Goal: Task Accomplishment & Management: Complete application form

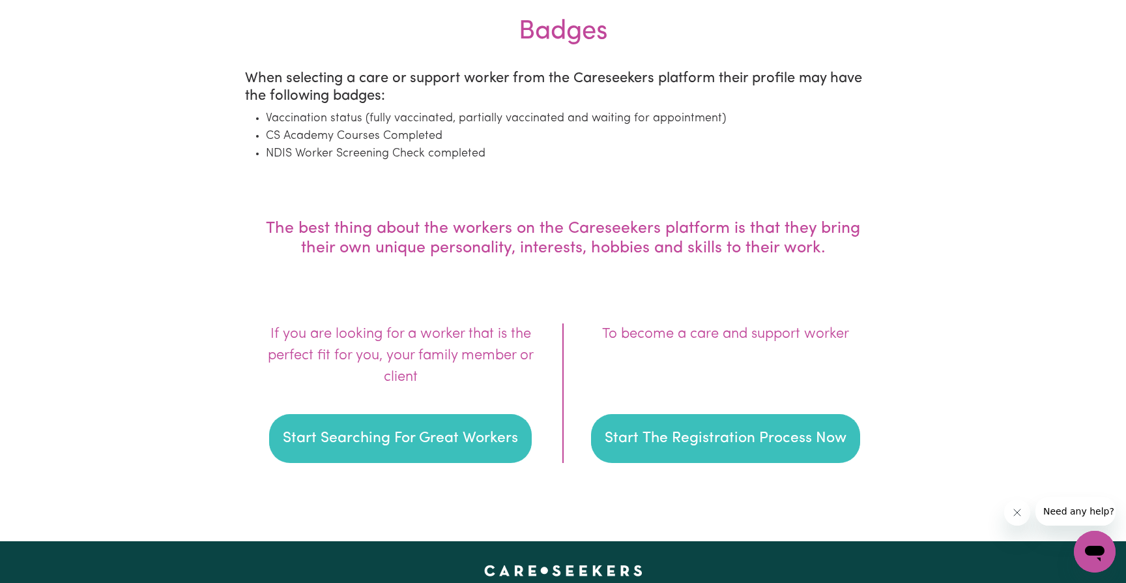
scroll to position [1727, 0]
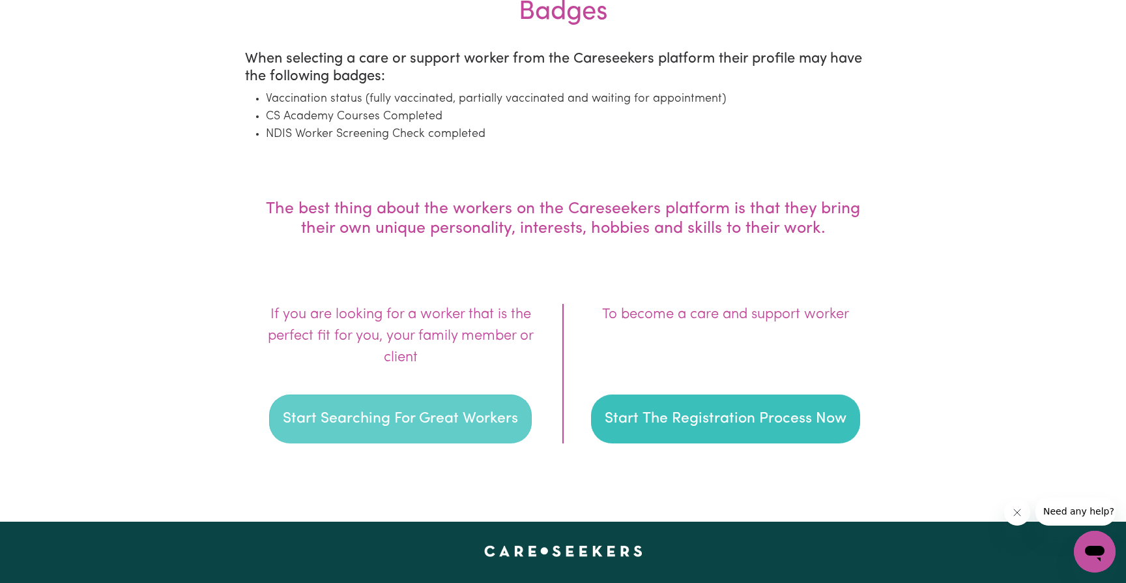
click at [367, 413] on button "Start Searching For Great Workers" at bounding box center [400, 419] width 263 height 50
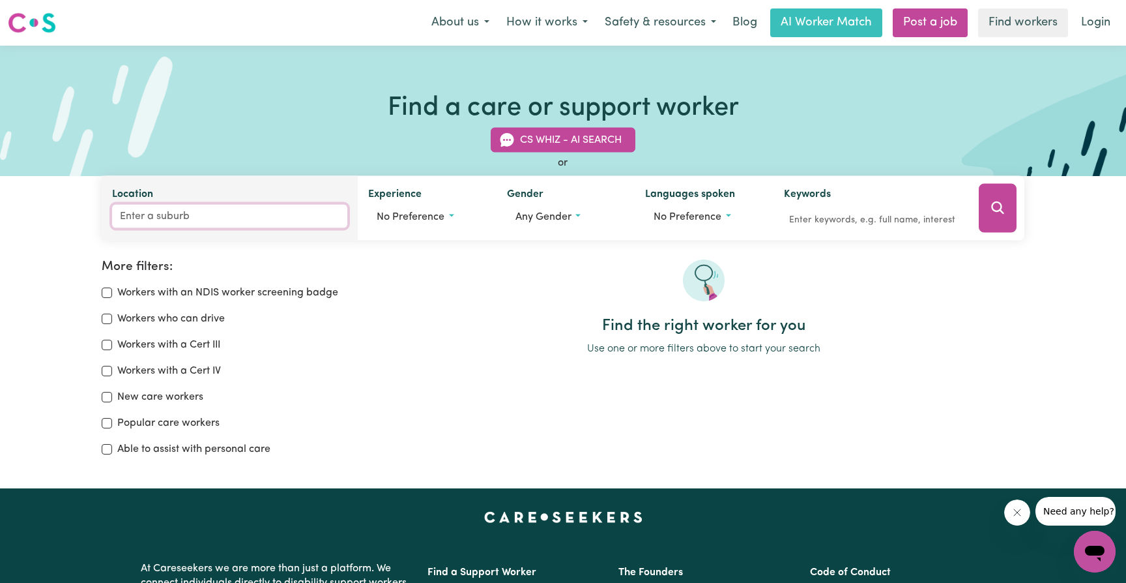
click at [160, 214] on input "Location" at bounding box center [229, 216] width 235 height 23
type input "cremo"
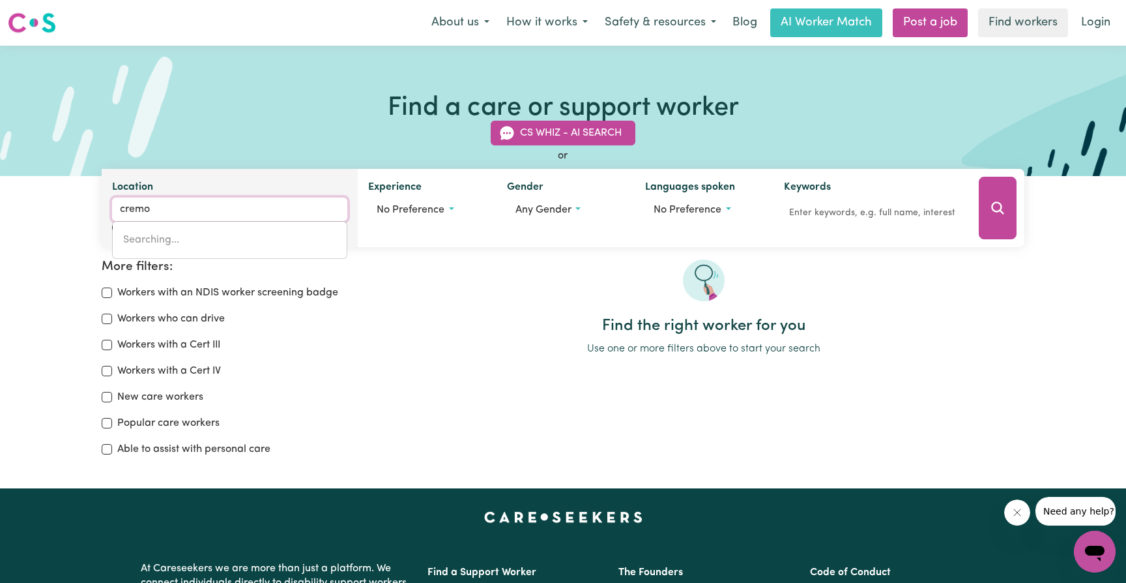
type input "cremoRNE, [GEOGRAPHIC_DATA], 2090"
type input "cremor"
type input "cremorNE, [GEOGRAPHIC_DATA], 2090"
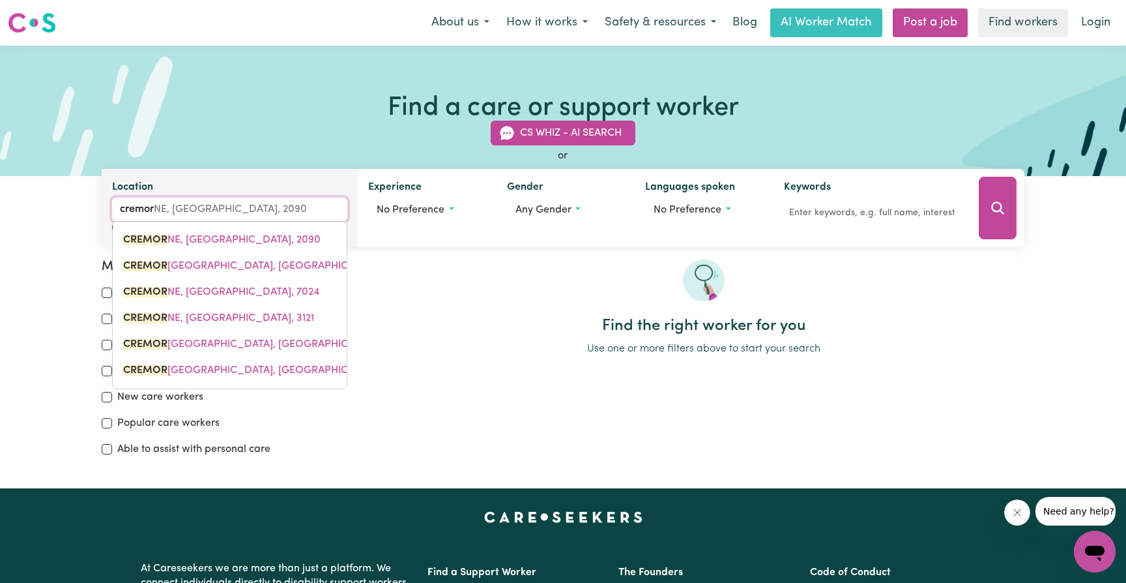
type input "cremorn"
type input "cremornE, [GEOGRAPHIC_DATA], 2090"
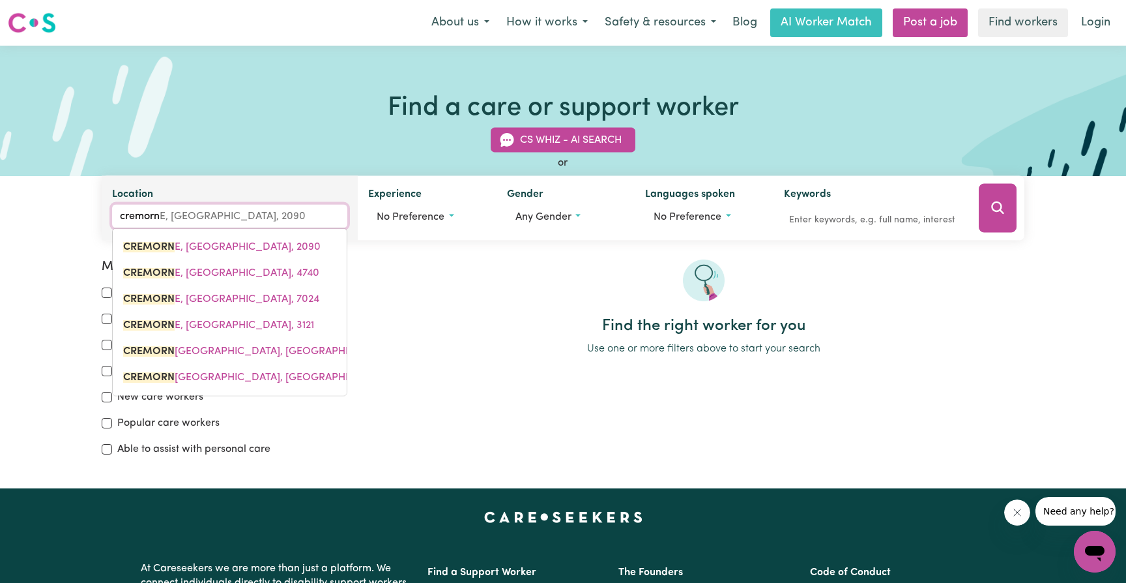
type input "cremorne"
type input "cremorne, [GEOGRAPHIC_DATA], 2090"
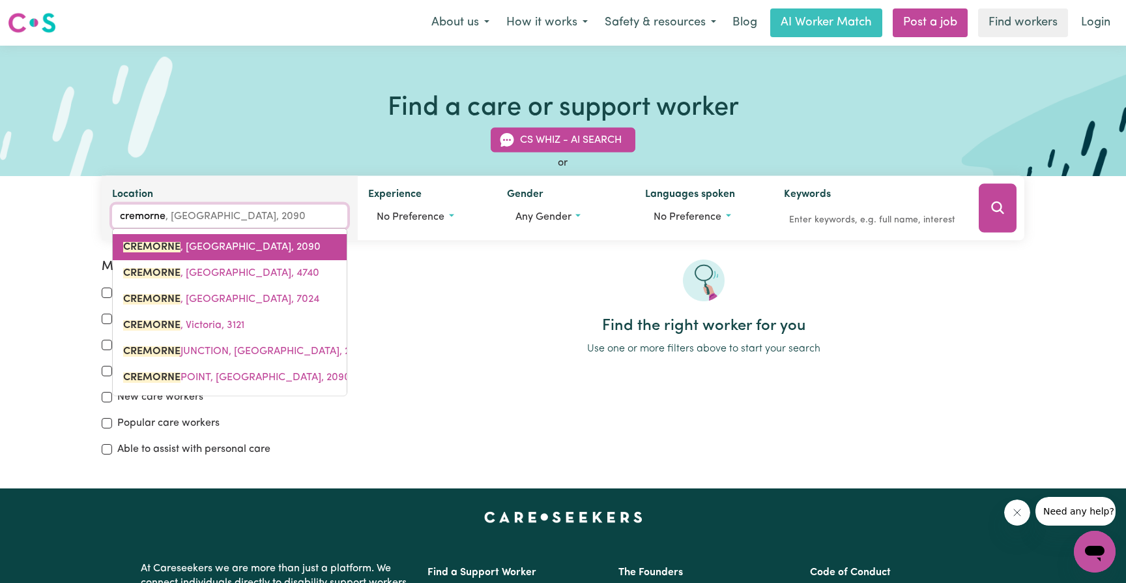
click at [183, 248] on span "[GEOGRAPHIC_DATA] , [GEOGRAPHIC_DATA], 2090" at bounding box center [222, 247] width 198 height 10
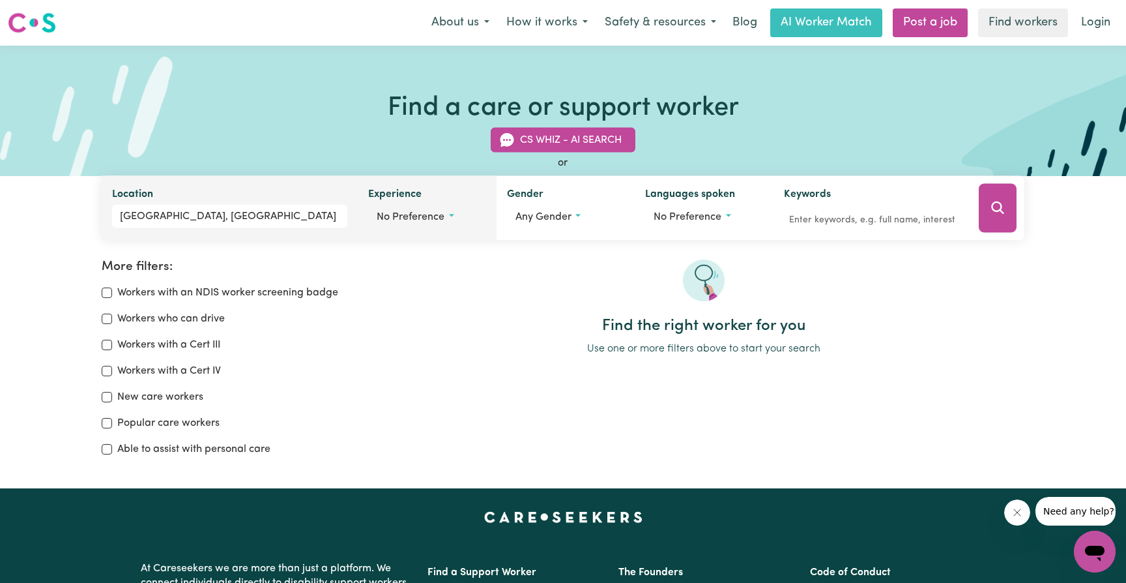
click at [450, 213] on button "No preference" at bounding box center [427, 217] width 118 height 25
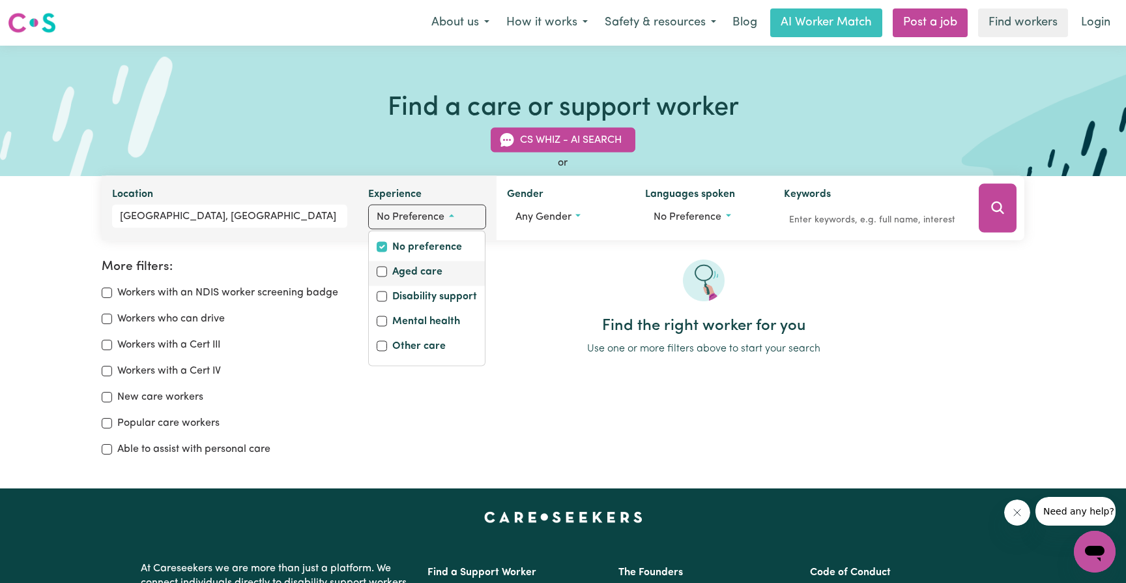
click at [381, 269] on input "Aged care" at bounding box center [382, 272] width 10 height 10
checkbox input "true"
checkbox input "false"
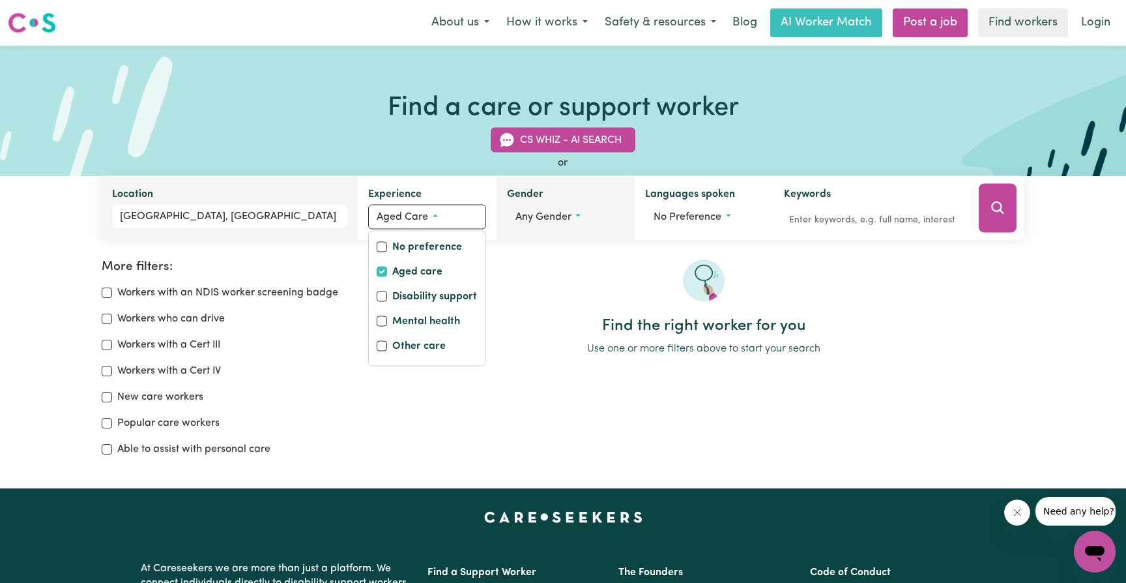
click at [578, 213] on button "Any gender" at bounding box center [566, 217] width 118 height 25
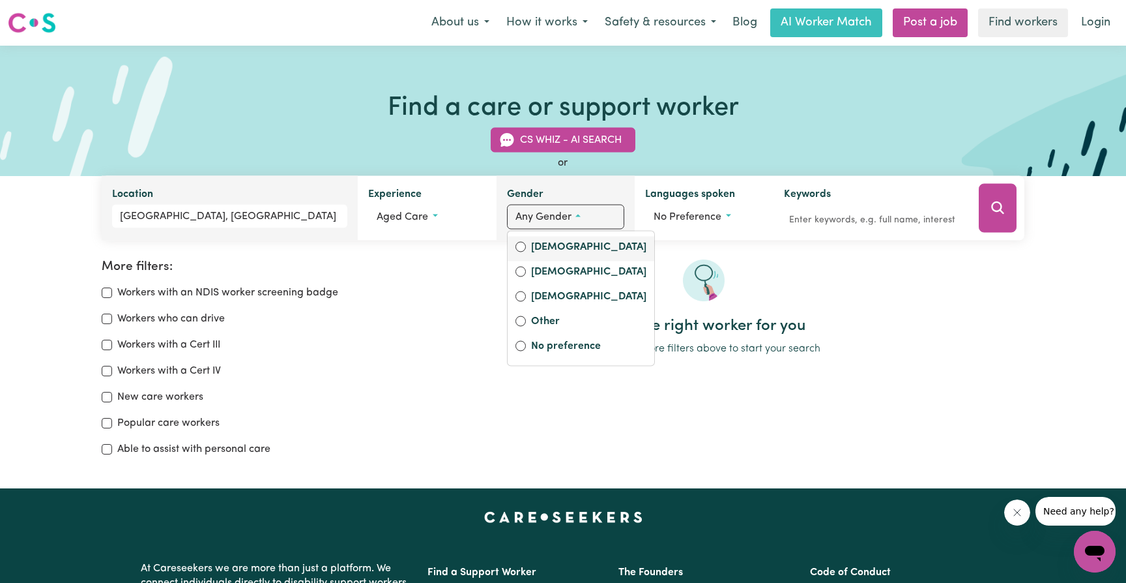
click at [521, 244] on input "[DEMOGRAPHIC_DATA]" at bounding box center [521, 247] width 10 height 10
radio input "true"
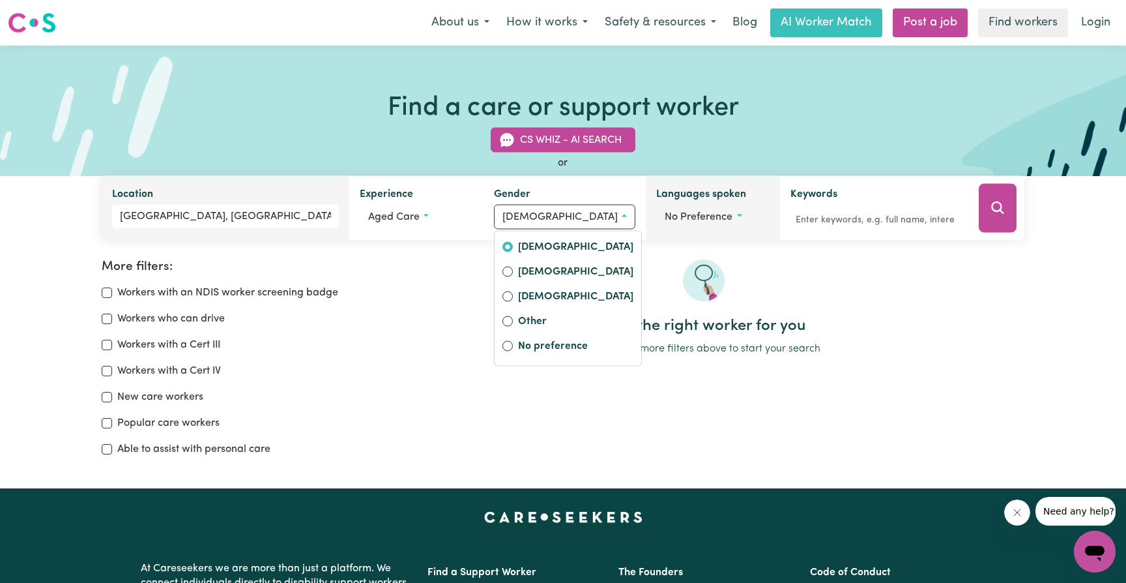
click at [727, 212] on button "No preference" at bounding box center [712, 217] width 113 height 25
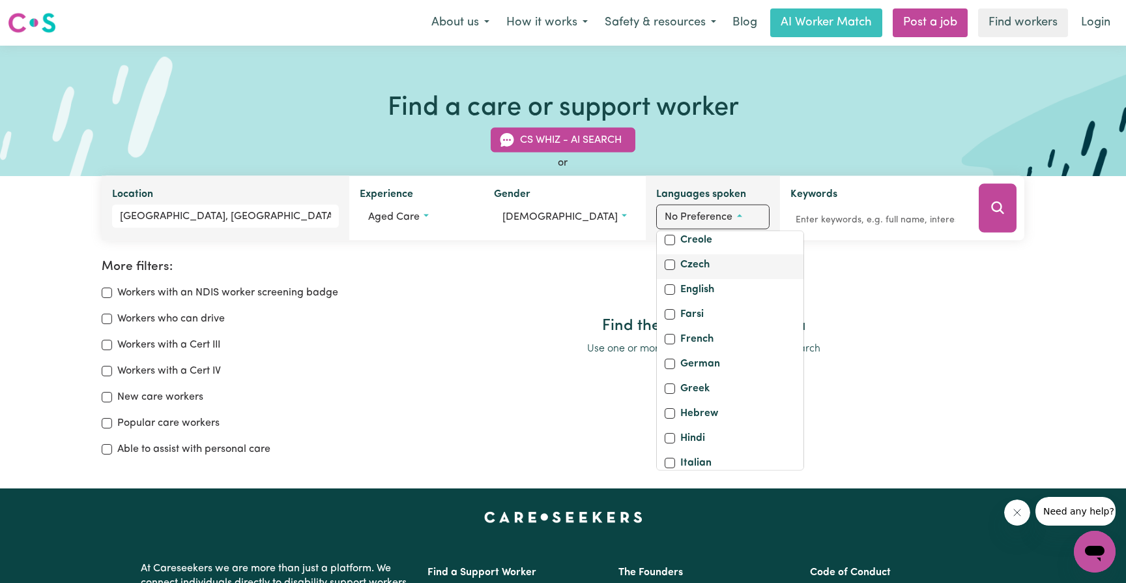
scroll to position [192, 0]
click at [665, 299] on input "English" at bounding box center [670, 293] width 10 height 10
checkbox input "true"
checkbox input "false"
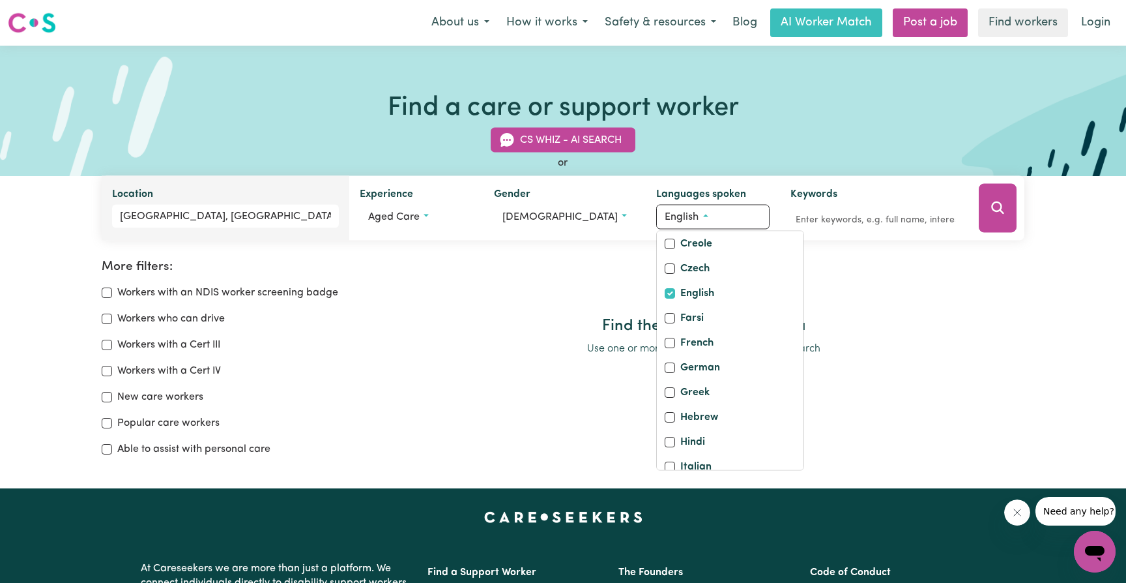
click at [315, 351] on div "Workers with a Cert III" at bounding box center [235, 345] width 266 height 16
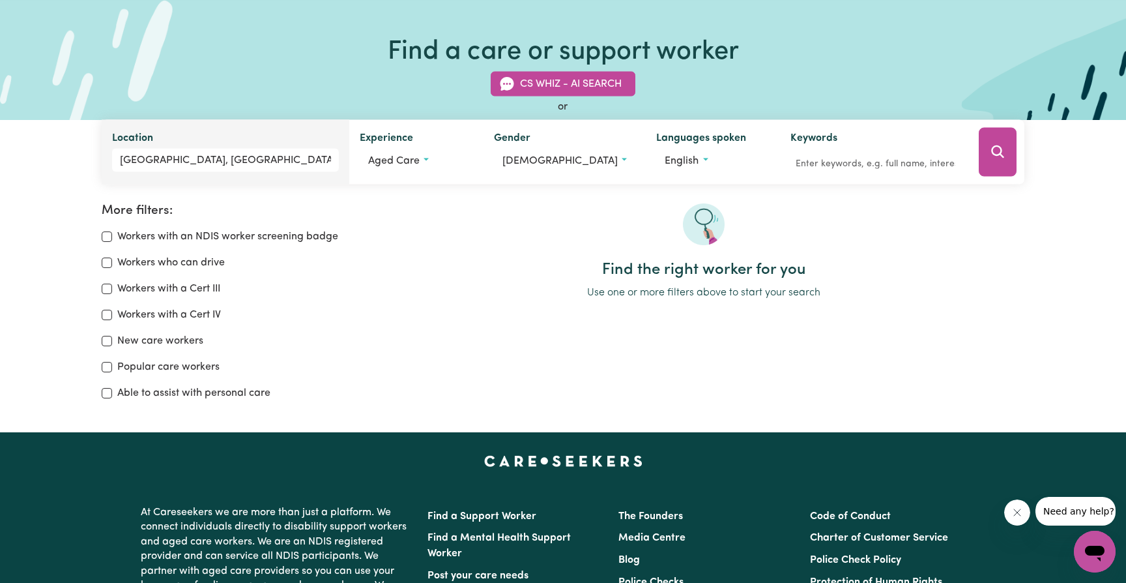
scroll to position [72, 0]
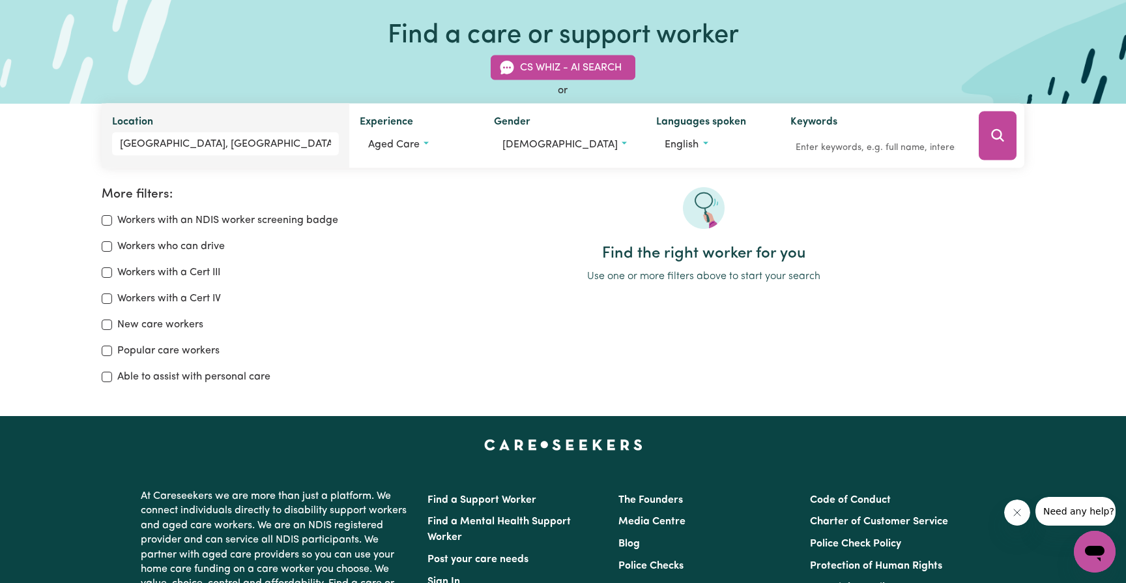
click at [104, 377] on input "Able to assist with personal care" at bounding box center [107, 377] width 10 height 10
checkbox input "true"
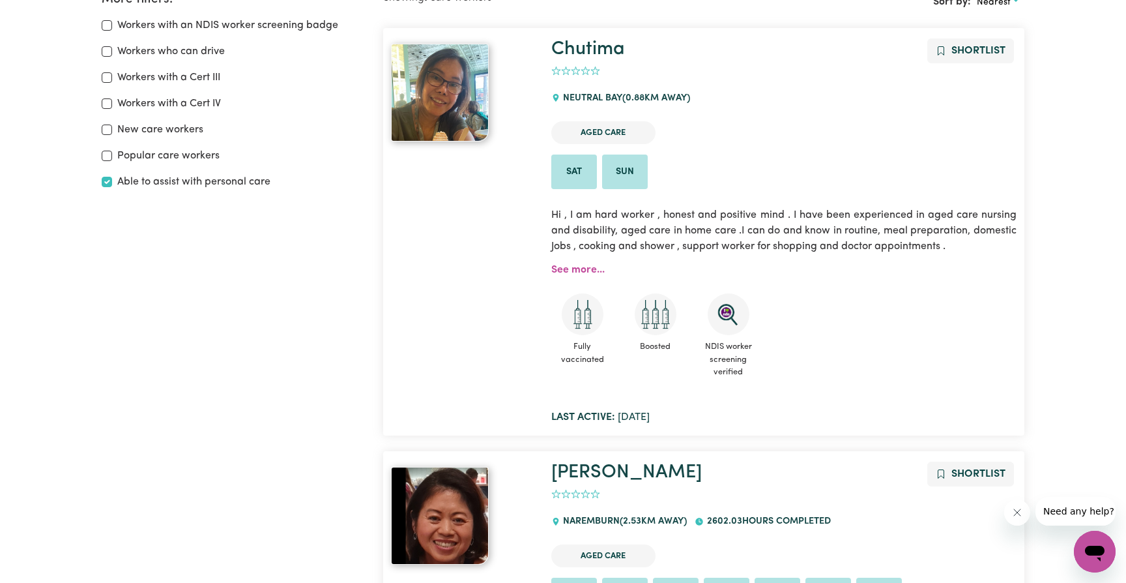
scroll to position [269, 0]
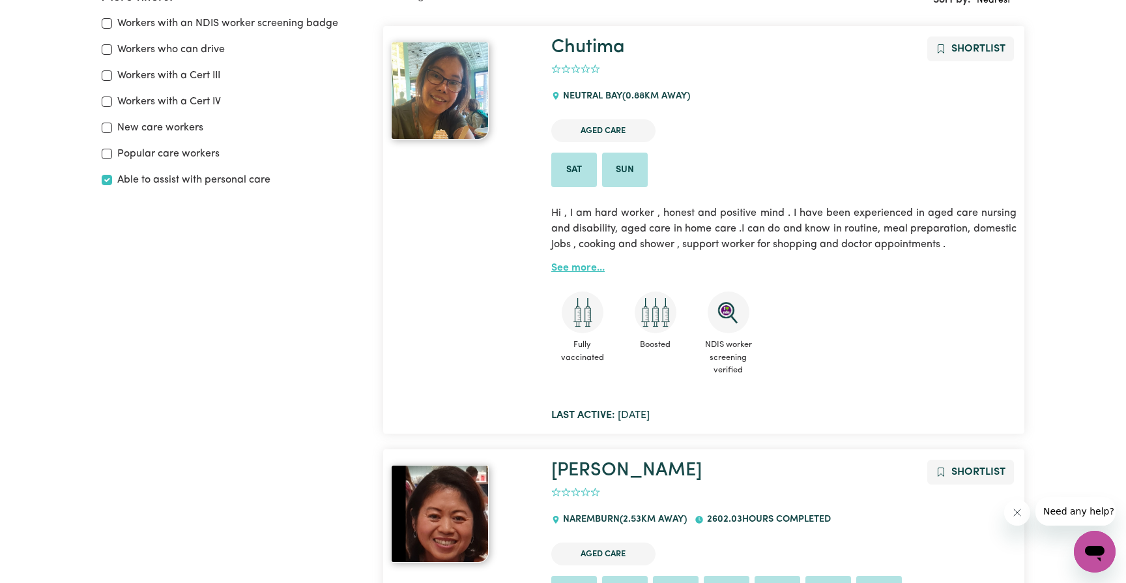
click at [568, 273] on link "See more..." at bounding box center [578, 268] width 53 height 10
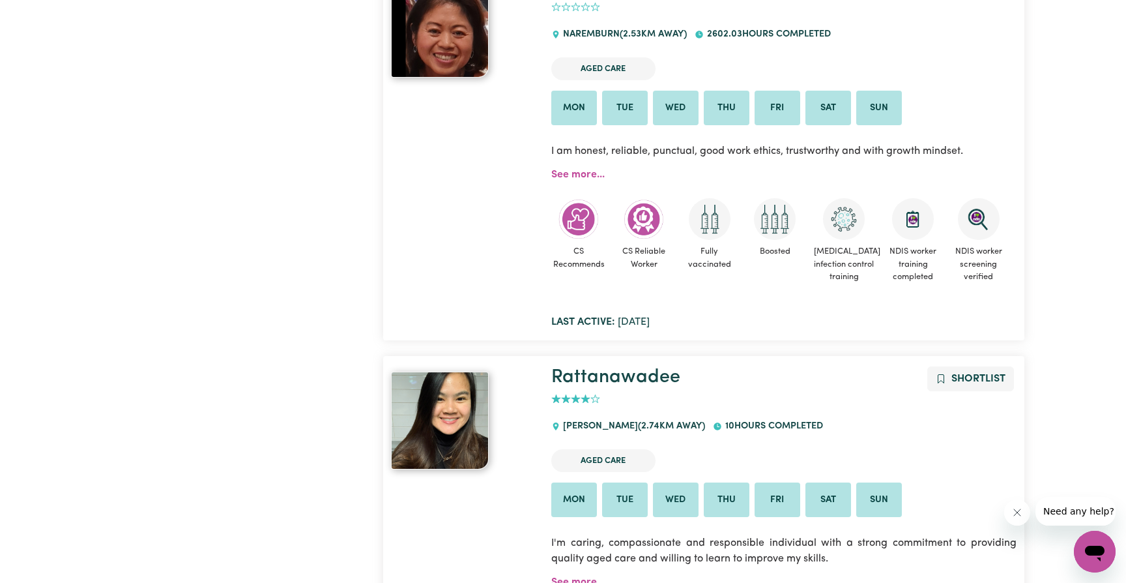
scroll to position [754, 0]
click at [574, 181] on link "See more..." at bounding box center [578, 175] width 53 height 10
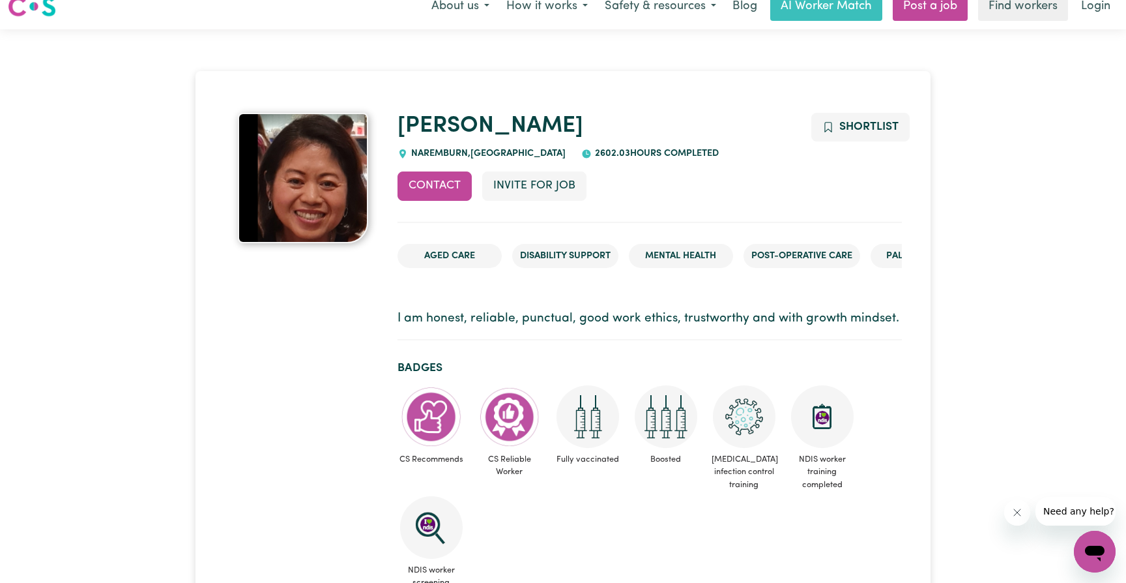
scroll to position [25, 0]
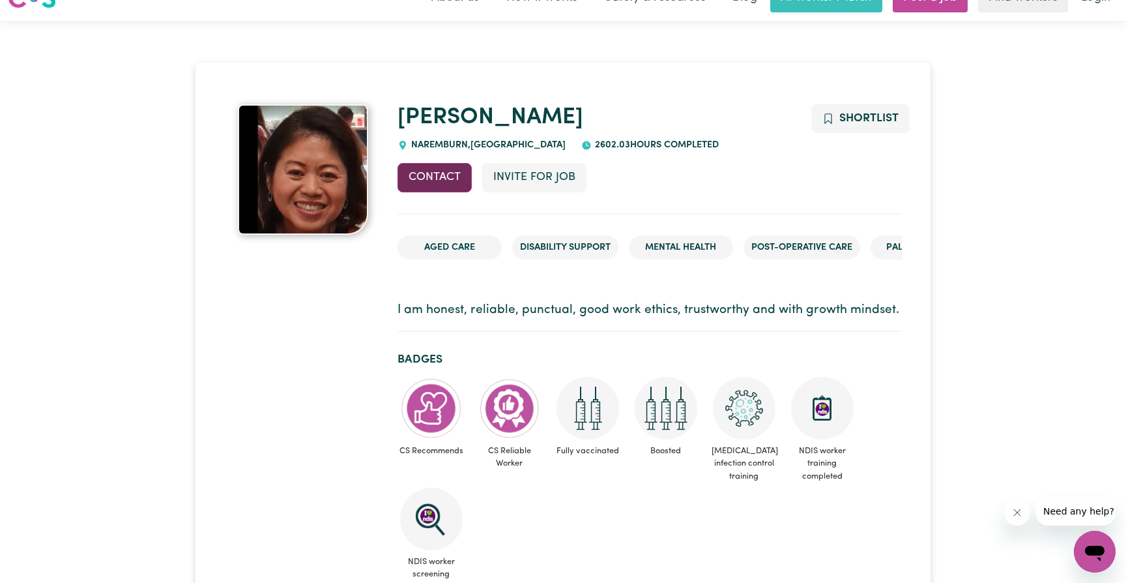
click at [430, 174] on button "Contact" at bounding box center [435, 177] width 74 height 29
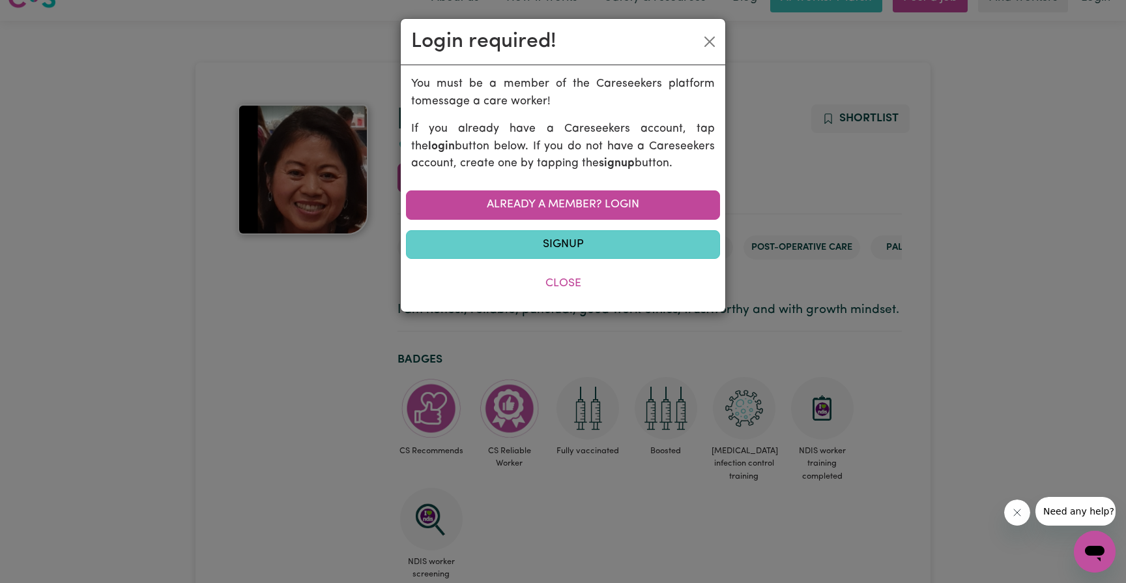
click at [570, 239] on link "Signup" at bounding box center [563, 244] width 314 height 29
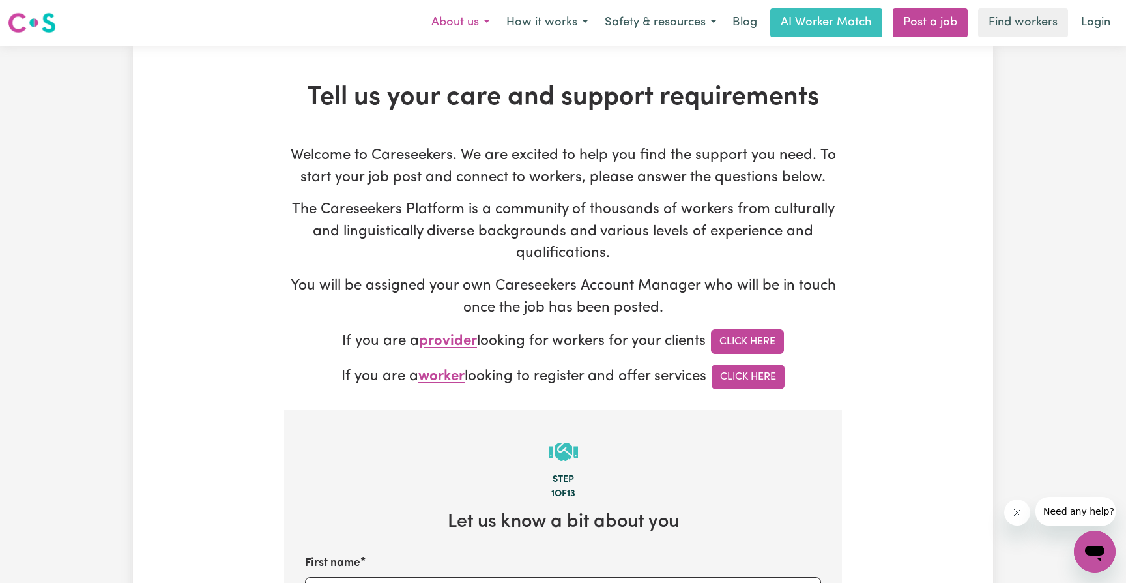
click at [482, 21] on button "About us" at bounding box center [460, 22] width 75 height 27
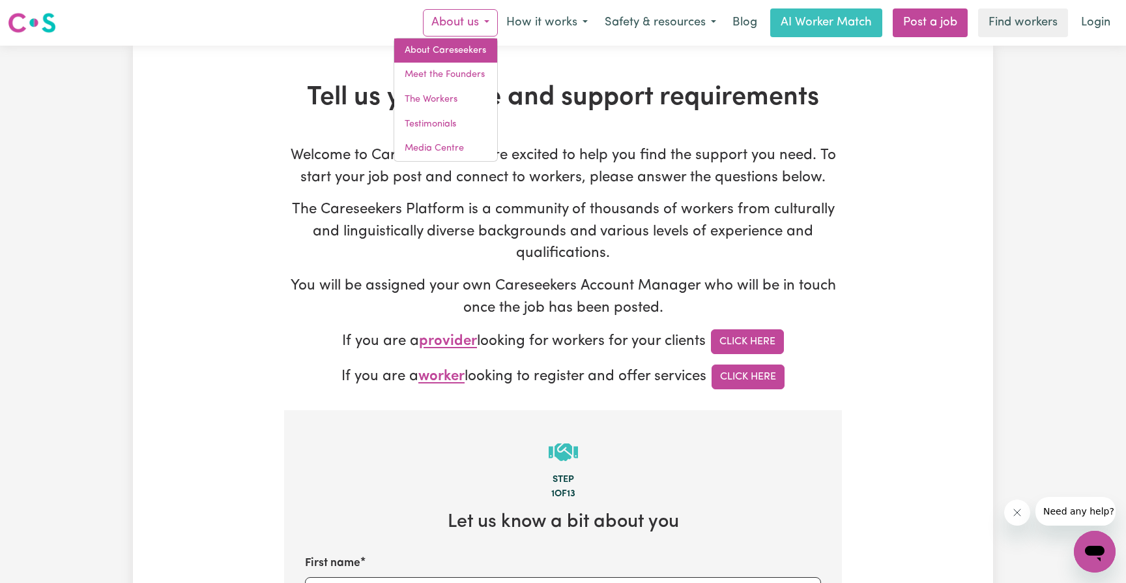
click at [453, 48] on link "About Careseekers" at bounding box center [445, 50] width 103 height 25
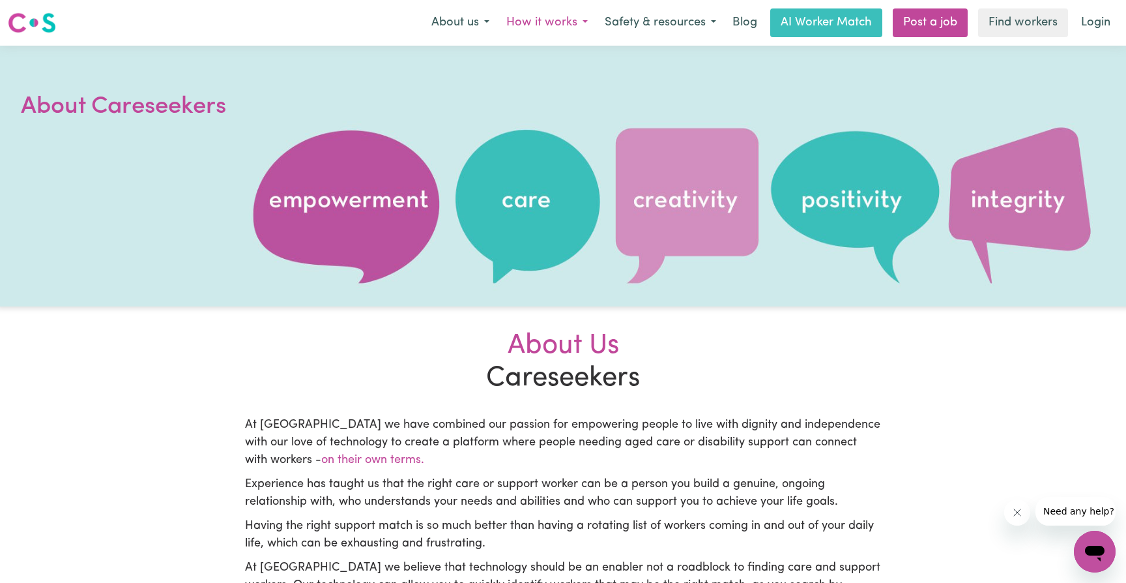
click at [561, 20] on button "How it works" at bounding box center [547, 22] width 98 height 27
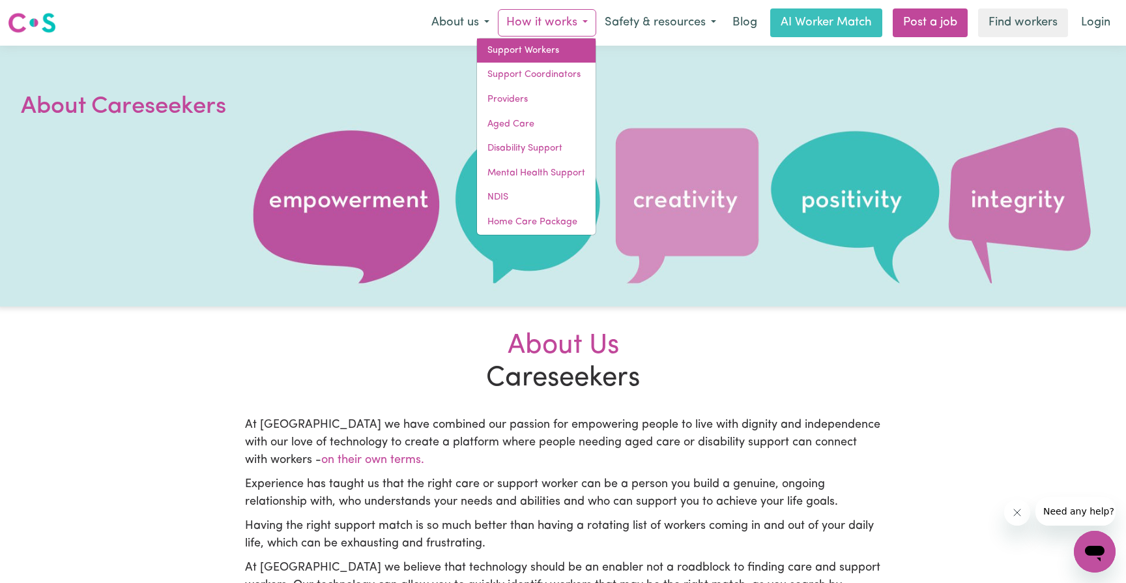
click at [529, 46] on link "Support Workers" at bounding box center [536, 50] width 119 height 25
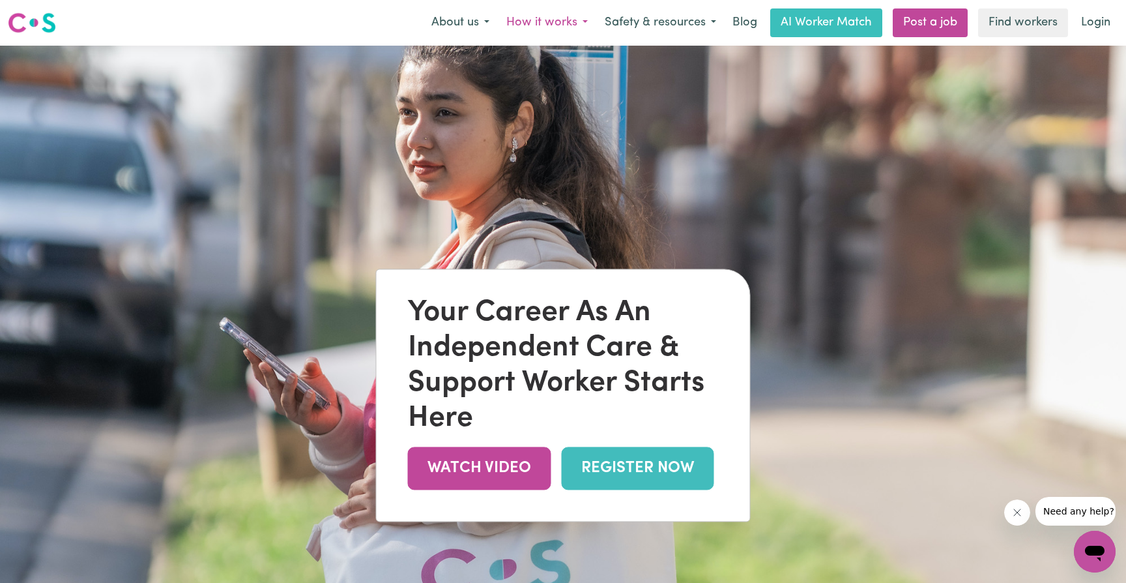
click at [547, 22] on button "How it works" at bounding box center [547, 22] width 98 height 27
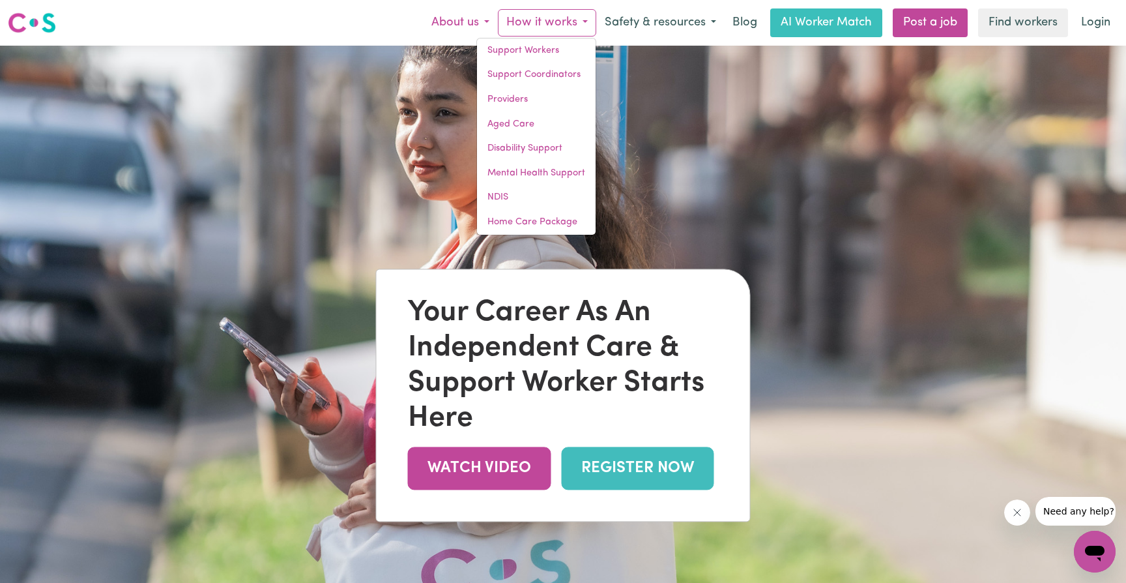
click at [473, 22] on button "About us" at bounding box center [460, 22] width 75 height 27
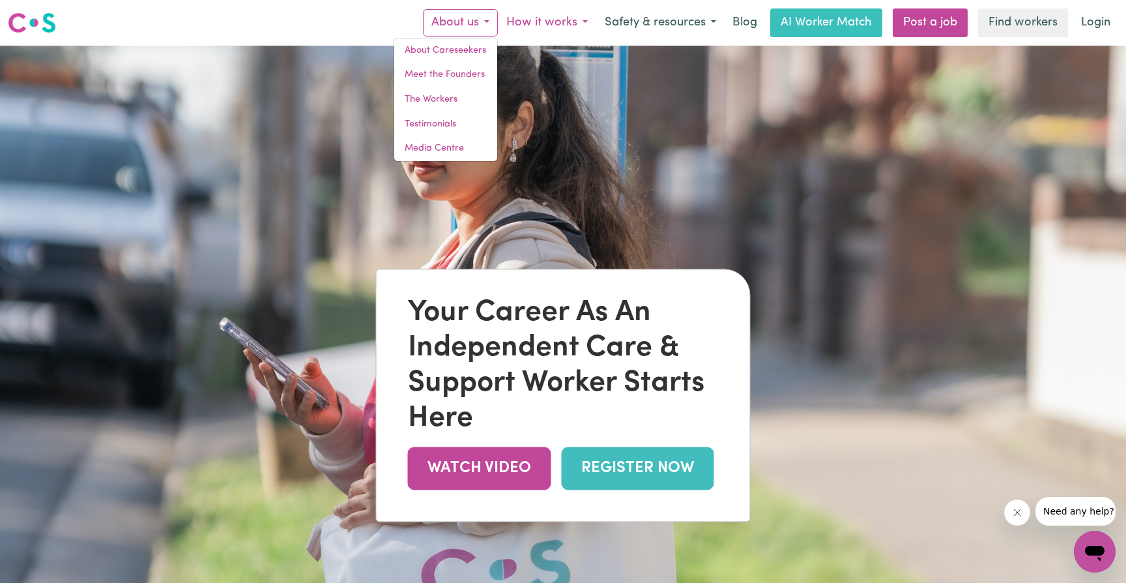
click at [540, 21] on button "How it works" at bounding box center [547, 22] width 98 height 27
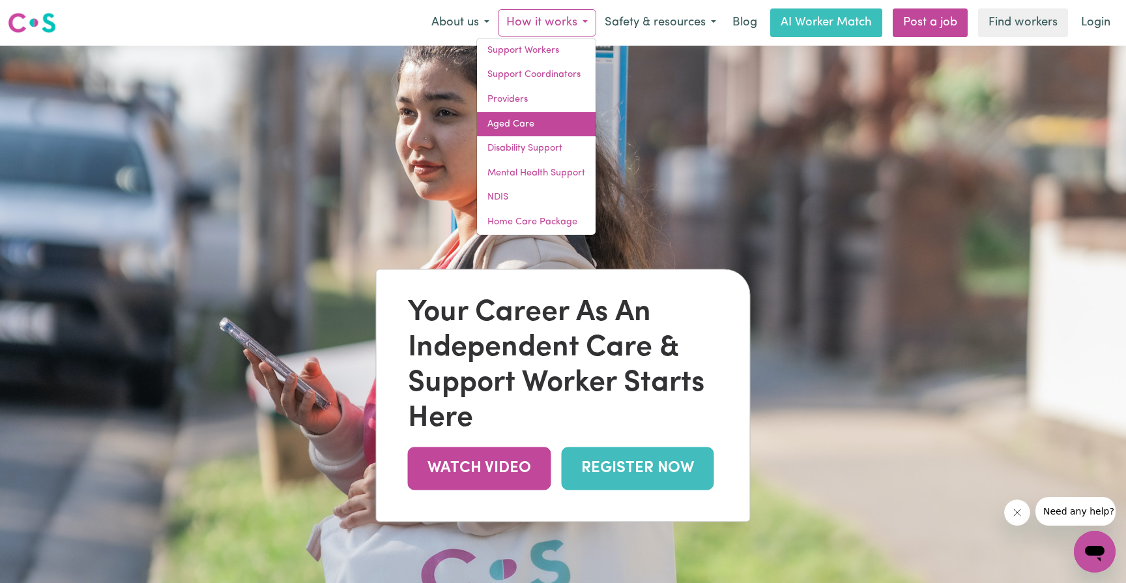
click link "Aged Care"
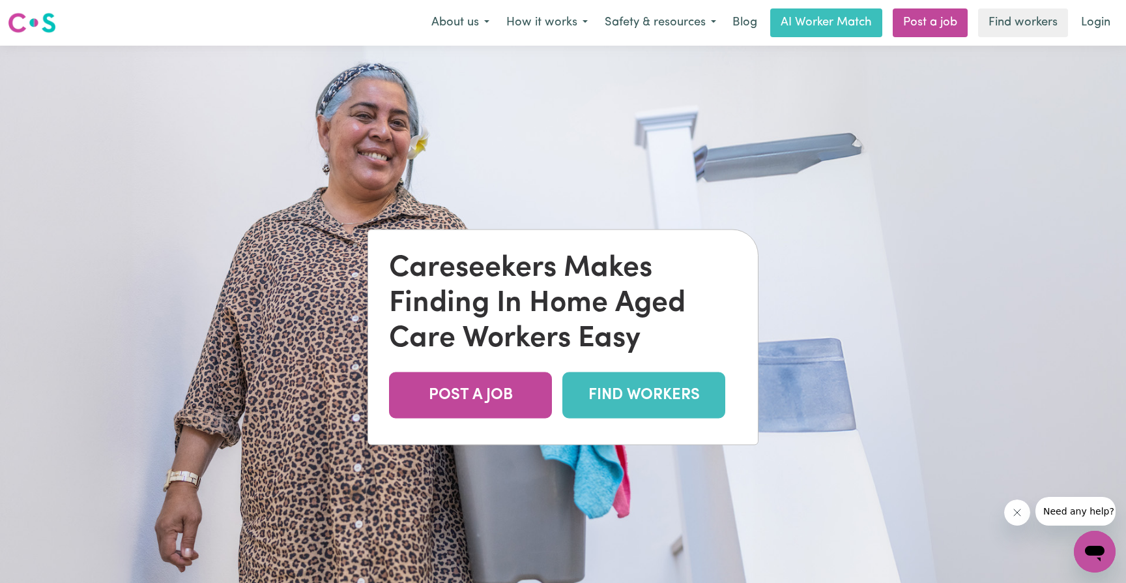
click link "FIND WORKERS"
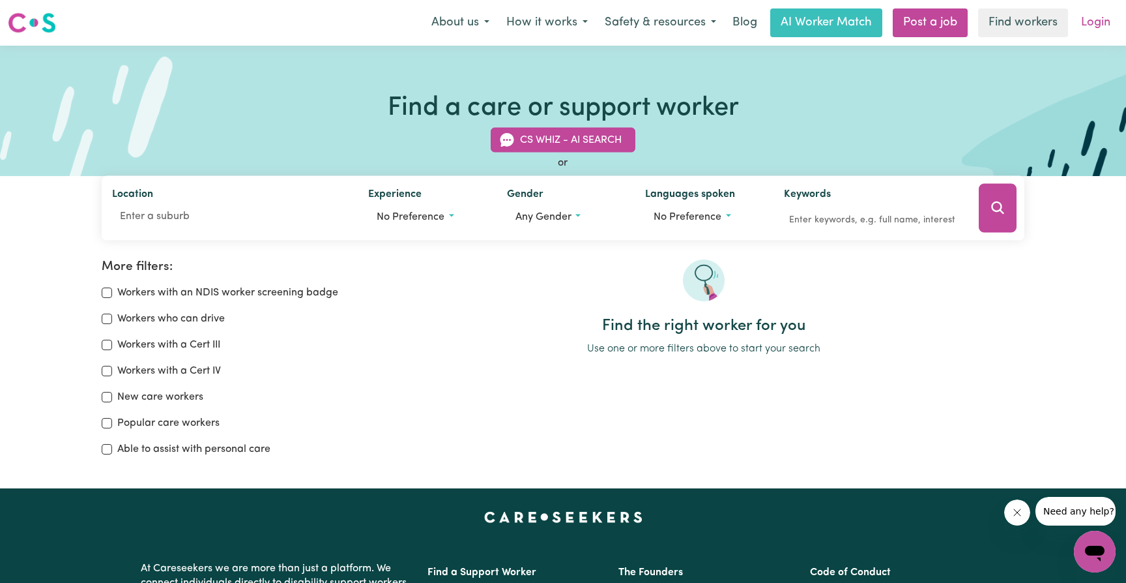
click at [1095, 23] on link "Login" at bounding box center [1096, 22] width 45 height 29
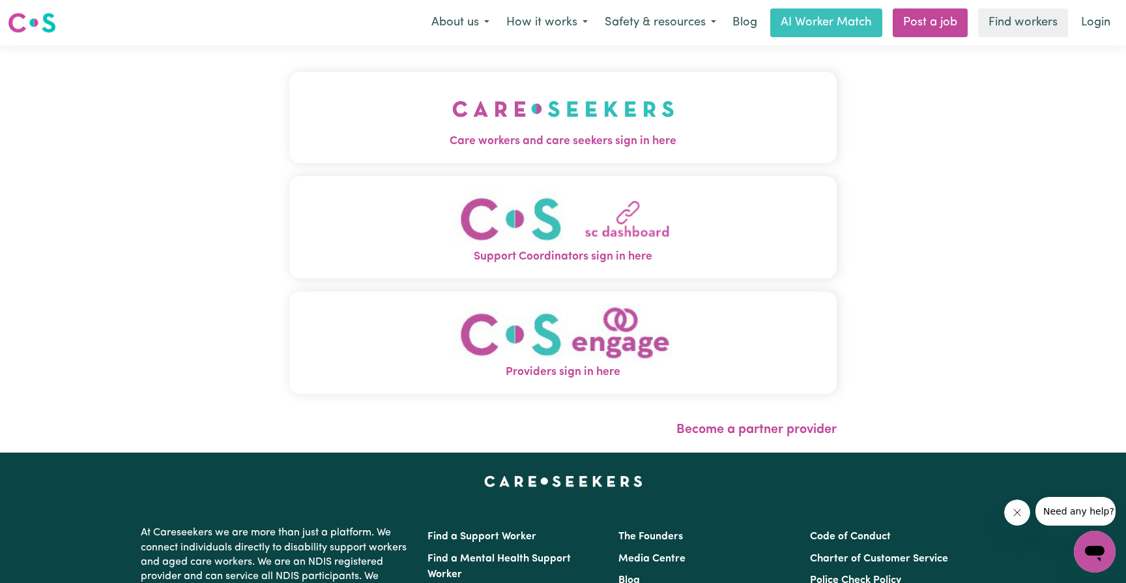
click at [675, 111] on button "Care workers and care seekers sign in here" at bounding box center [563, 117] width 548 height 91
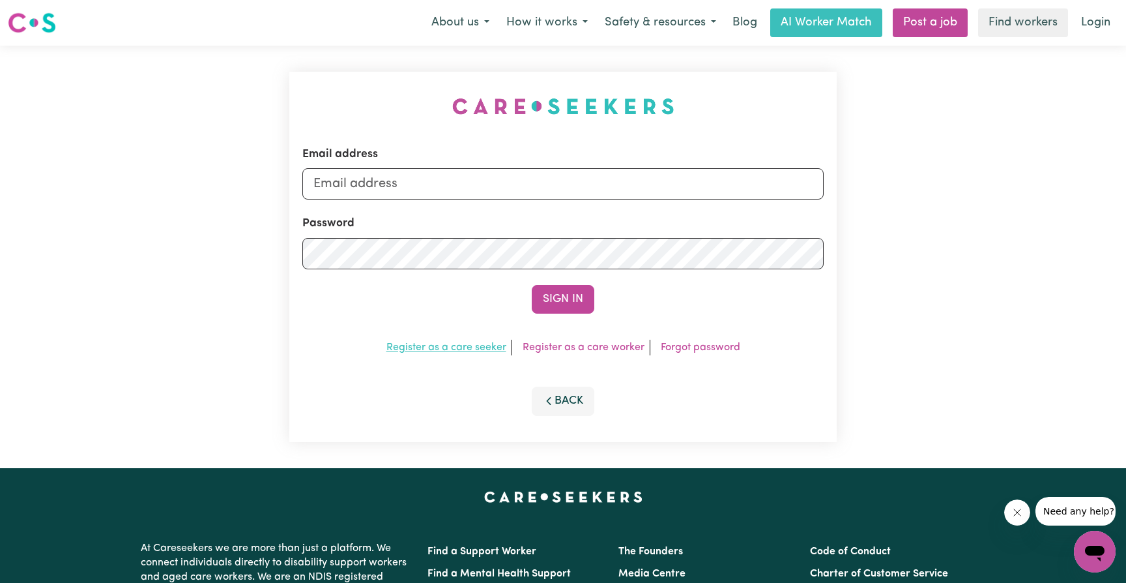
click at [449, 344] on link "Register as a care seeker" at bounding box center [447, 347] width 120 height 10
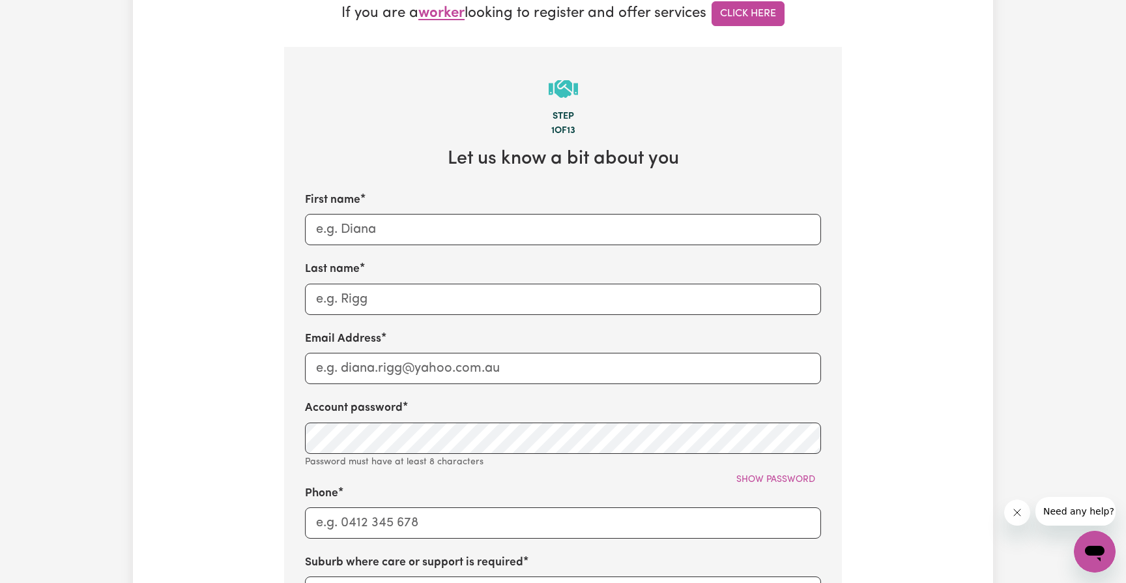
scroll to position [366, 0]
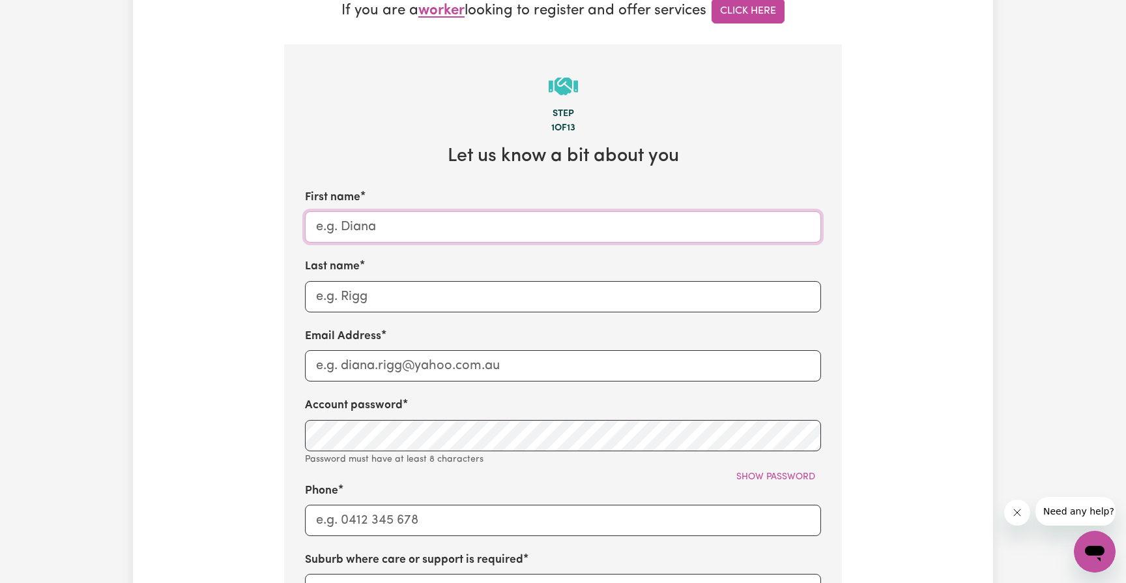
click at [407, 222] on input "First name" at bounding box center [563, 226] width 516 height 31
type input "Deb"
click at [419, 295] on input "Last name" at bounding box center [563, 296] width 516 height 31
type input "Wilkinson"
type input "debwilko@bigpond.net.au"
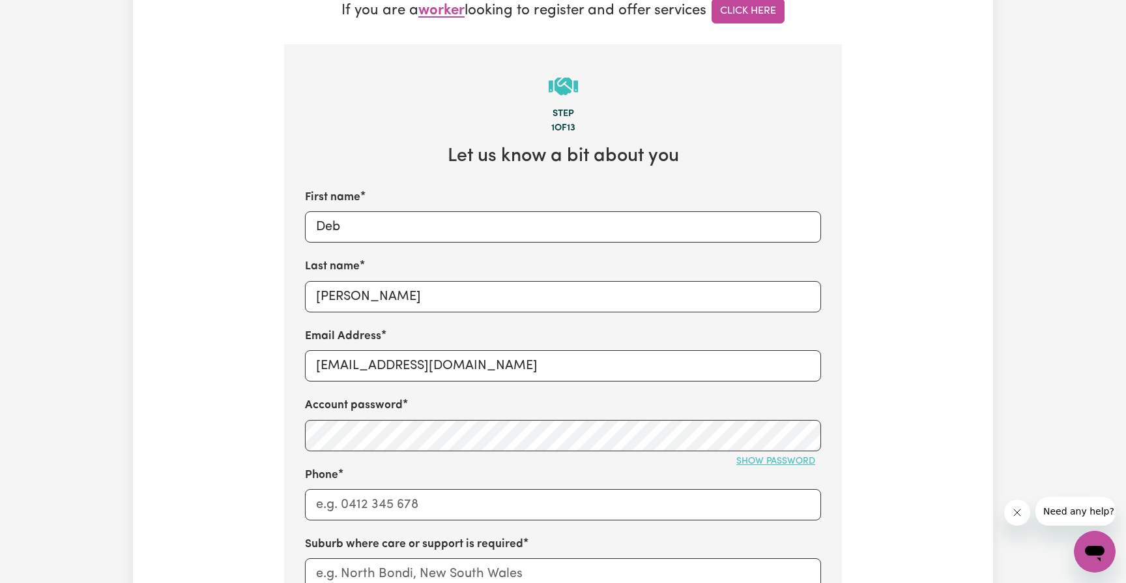
click at [784, 456] on span "Show password" at bounding box center [776, 461] width 79 height 10
click at [440, 512] on input "Phone" at bounding box center [563, 504] width 516 height 31
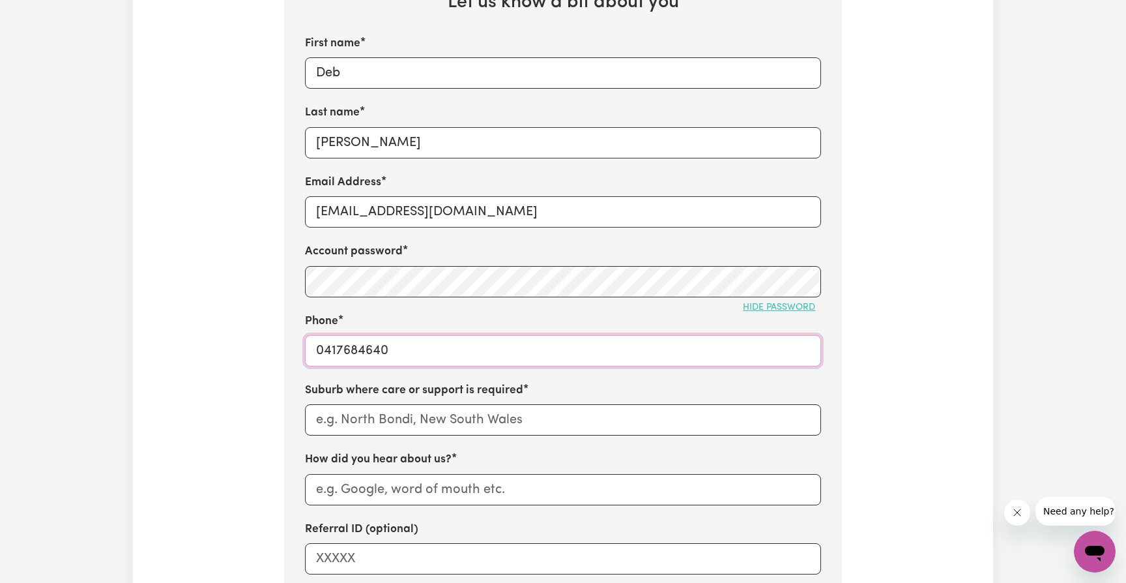
scroll to position [520, 0]
type input "0417684640"
click at [405, 416] on input "text" at bounding box center [563, 419] width 516 height 31
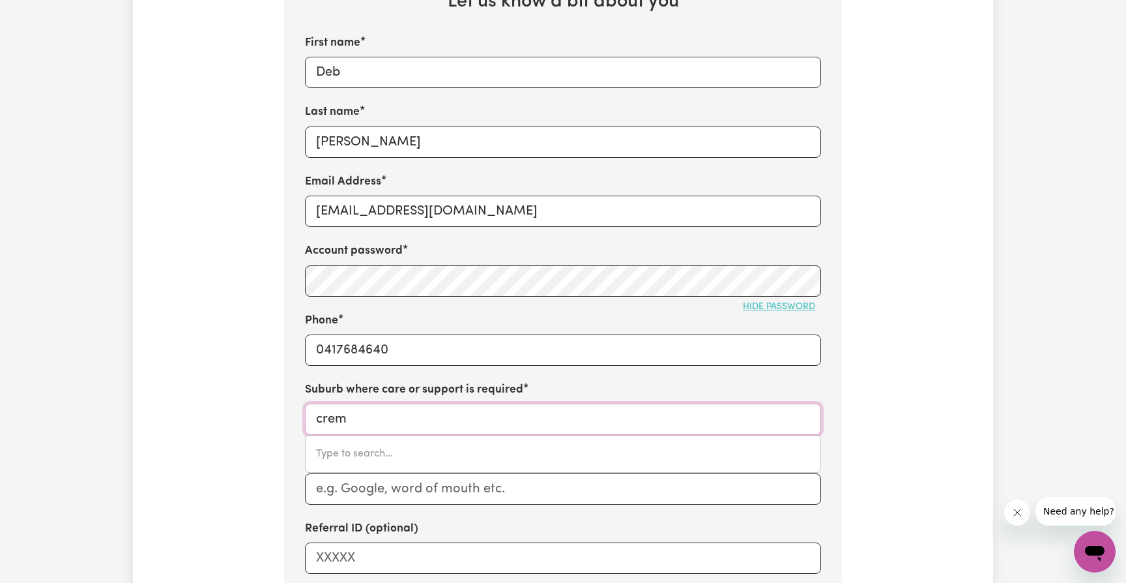
type input "cremo"
type input "cremoRNE, [GEOGRAPHIC_DATA], 2090"
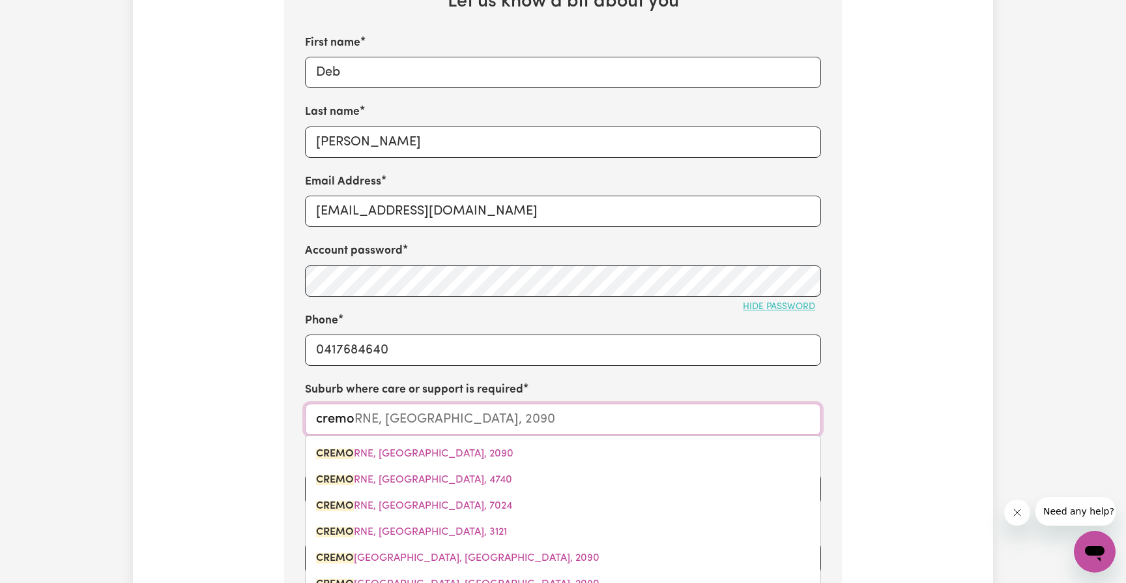
type input "cremor"
type input "cremorNE, [GEOGRAPHIC_DATA], 2090"
type input "cremorn"
type input "cremornE, [GEOGRAPHIC_DATA], 2090"
type input "cremorne"
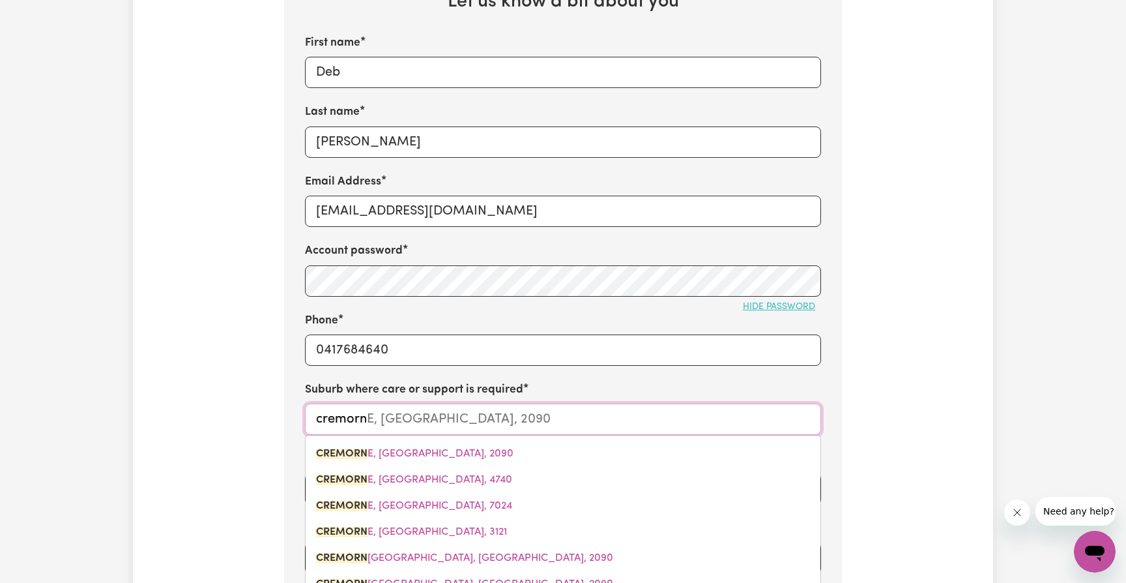
type input "cremorne, [GEOGRAPHIC_DATA], 2090"
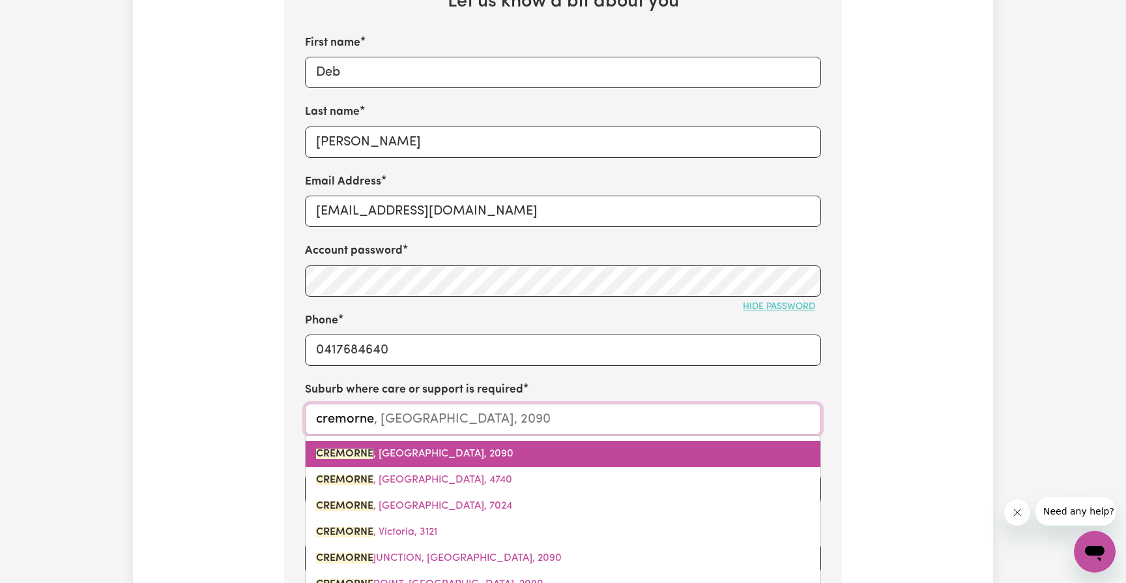
click at [422, 449] on span "[GEOGRAPHIC_DATA] , [GEOGRAPHIC_DATA], 2090" at bounding box center [415, 454] width 198 height 10
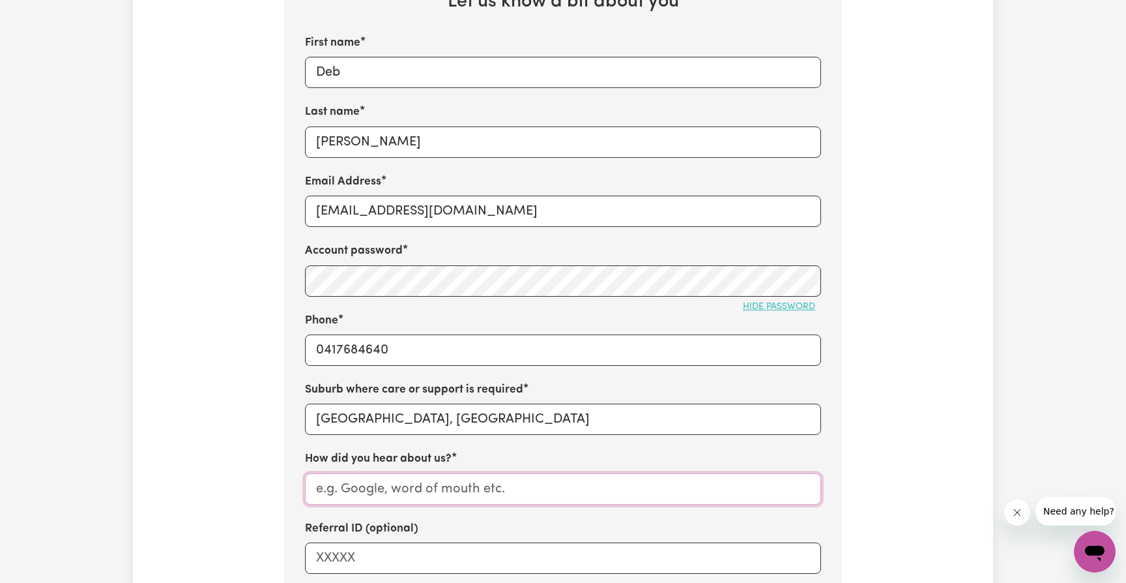
click at [422, 478] on input "How did you hear about us?" at bounding box center [563, 488] width 516 height 31
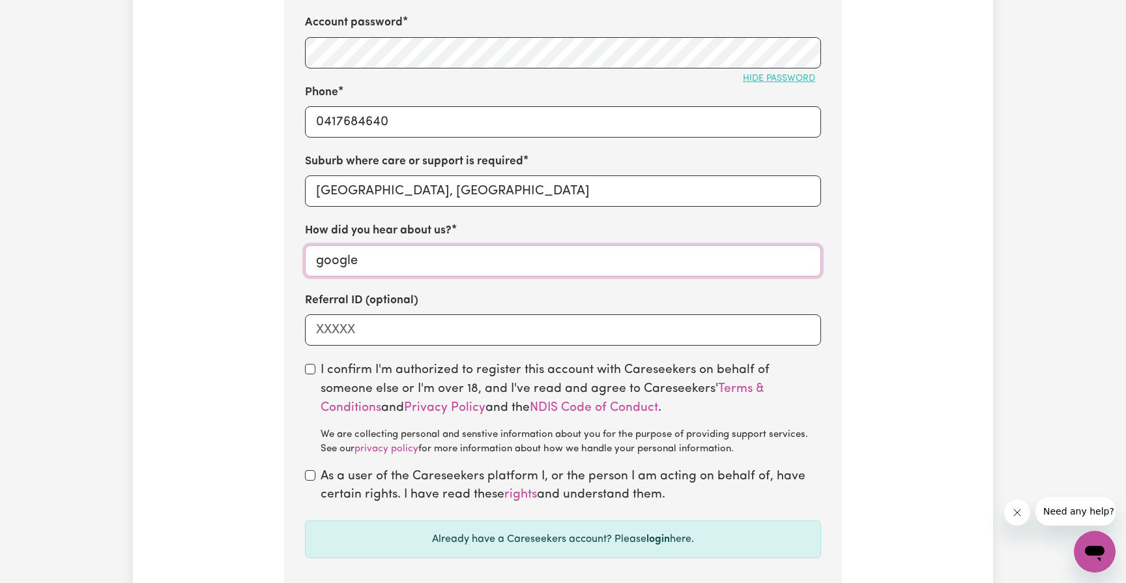
scroll to position [770, 0]
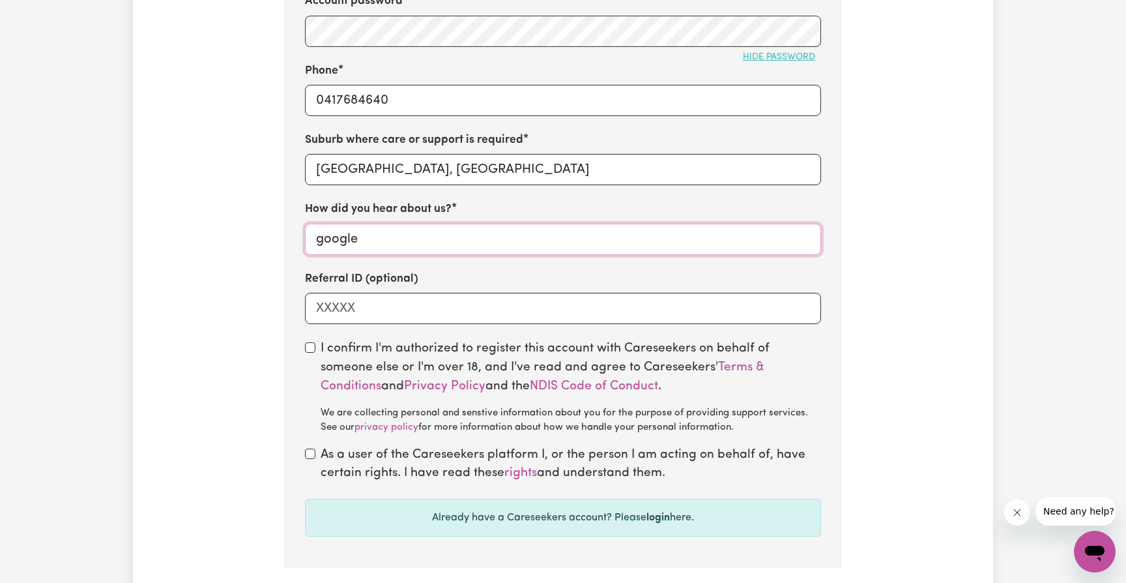
type input "google"
click at [310, 342] on input "checkbox" at bounding box center [310, 347] width 10 height 10
checkbox input "true"
click at [312, 449] on input "checkbox" at bounding box center [310, 454] width 10 height 10
checkbox input "true"
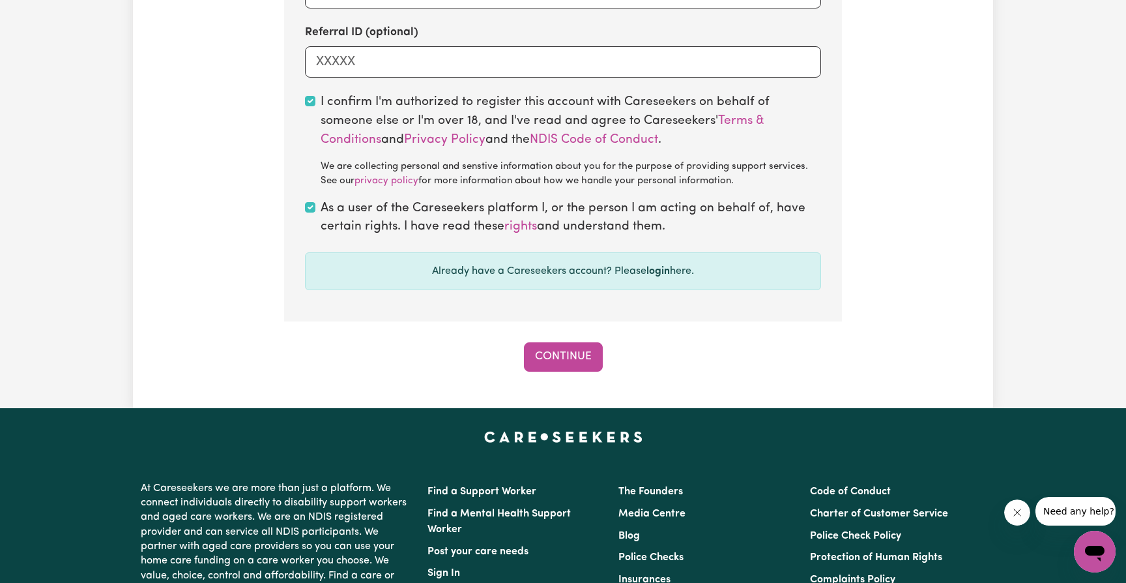
scroll to position [1023, 0]
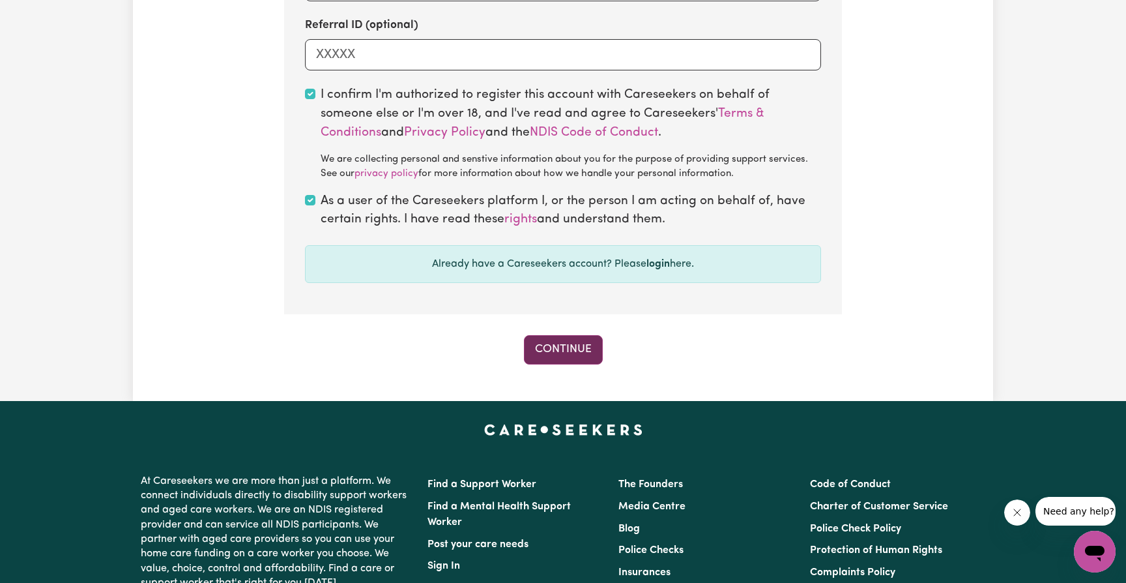
click at [569, 337] on button "Continue" at bounding box center [563, 349] width 79 height 29
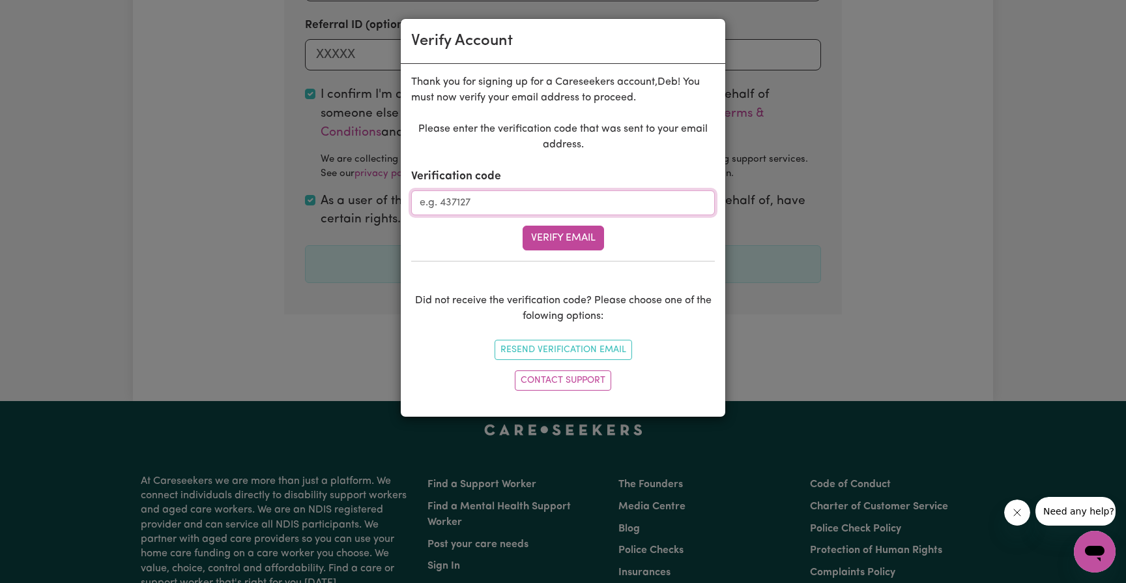
click at [507, 202] on input "Verification code" at bounding box center [563, 202] width 304 height 25
type input "362357"
click at [563, 238] on button "Verify Email" at bounding box center [563, 238] width 81 height 25
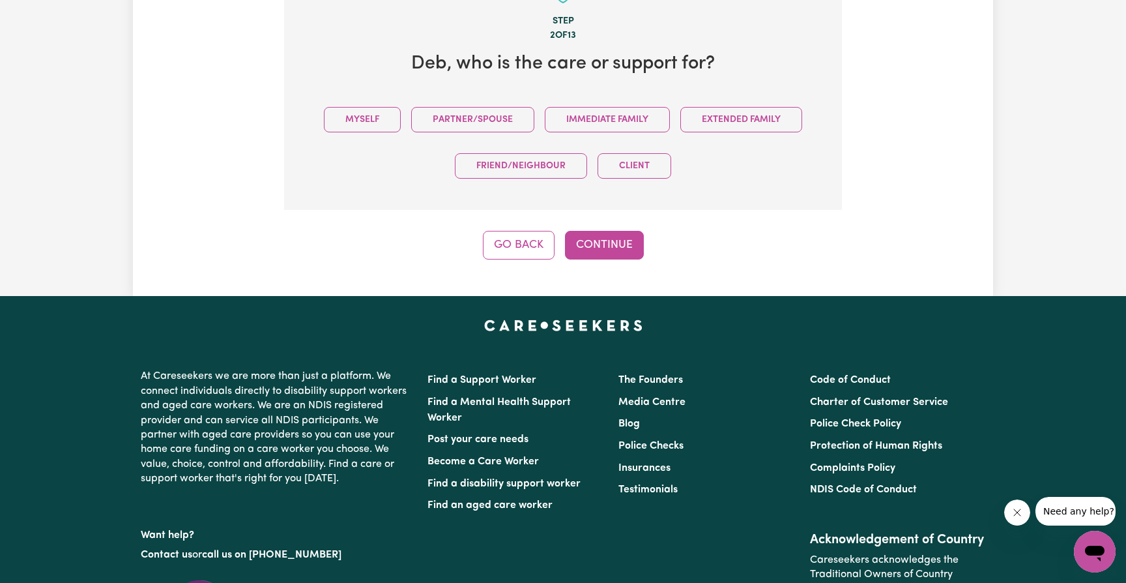
scroll to position [407, 0]
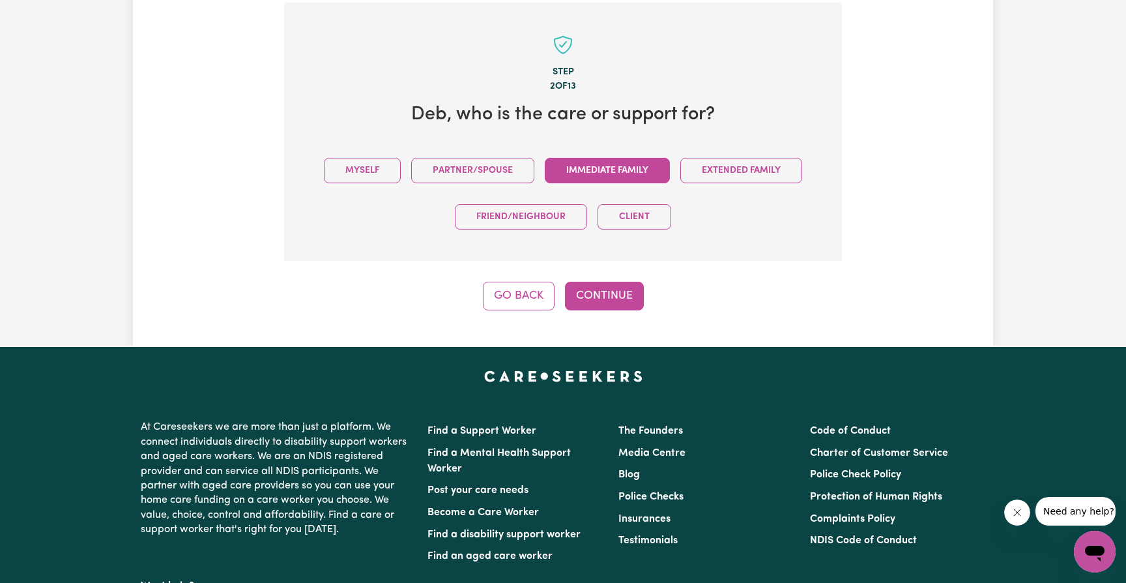
click at [591, 164] on button "Immediate Family" at bounding box center [607, 170] width 125 height 25
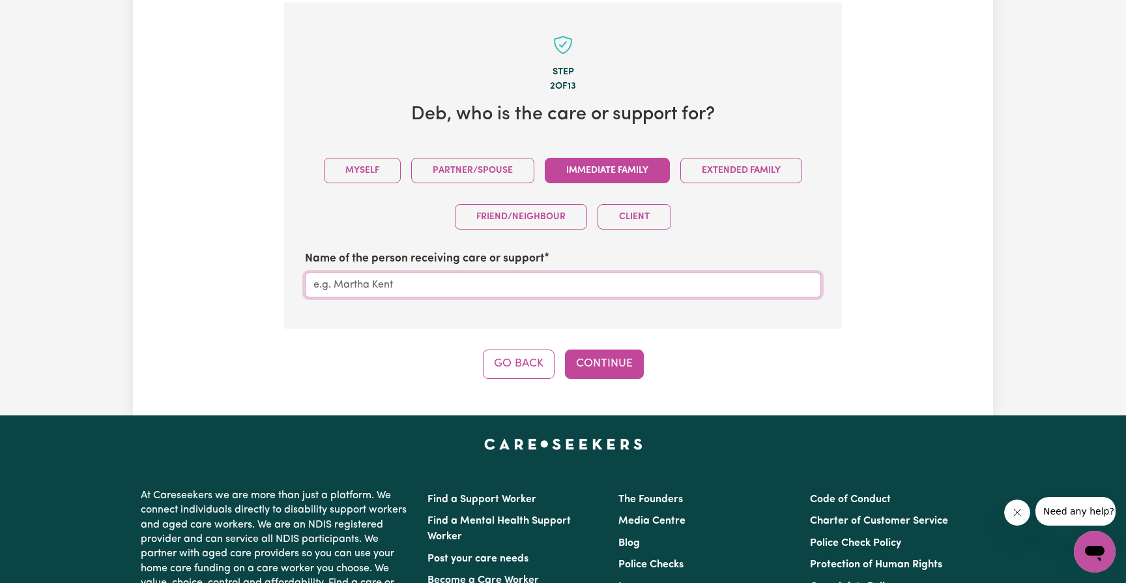
click at [345, 282] on input "Name of the person receiving care or support" at bounding box center [563, 284] width 516 height 25
type input "Marcia (Chick)"
click at [616, 357] on button "Continue" at bounding box center [604, 363] width 79 height 29
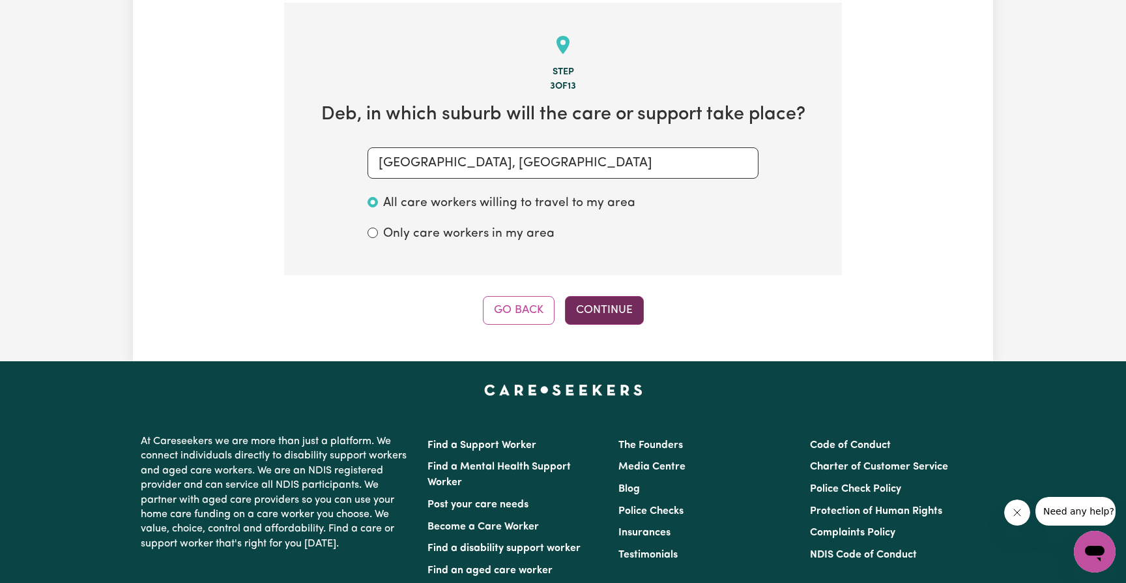
click at [598, 304] on button "Continue" at bounding box center [604, 310] width 79 height 29
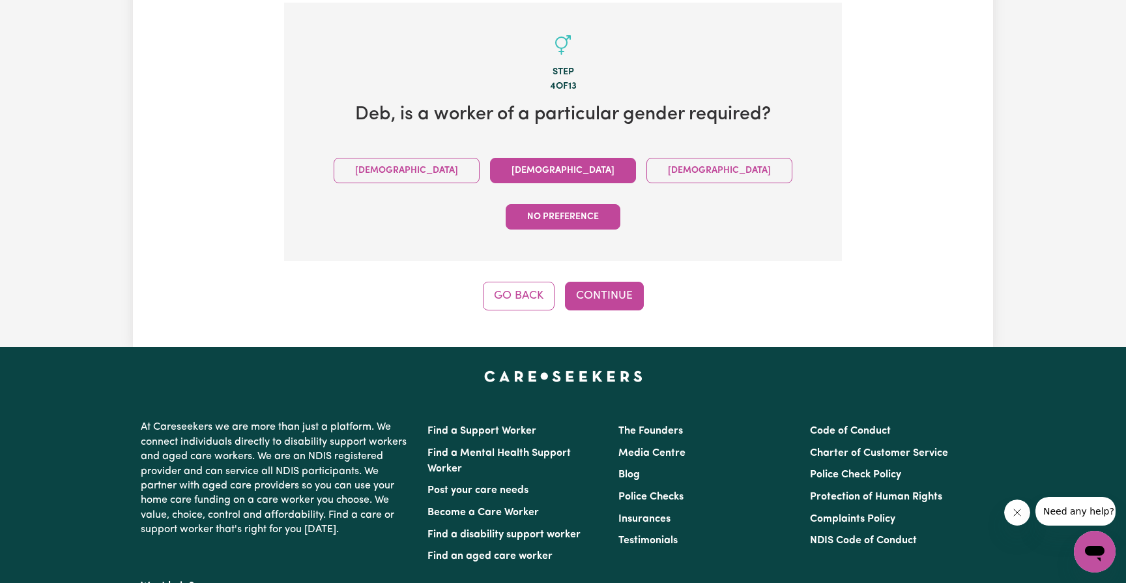
click at [490, 164] on button "[DEMOGRAPHIC_DATA]" at bounding box center [563, 170] width 146 height 25
click at [599, 282] on button "Continue" at bounding box center [604, 296] width 79 height 29
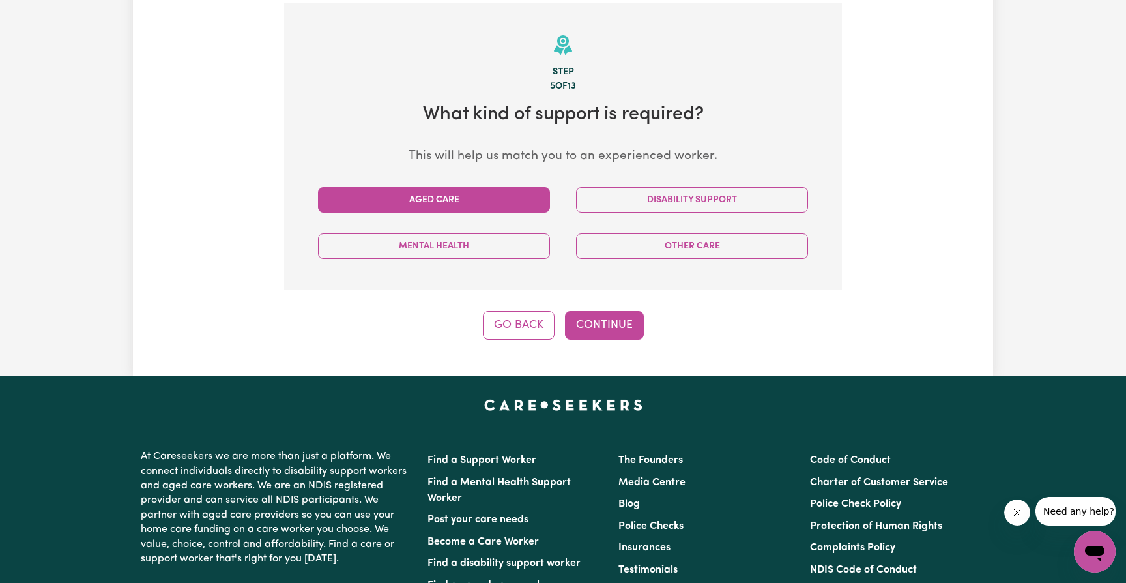
click at [455, 188] on button "Aged Care" at bounding box center [434, 199] width 232 height 25
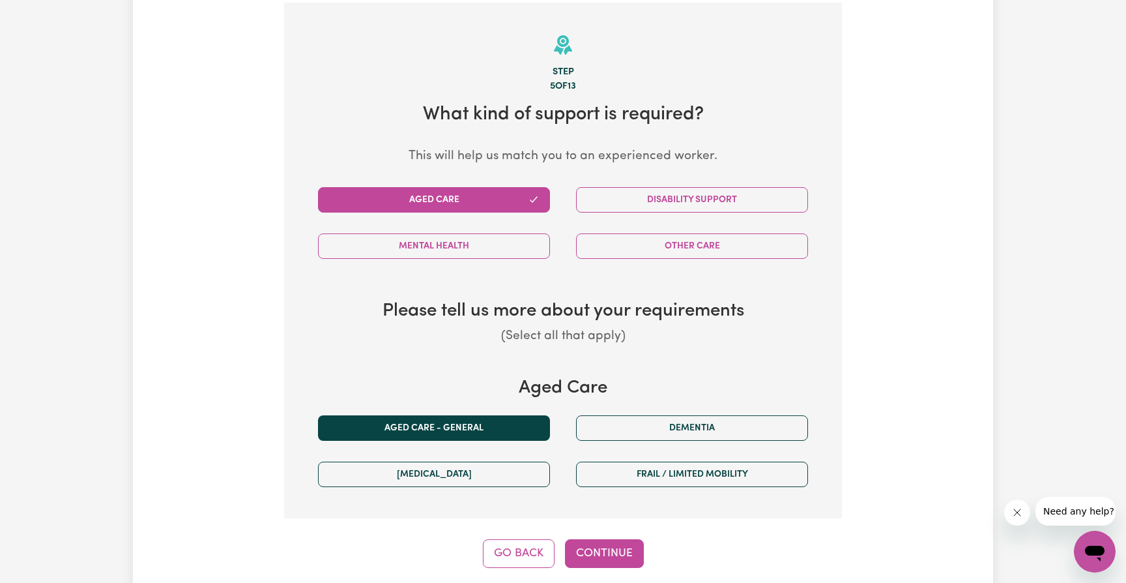
click at [465, 420] on button "Aged care - General" at bounding box center [434, 427] width 232 height 25
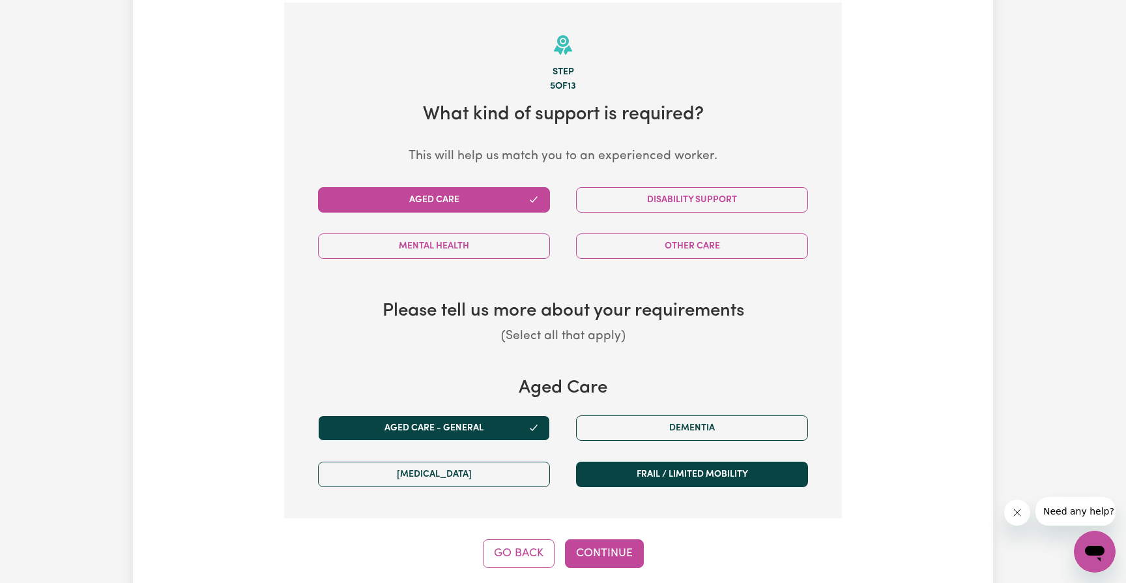
click at [652, 467] on button "Frail / limited mobility" at bounding box center [692, 474] width 232 height 25
click at [604, 544] on button "Continue" at bounding box center [604, 553] width 79 height 29
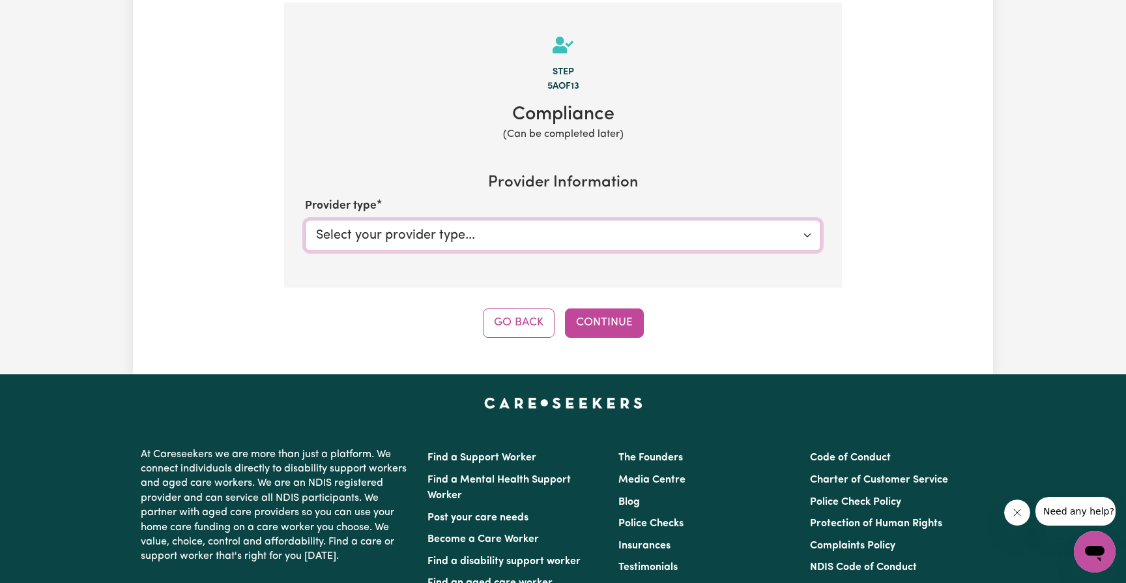
select select "AGED_HOME_CARE"
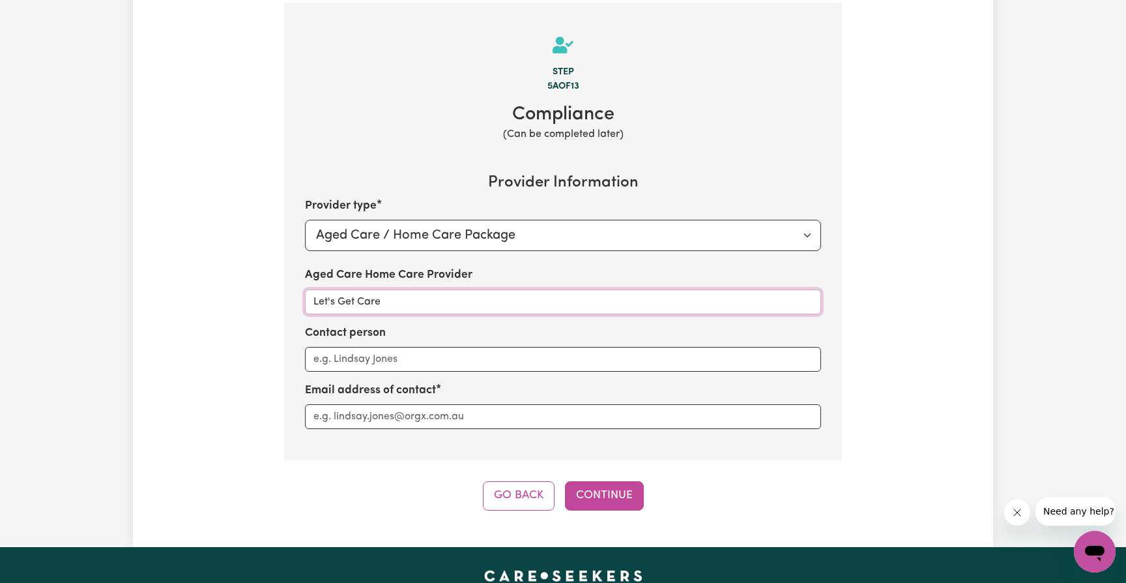
type input "Let's Get Care"
type input "Rujeko Mandala"
type input "rujeko.mandala@letsgetcare.com.au"
click at [612, 484] on button "Continue" at bounding box center [604, 495] width 79 height 29
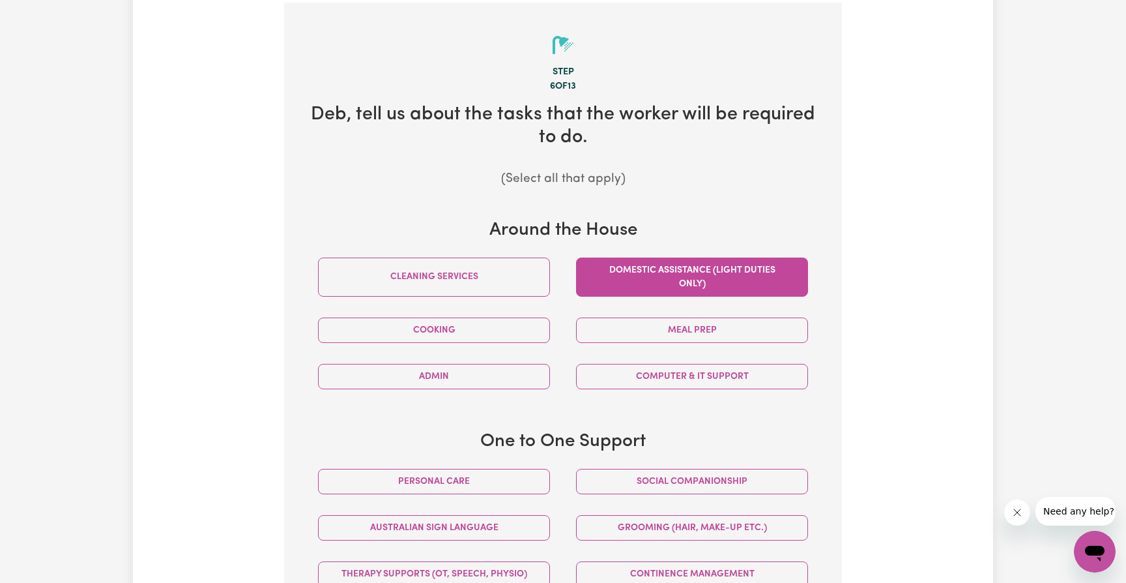
click at [646, 272] on button "Domestic assistance (light duties only)" at bounding box center [692, 276] width 232 height 39
click at [653, 319] on button "Meal prep" at bounding box center [692, 329] width 232 height 25
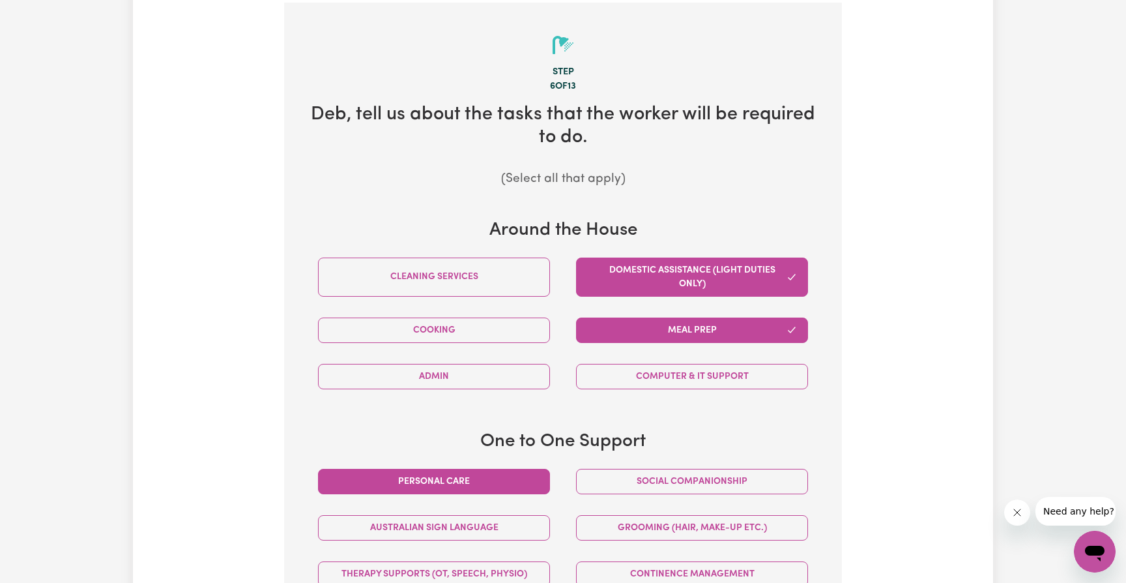
click at [434, 473] on button "Personal care" at bounding box center [434, 481] width 232 height 25
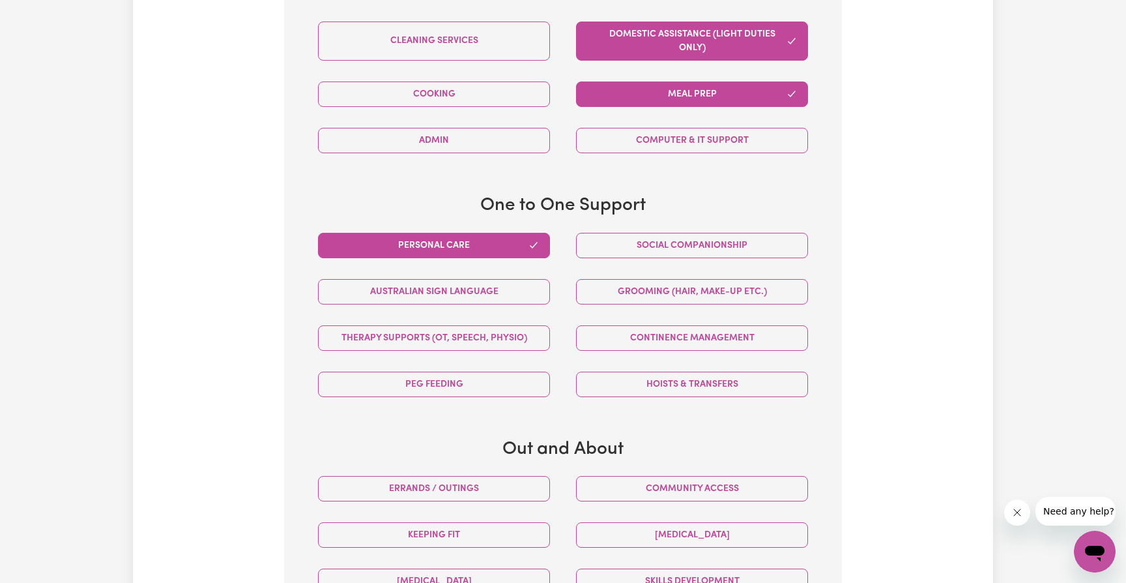
scroll to position [646, 0]
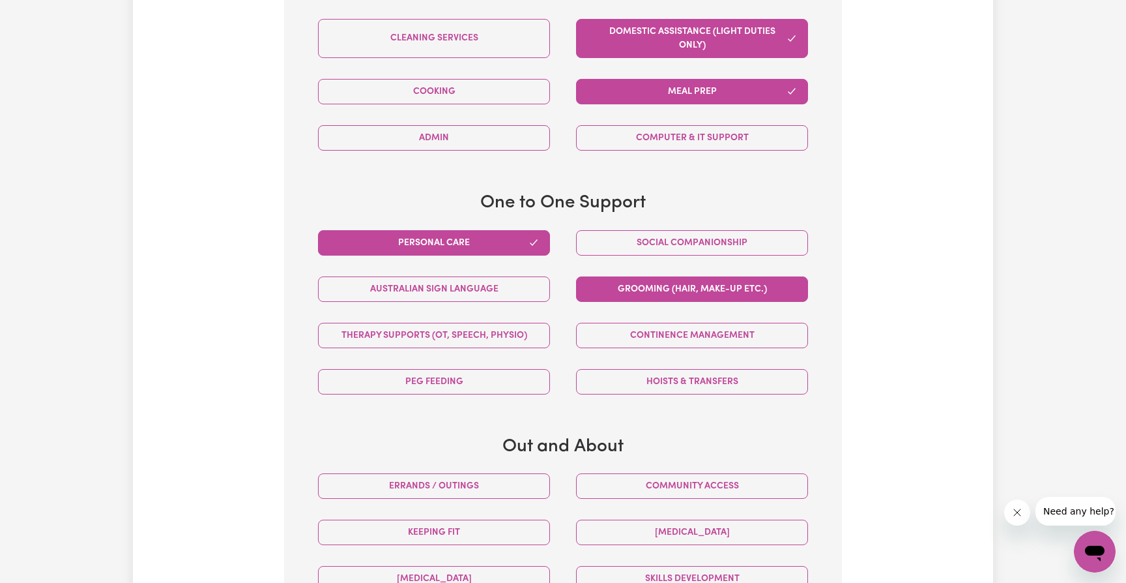
click at [660, 279] on button "Grooming (hair, make-up etc.)" at bounding box center [692, 288] width 232 height 25
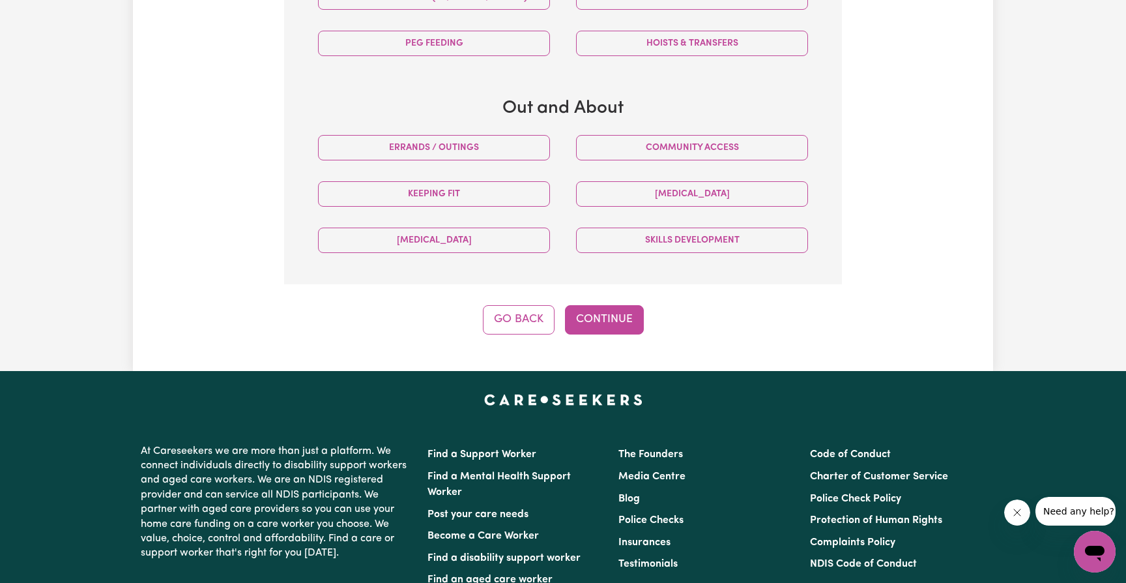
scroll to position [986, 0]
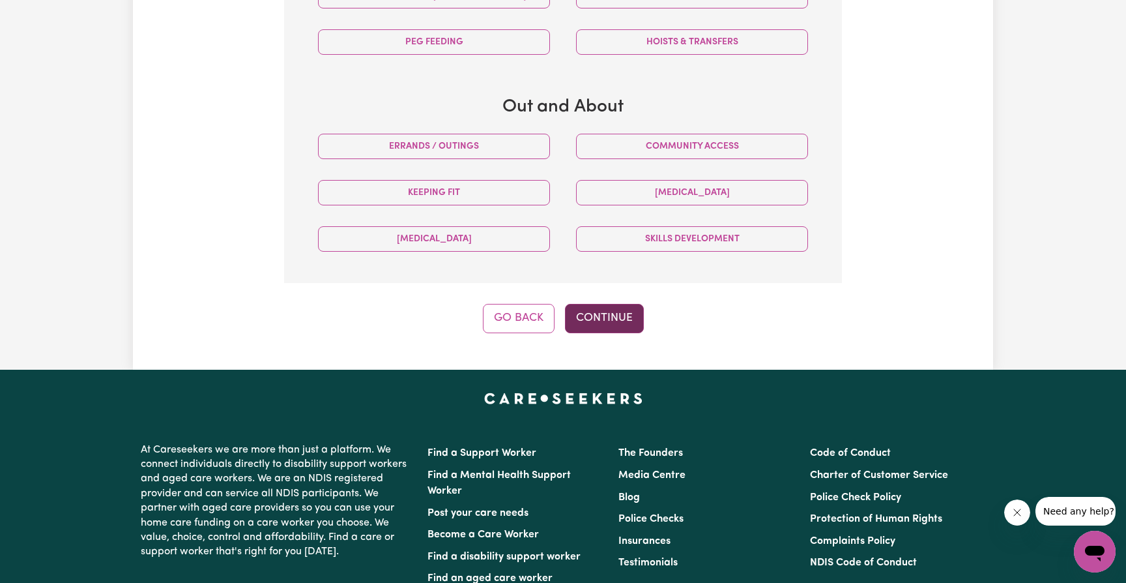
click at [593, 311] on button "Continue" at bounding box center [604, 318] width 79 height 29
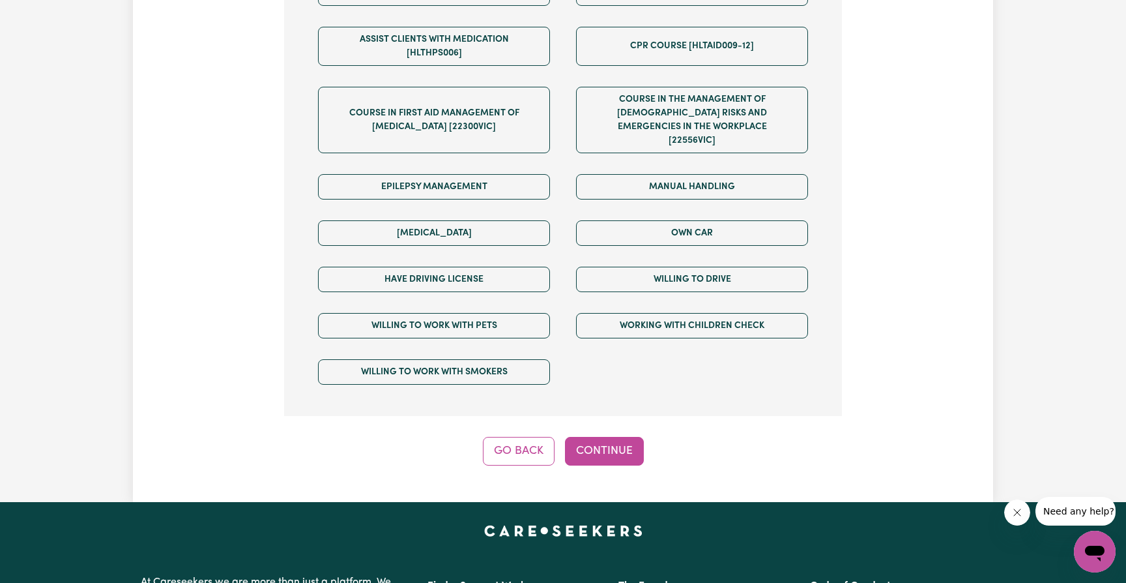
scroll to position [908, 0]
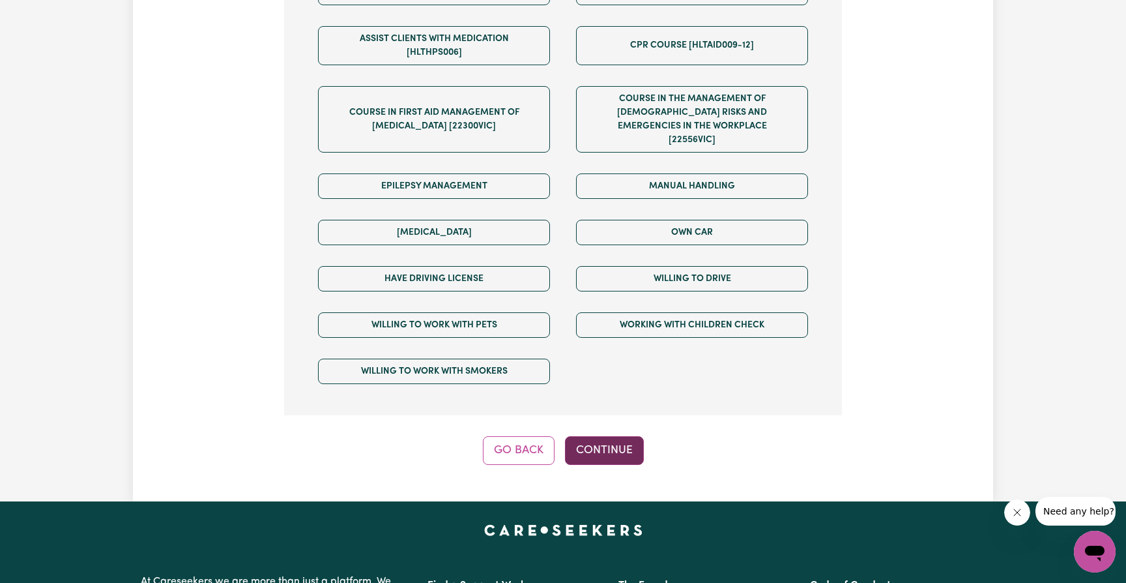
click at [608, 436] on button "Continue" at bounding box center [604, 450] width 79 height 29
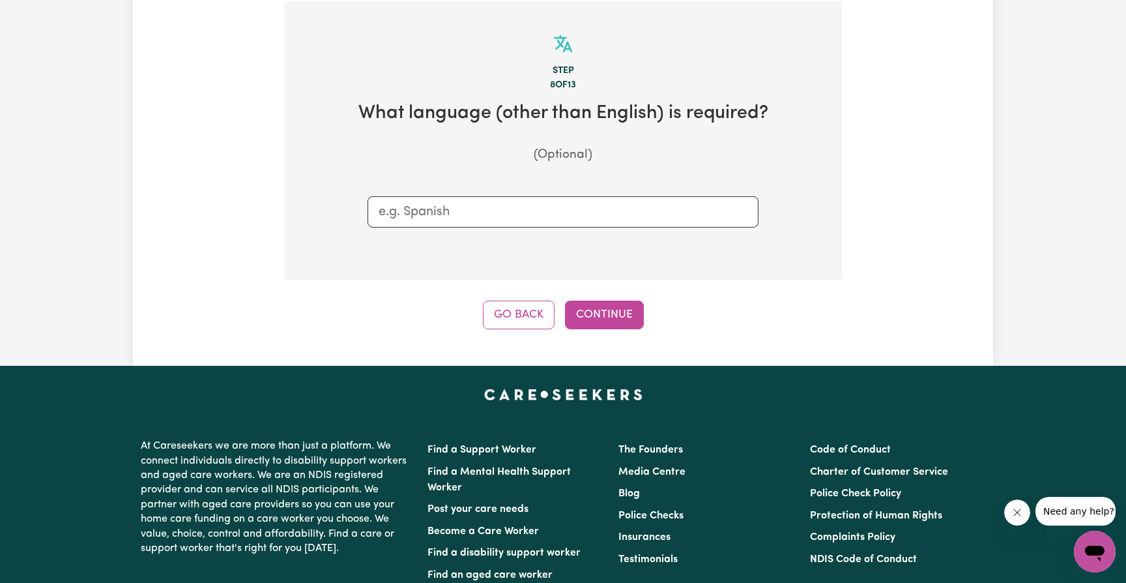
scroll to position [407, 0]
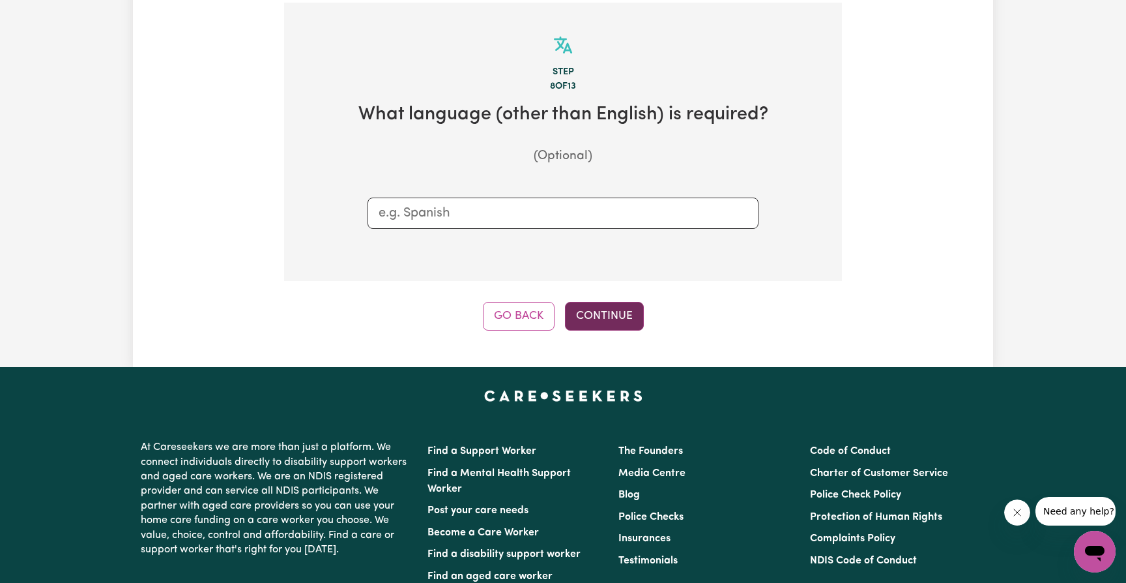
click at [602, 307] on button "Continue" at bounding box center [604, 316] width 79 height 29
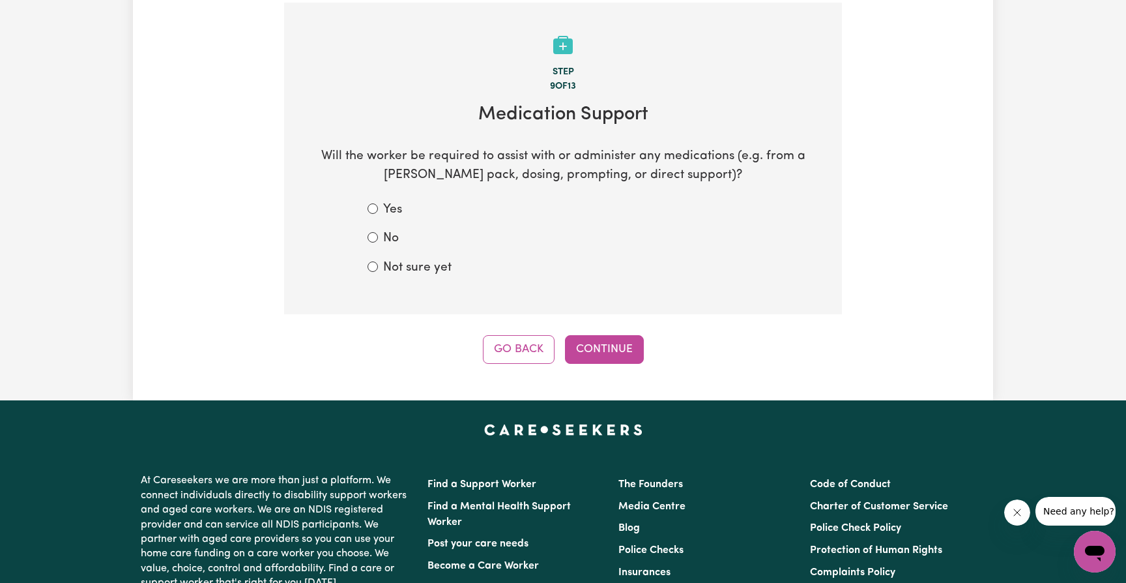
click at [371, 232] on input "No" at bounding box center [373, 237] width 10 height 10
radio input "true"
click at [599, 337] on button "Continue" at bounding box center [604, 349] width 79 height 29
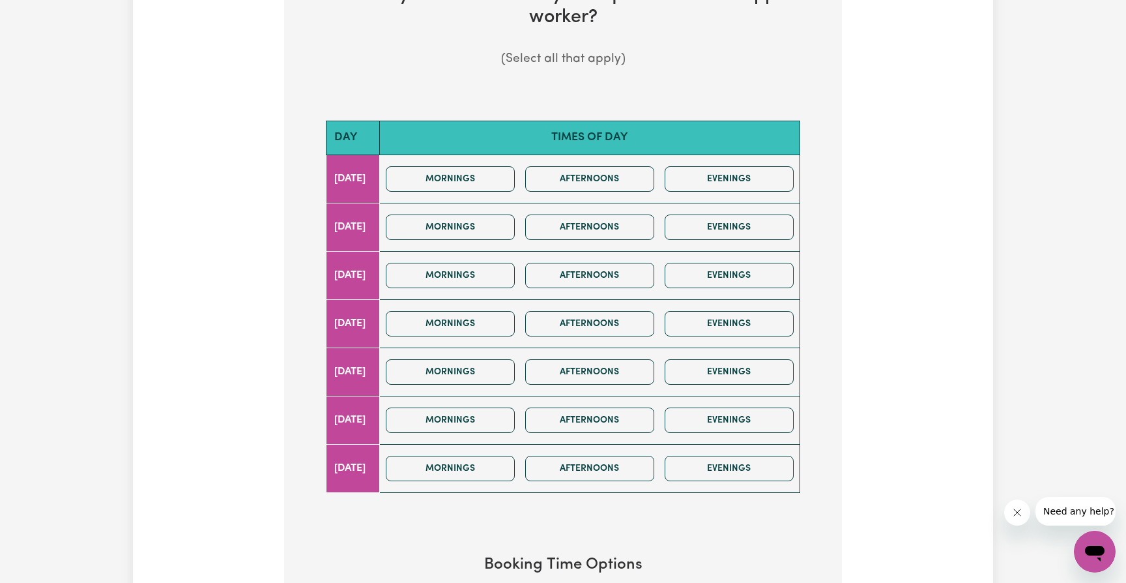
scroll to position [528, 0]
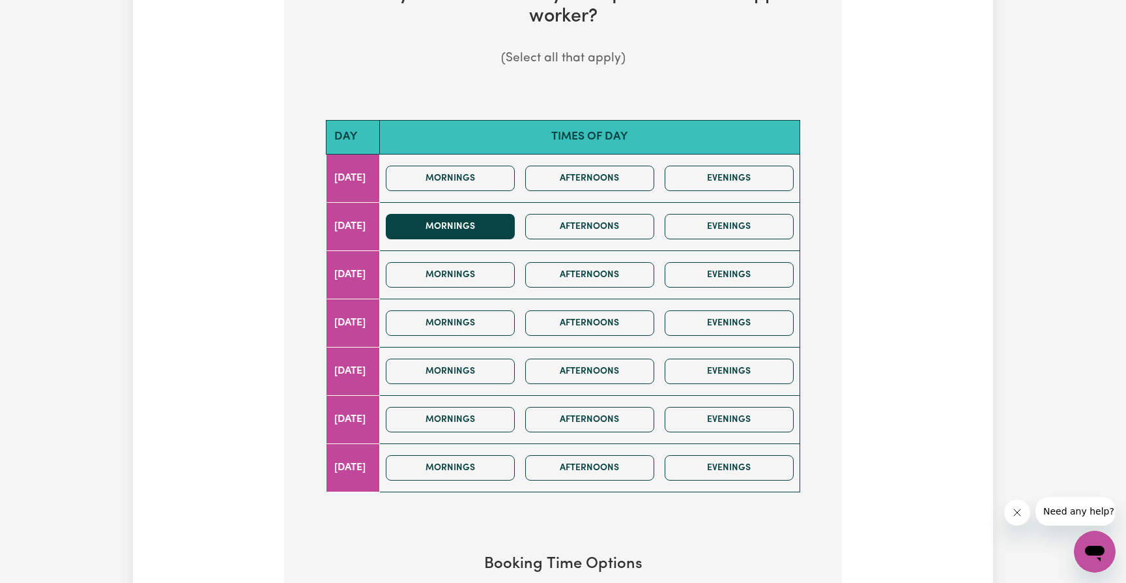
click at [478, 216] on button "Mornings" at bounding box center [450, 226] width 129 height 25
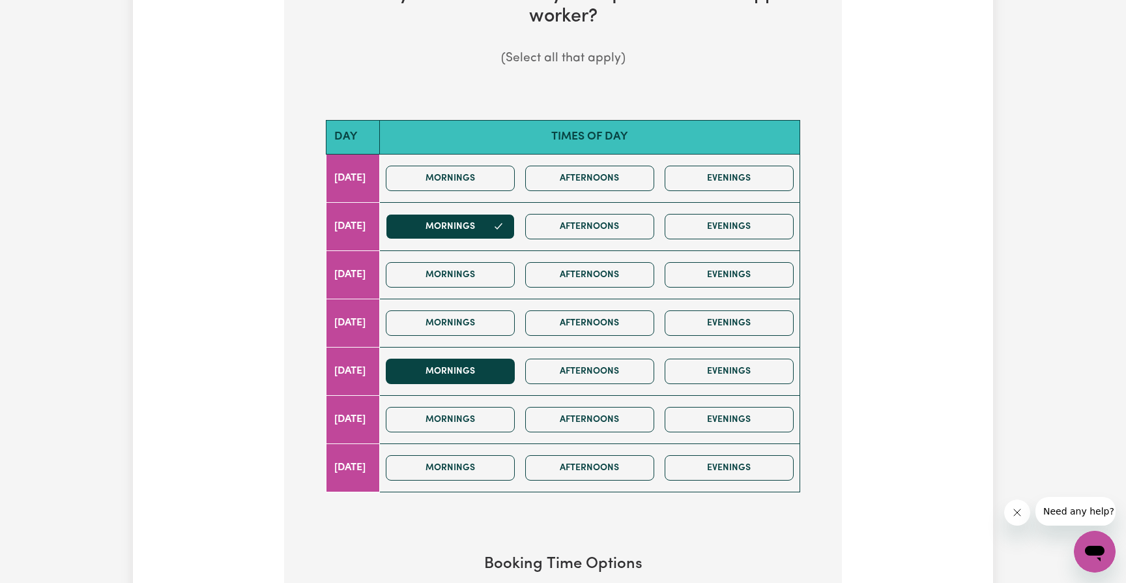
click at [475, 365] on button "Mornings" at bounding box center [450, 371] width 129 height 25
click at [473, 410] on button "Mornings" at bounding box center [450, 419] width 129 height 25
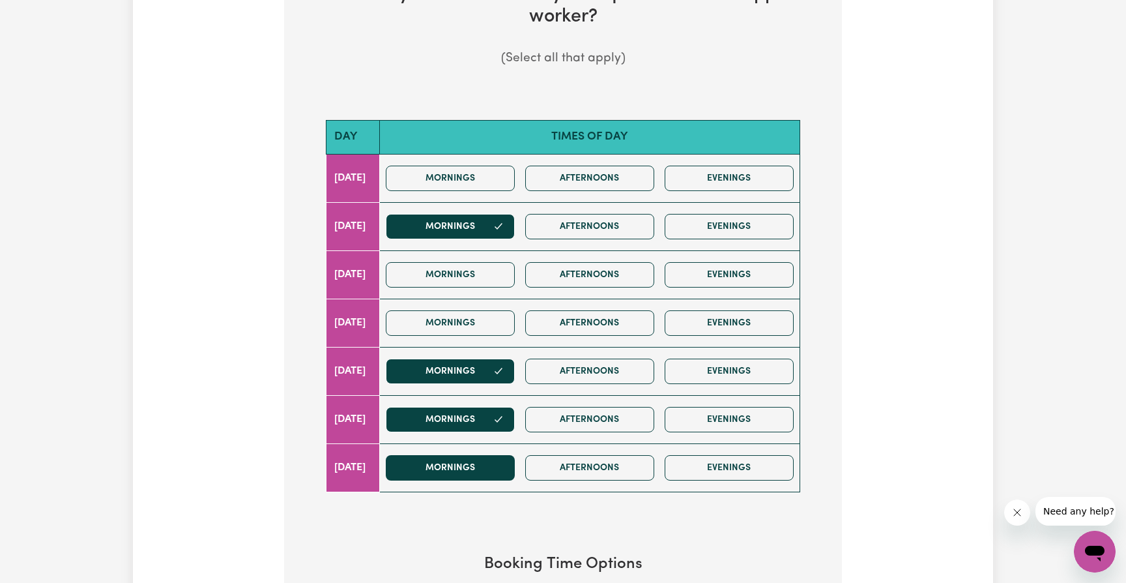
click at [469, 460] on button "Mornings" at bounding box center [450, 467] width 129 height 25
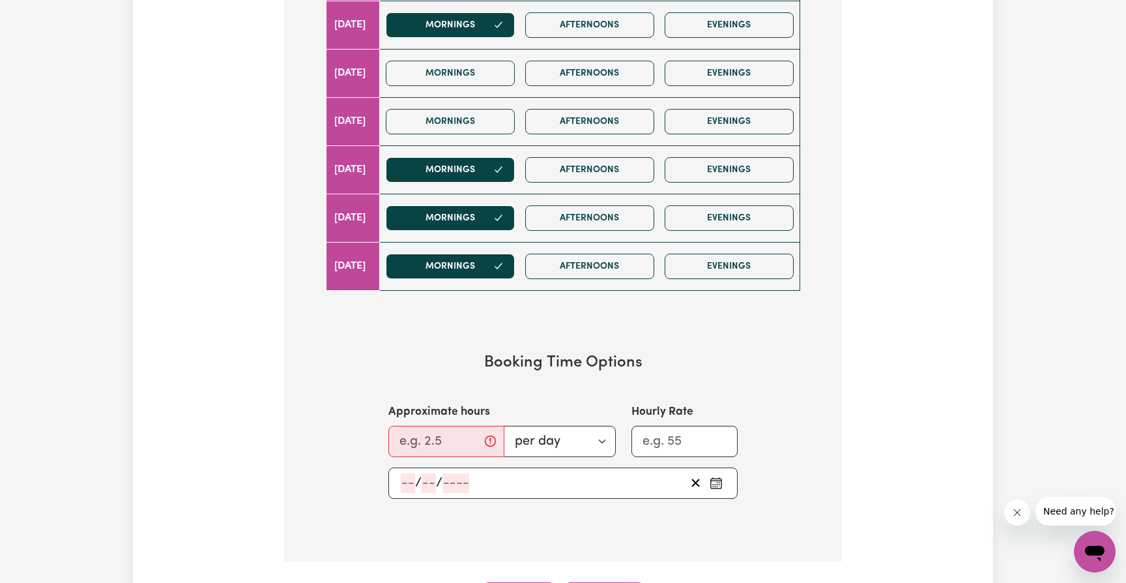
scroll to position [734, 0]
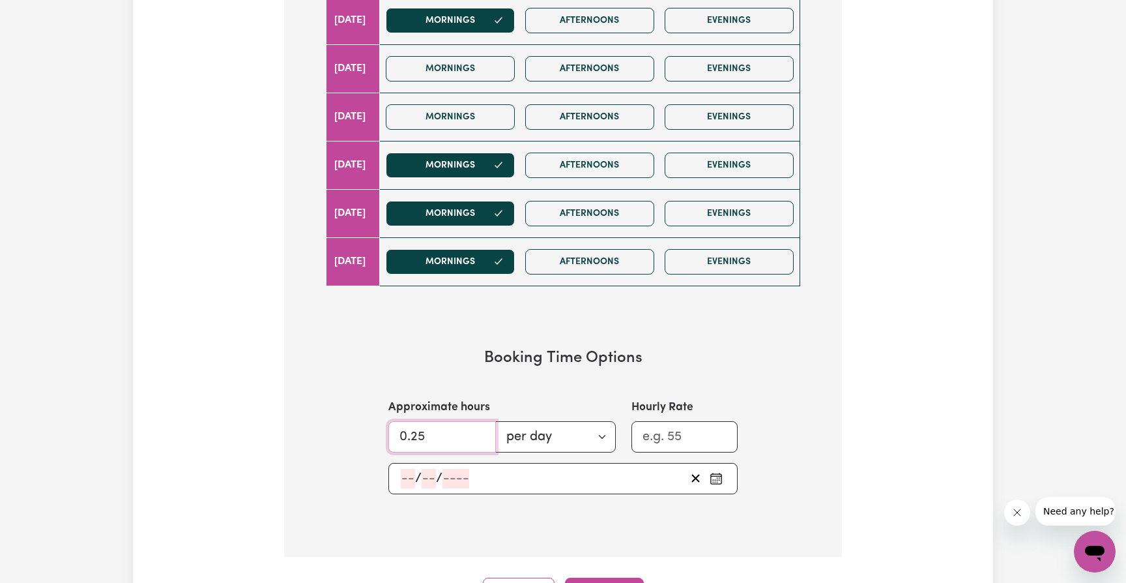
click at [470, 426] on input "0.25" at bounding box center [443, 436] width 108 height 31
click at [478, 426] on input "1.25" at bounding box center [443, 436] width 108 height 31
click at [478, 433] on input "0.25" at bounding box center [443, 436] width 108 height 31
click at [477, 426] on input "1.25" at bounding box center [443, 436] width 108 height 31
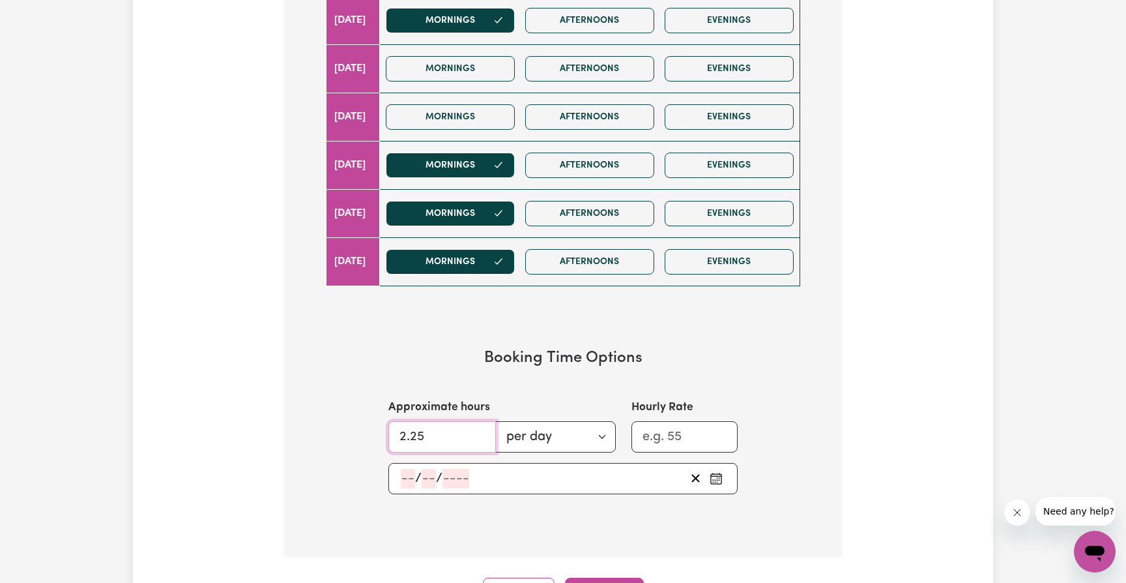
click at [477, 426] on input "2.25" at bounding box center [443, 436] width 108 height 31
type input "1.25"
click at [478, 434] on input "1.25" at bounding box center [443, 436] width 108 height 31
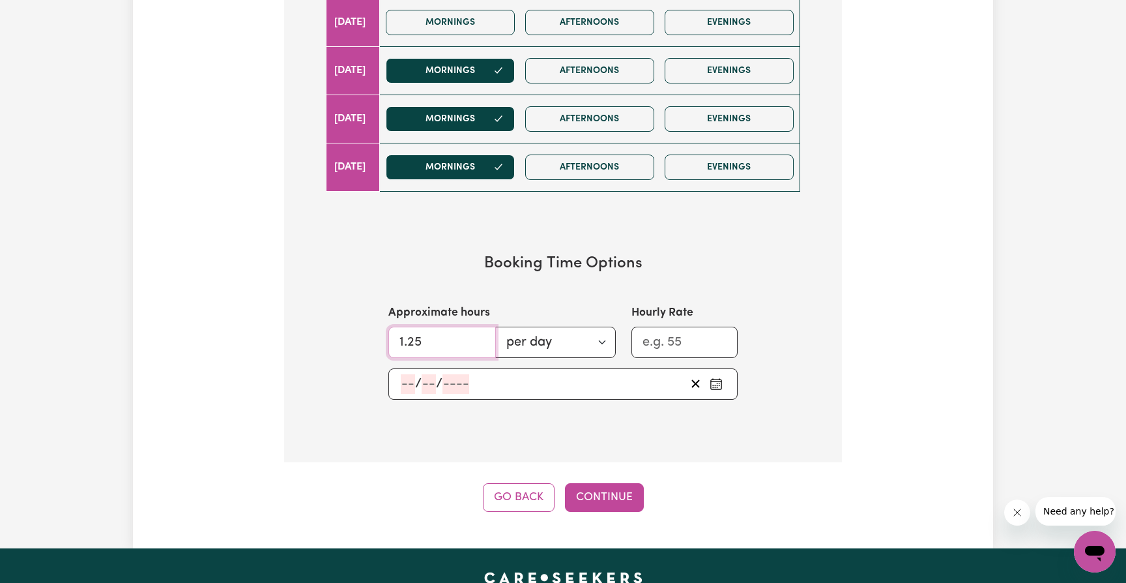
scroll to position [834, 0]
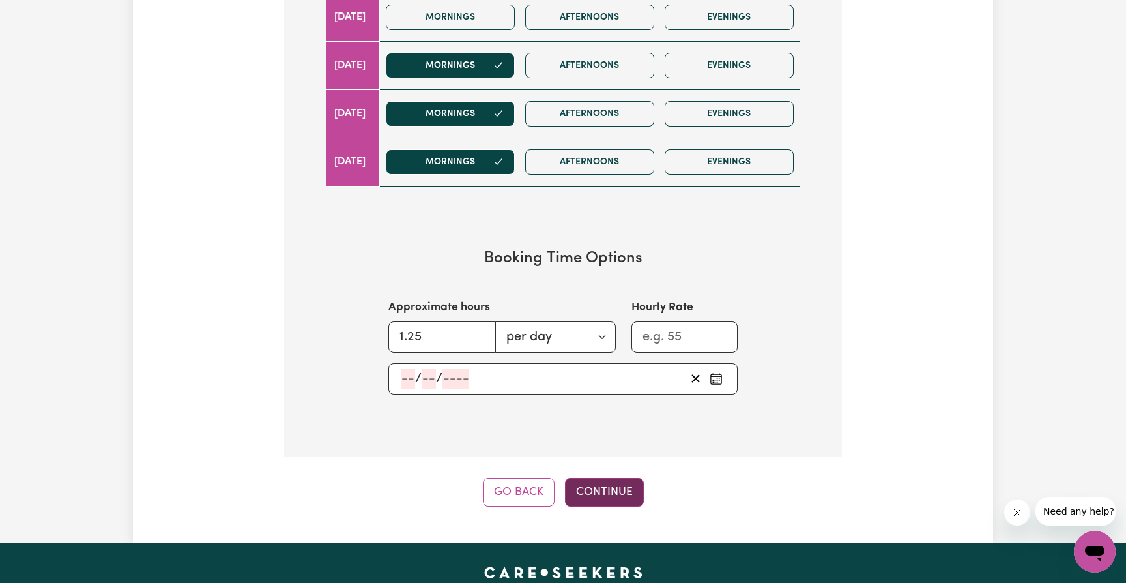
click at [598, 484] on button "Continue" at bounding box center [604, 492] width 79 height 29
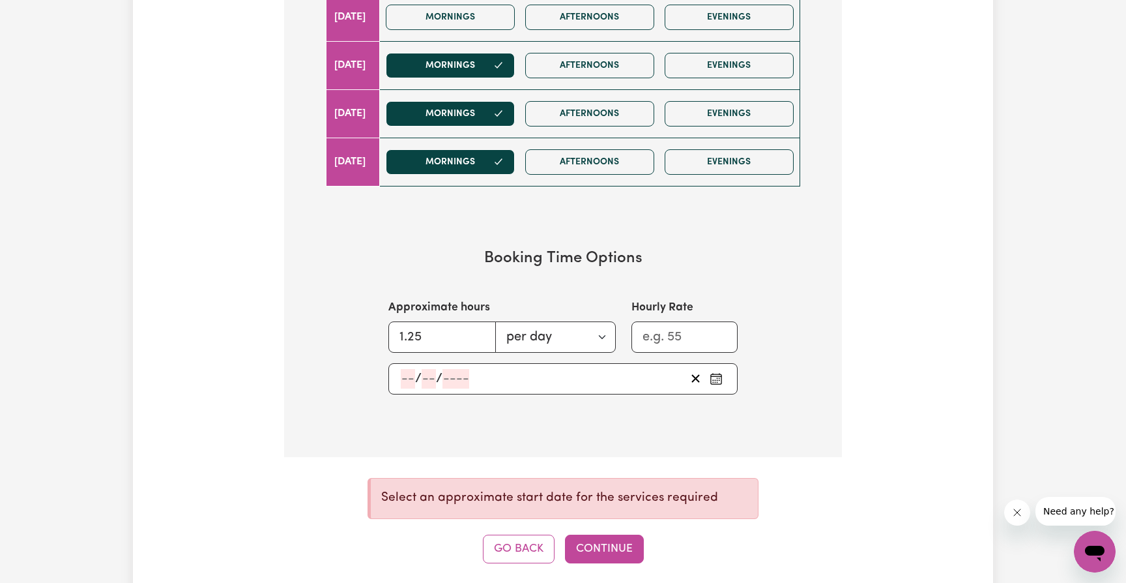
click at [407, 374] on input "number" at bounding box center [408, 379] width 14 height 20
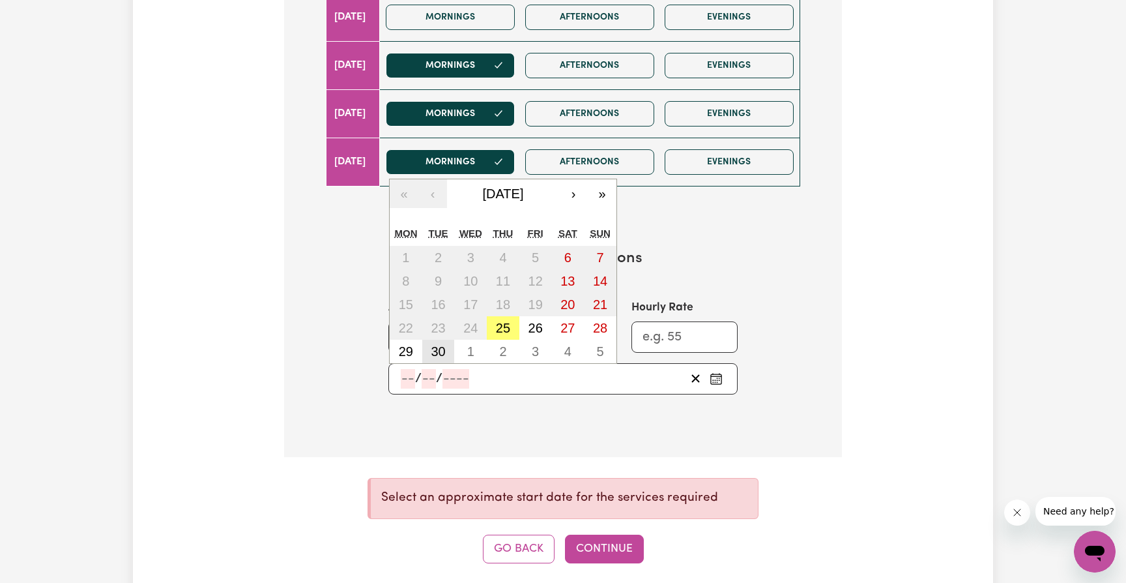
click at [440, 349] on abbr "30" at bounding box center [438, 351] width 14 height 14
type input "2025-09-30"
type input "30"
type input "9"
type input "2025"
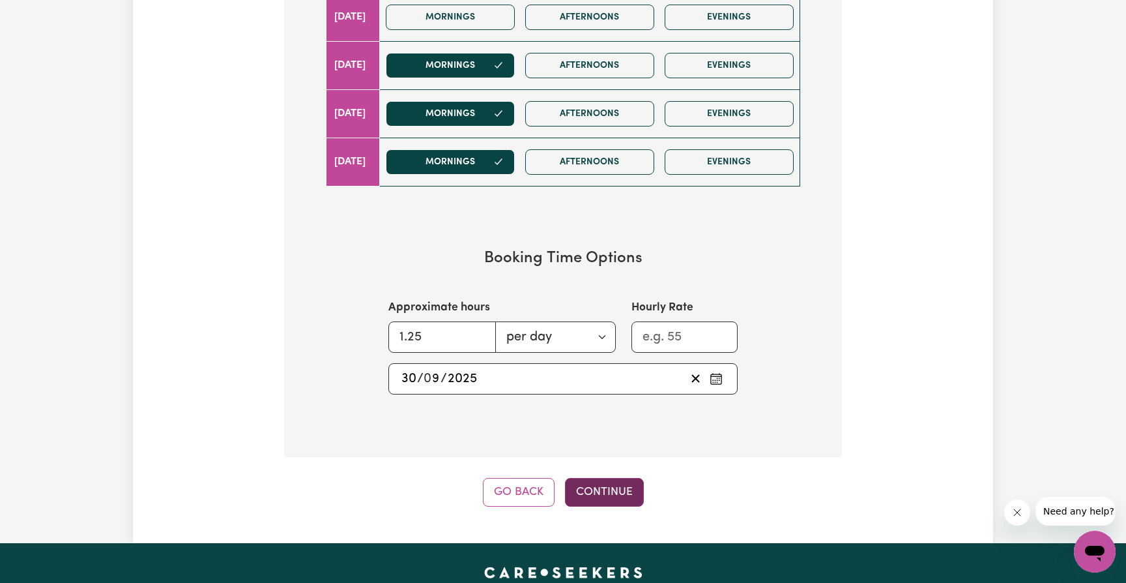
click at [595, 482] on button "Continue" at bounding box center [604, 492] width 79 height 29
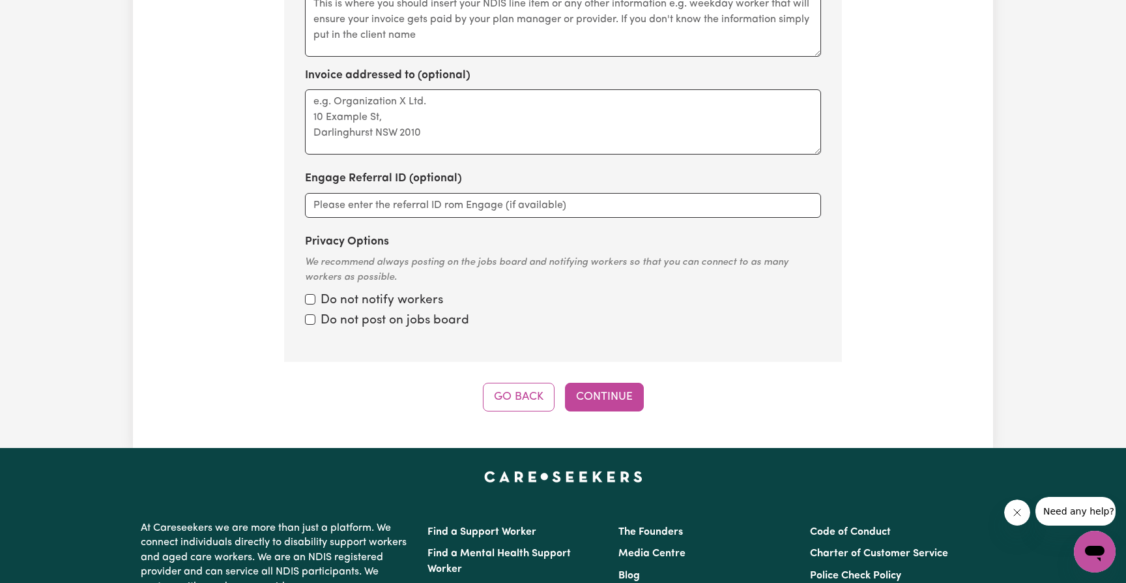
scroll to position [407, 0]
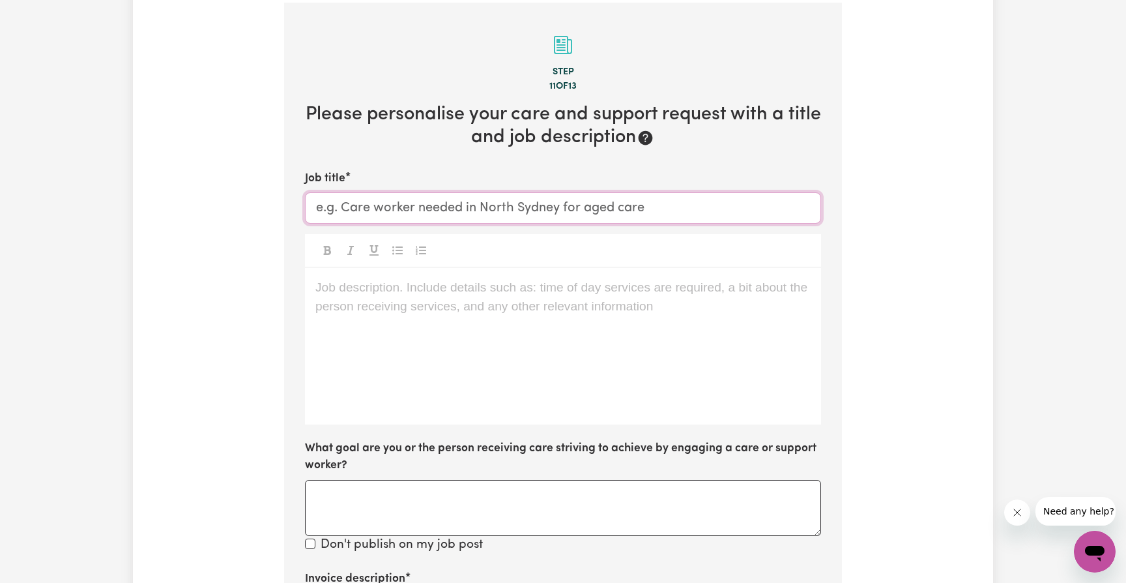
click at [690, 209] on input "Job title" at bounding box center [563, 207] width 516 height 31
type input "personal carer for 96 yr"
click at [459, 503] on textarea "What goal are you or the person receiving care striving to achieve by engaging …" at bounding box center [563, 508] width 516 height 56
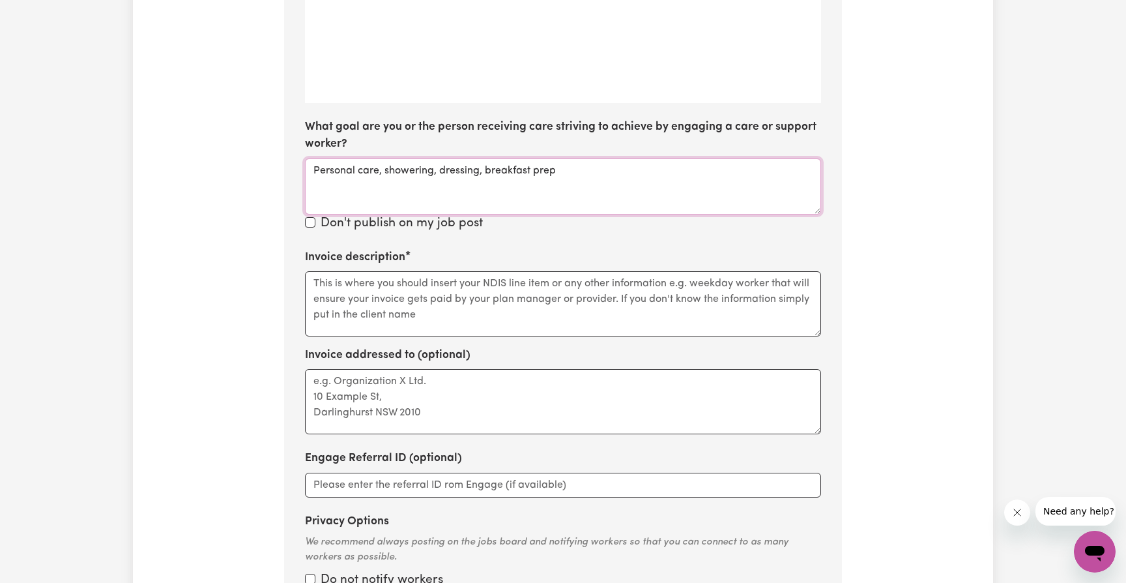
scroll to position [730, 0]
type textarea "Personal care, showering, dressing, breakfast prep"
click at [348, 288] on textarea "Invoice description" at bounding box center [563, 302] width 516 height 65
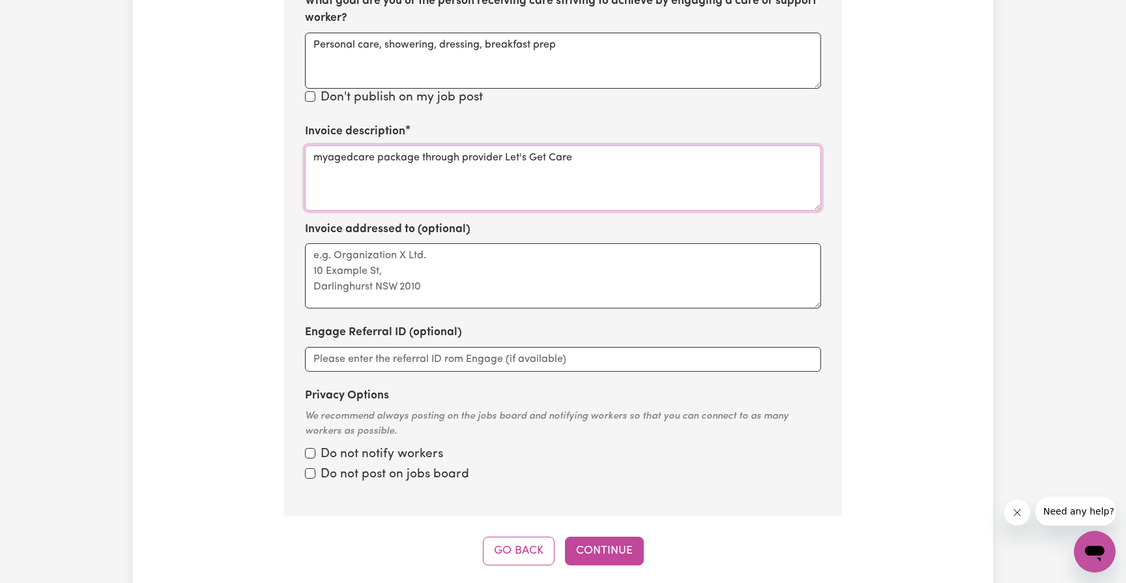
scroll to position [858, 0]
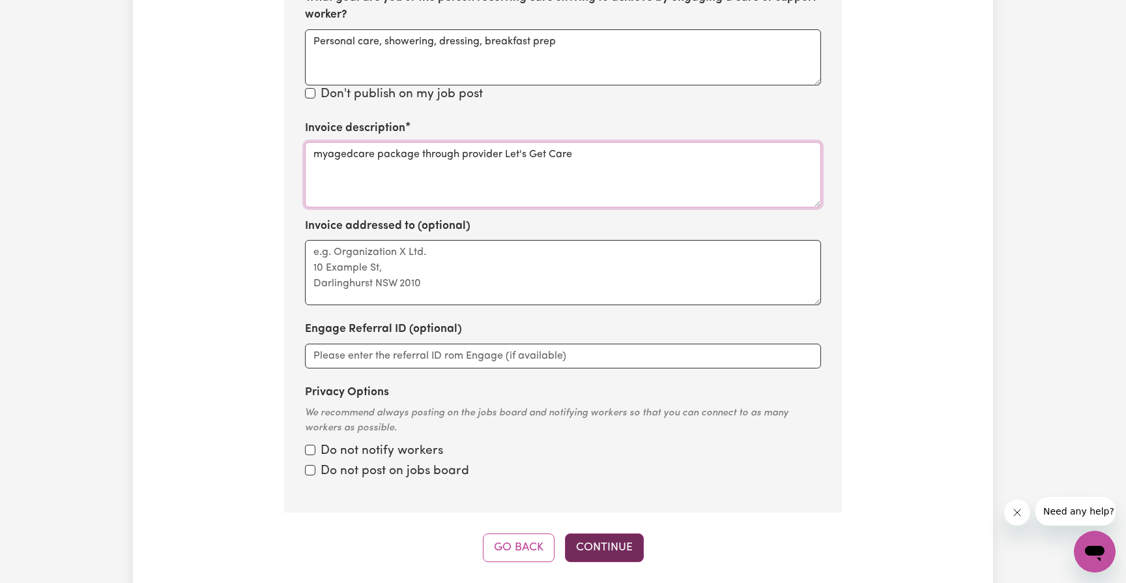
type textarea "myagedcare package through provider Let's Get Care"
click at [608, 533] on button "Continue" at bounding box center [604, 547] width 79 height 29
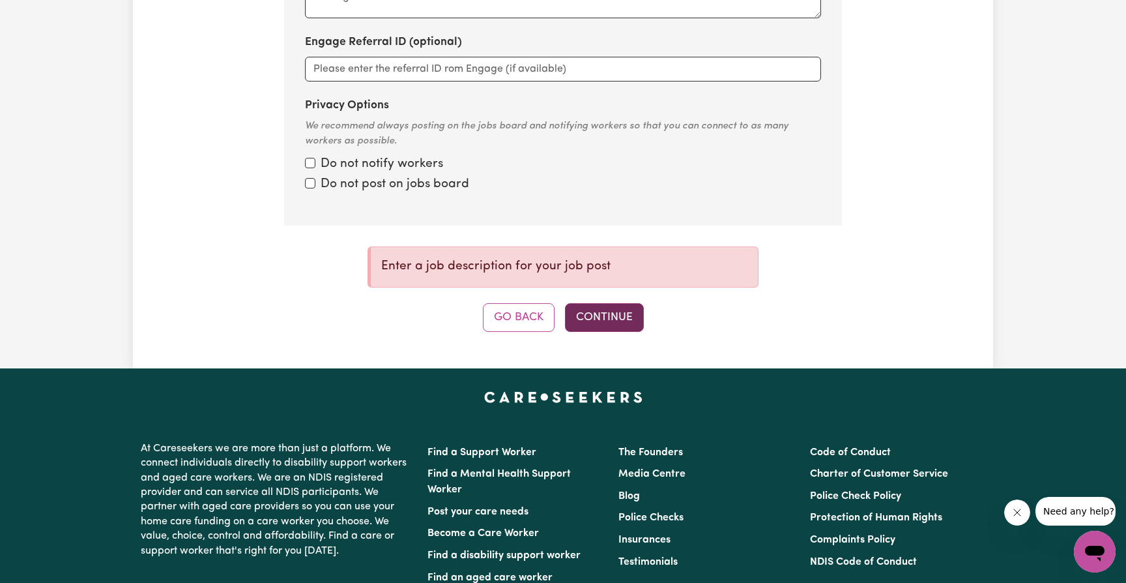
scroll to position [1148, 0]
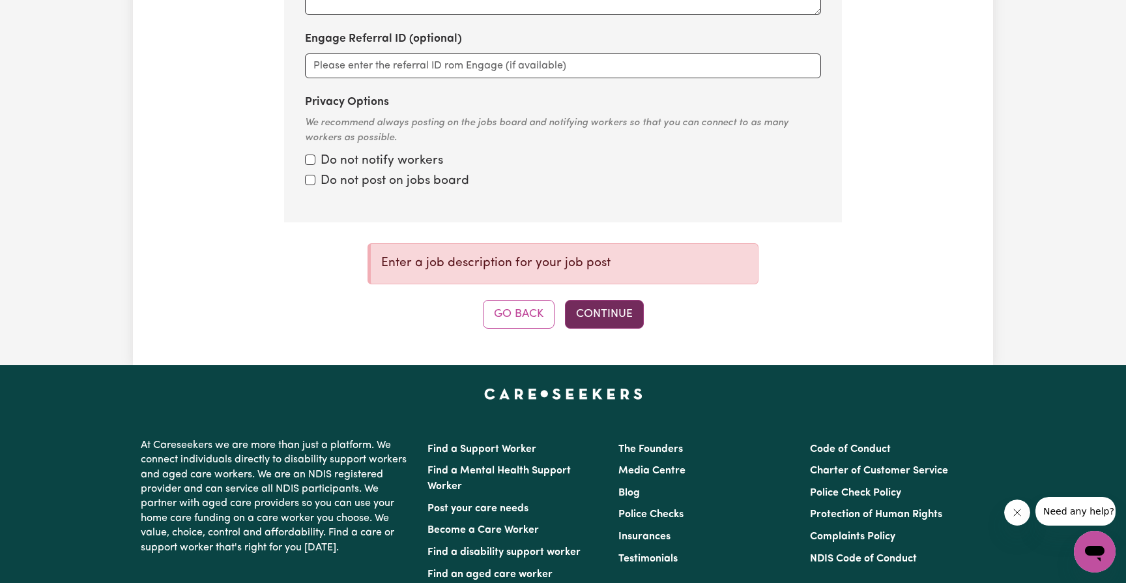
click at [600, 308] on button "Continue" at bounding box center [604, 314] width 79 height 29
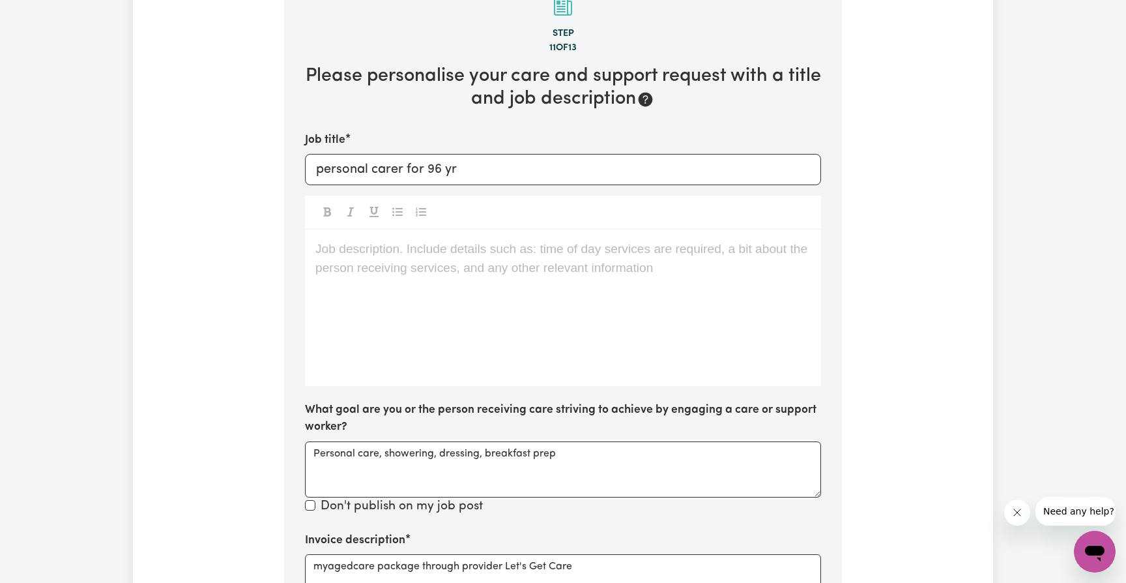
scroll to position [446, 0]
drag, startPoint x: 555, startPoint y: 449, endPoint x: 309, endPoint y: 447, distance: 246.4
click at [309, 447] on textarea "Personal care, showering, dressing, breakfast prep" at bounding box center [563, 469] width 516 height 56
drag, startPoint x: 555, startPoint y: 452, endPoint x: 299, endPoint y: 449, distance: 256.2
click at [299, 449] on section "Step 11 of 13 Please personalise your care and support request with a title and…" at bounding box center [563, 444] width 558 height 960
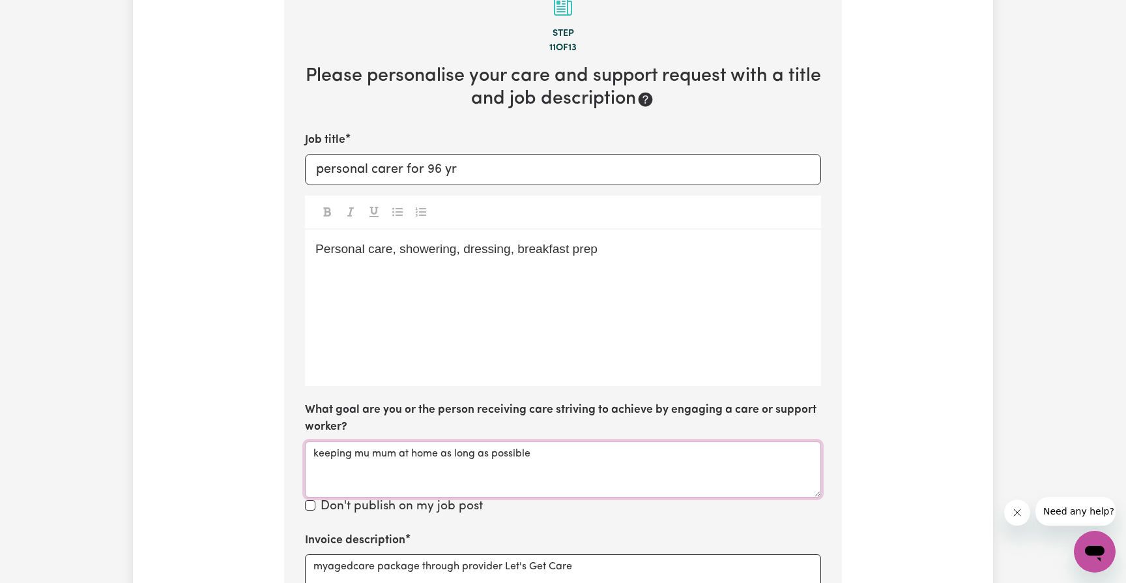
click at [367, 451] on textarea "keeping mu mum at home as long as possible" at bounding box center [563, 469] width 516 height 56
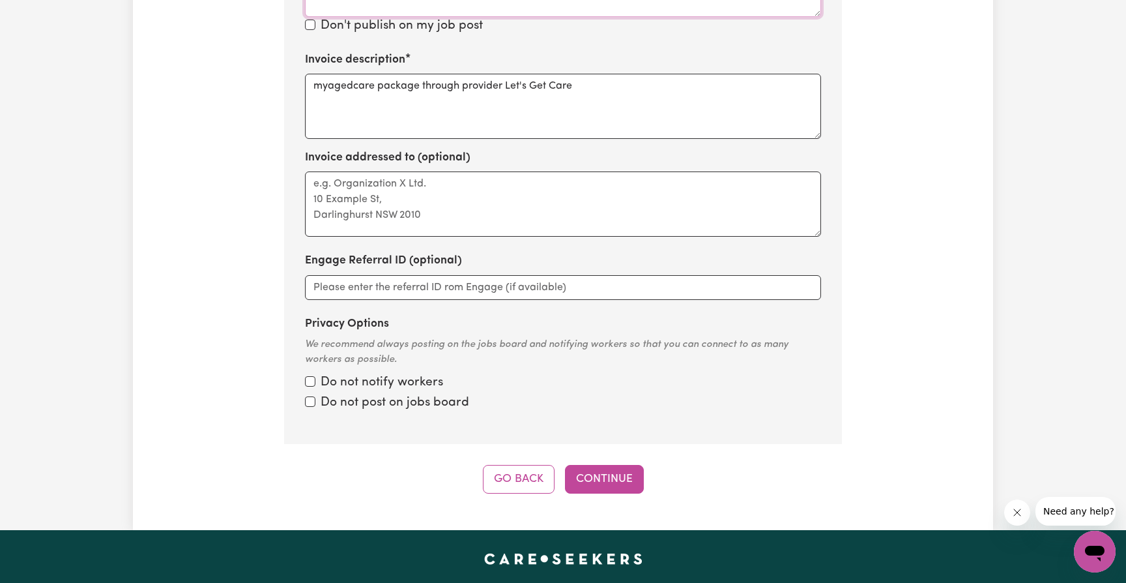
scroll to position [928, 0]
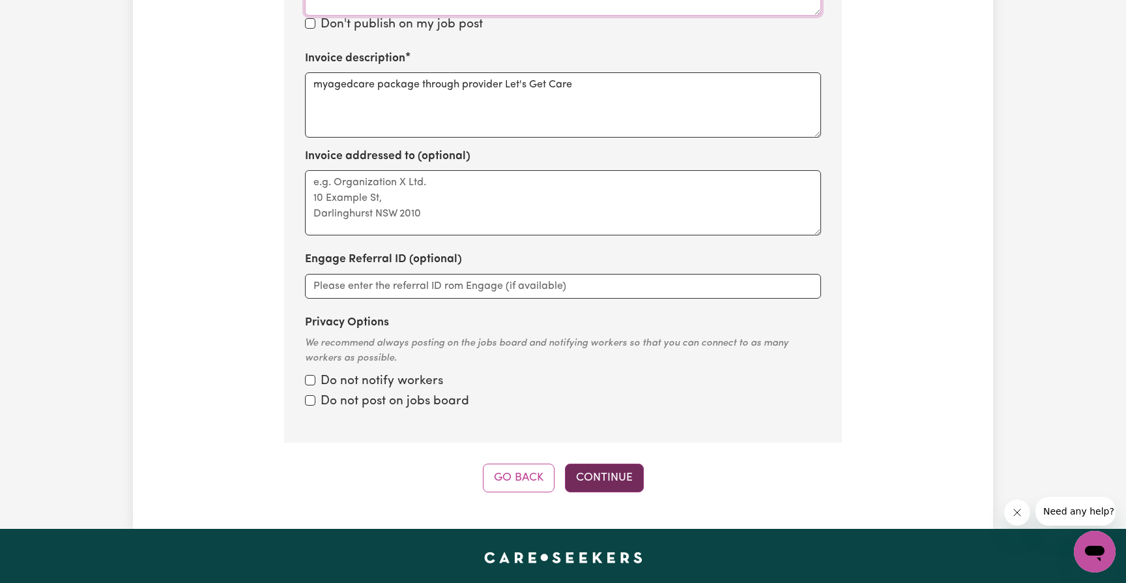
type textarea "keeping my mum at home as long as possible"
click at [600, 469] on button "Continue" at bounding box center [604, 477] width 79 height 29
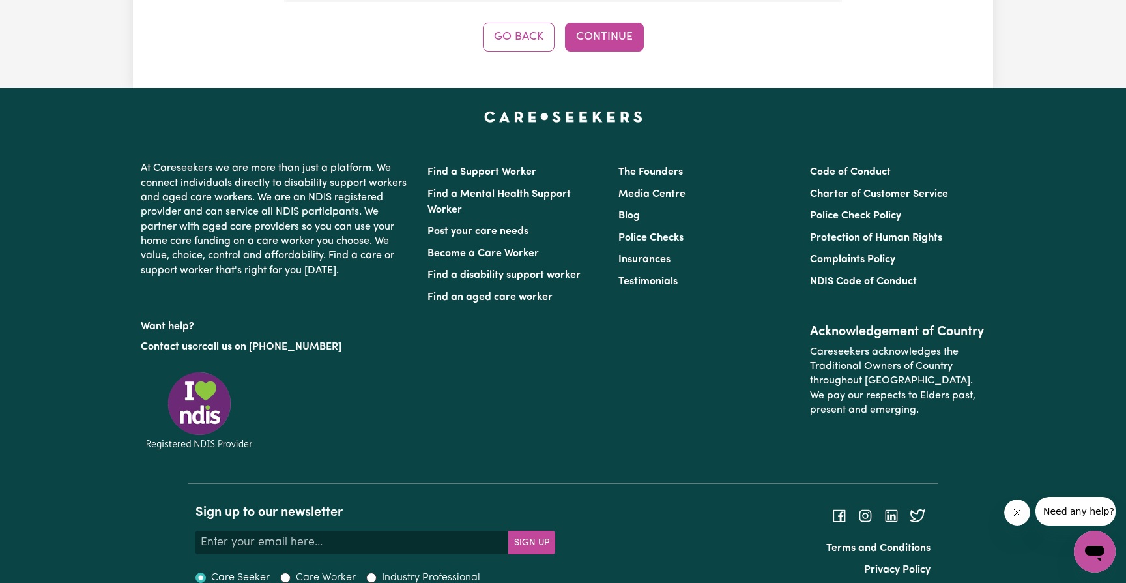
scroll to position [407, 0]
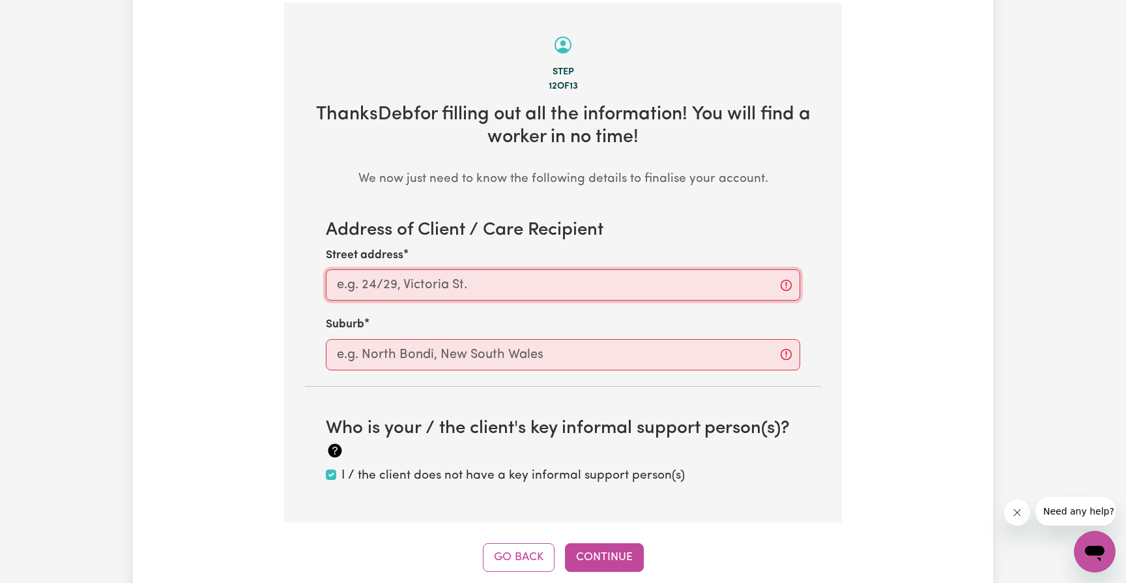
click at [508, 274] on input "Street address" at bounding box center [563, 284] width 475 height 31
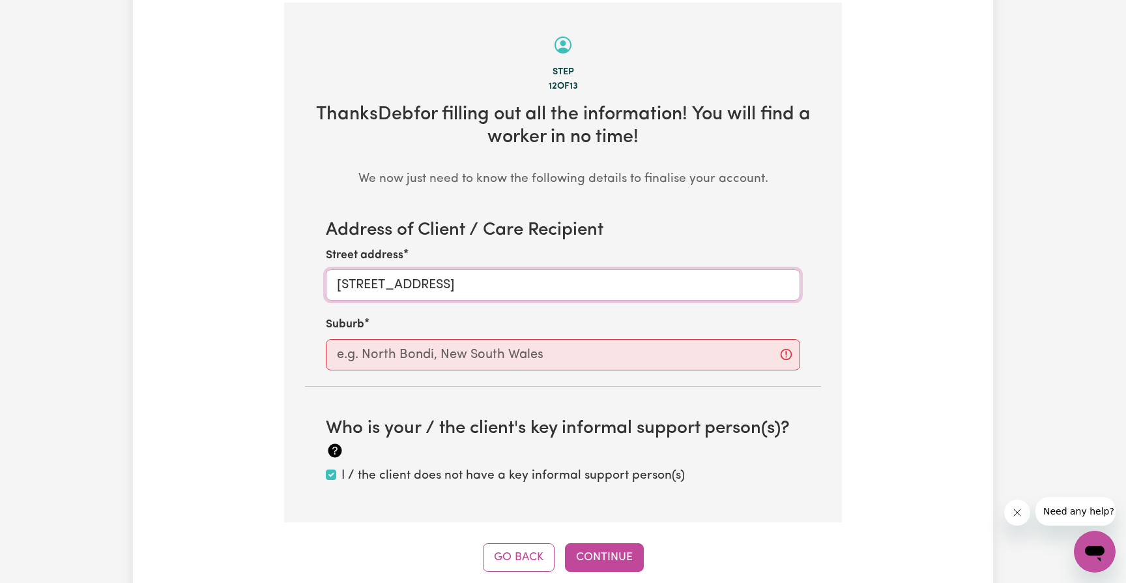
type input "5 Fernhurst Ave"
click at [508, 344] on input "text" at bounding box center [563, 354] width 475 height 31
type input "Cre"
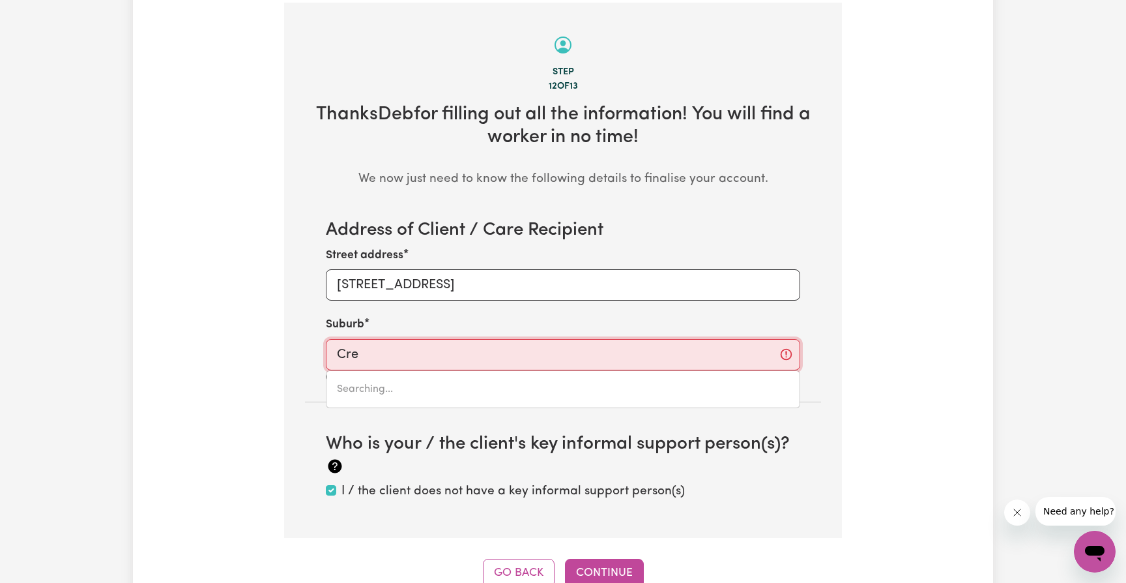
type input "CreDITON, Queensland, 4757"
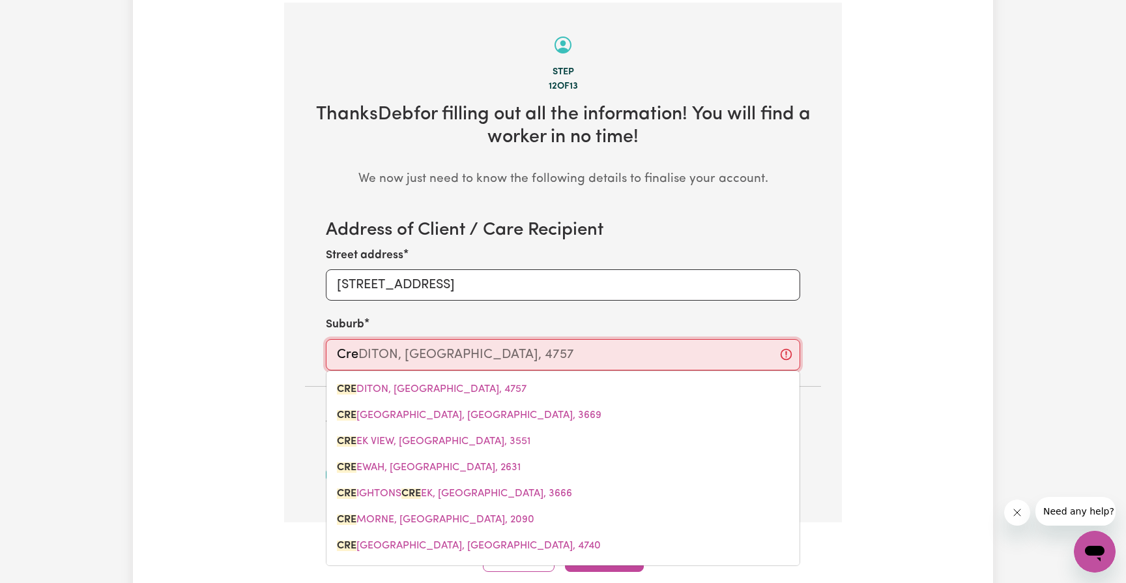
type input "Crem"
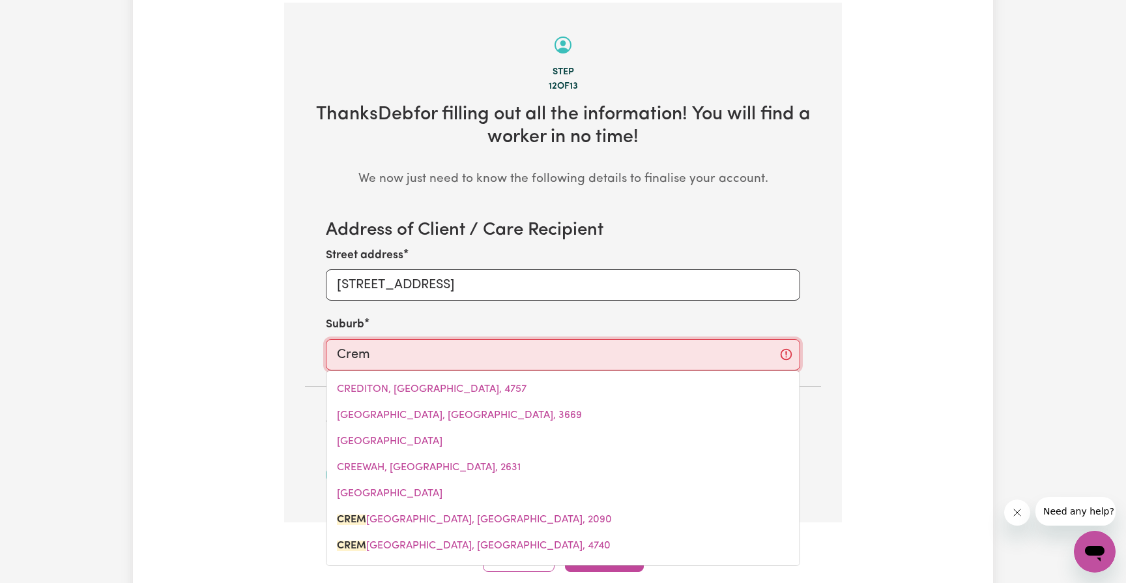
type input "Cremo"
type input "CremoRNE, New South Wales, 2090"
type input "Cremor"
type input "CremorNE, New South Wales, 2090"
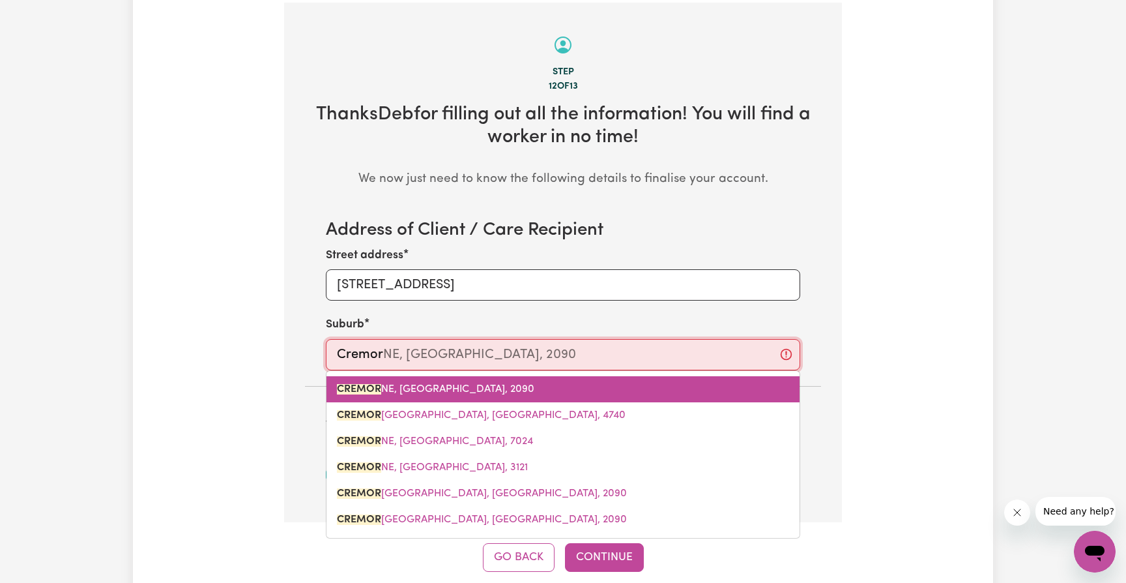
click at [460, 384] on span "CREMOR NE, New South Wales, 2090" at bounding box center [436, 389] width 198 height 10
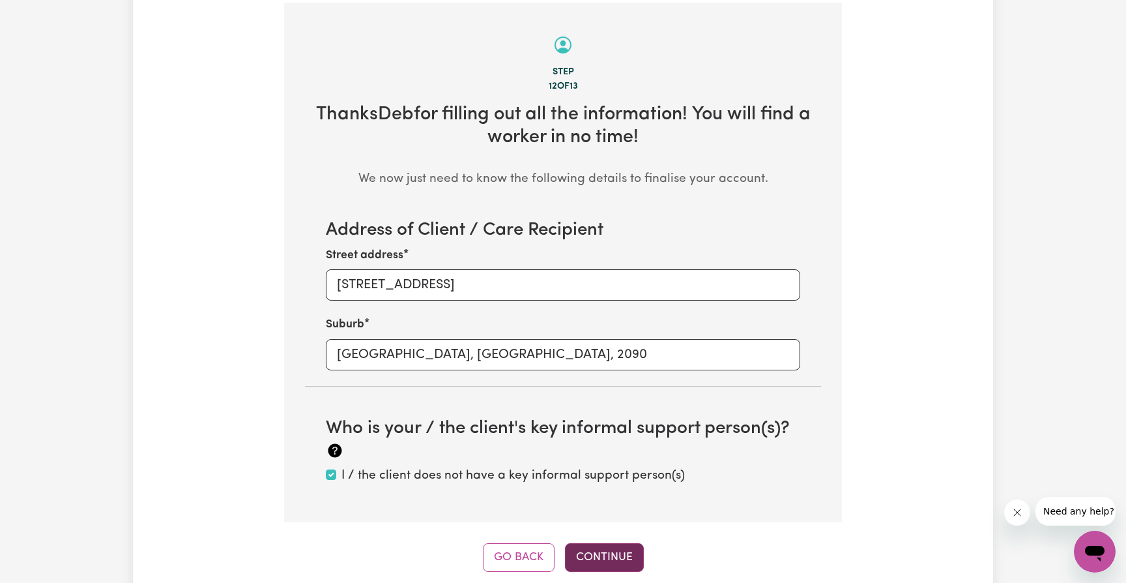
click at [606, 546] on button "Continue" at bounding box center [604, 557] width 79 height 29
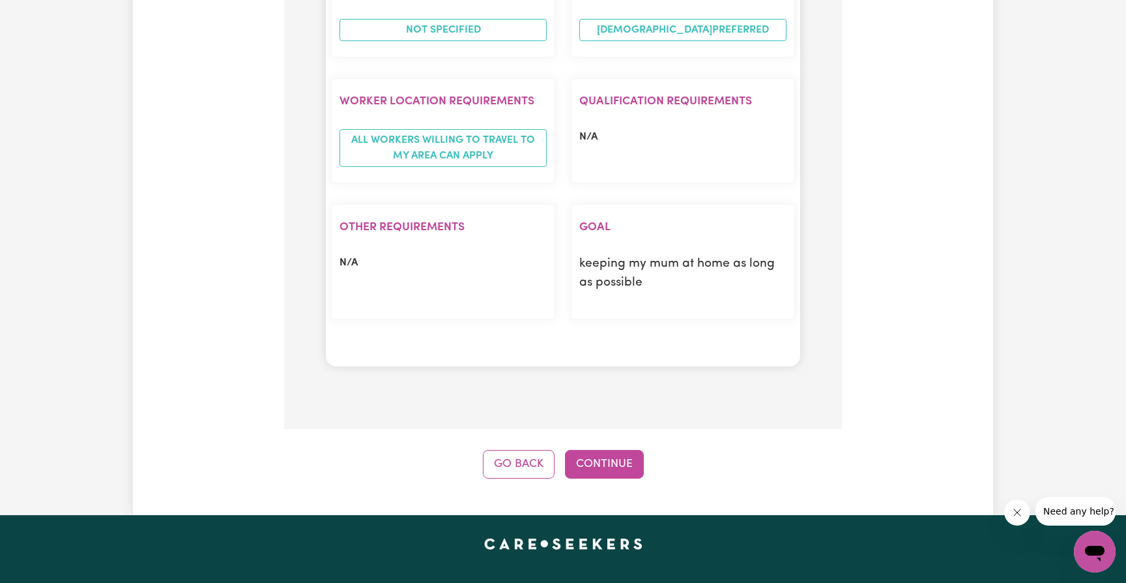
scroll to position [1353, 0]
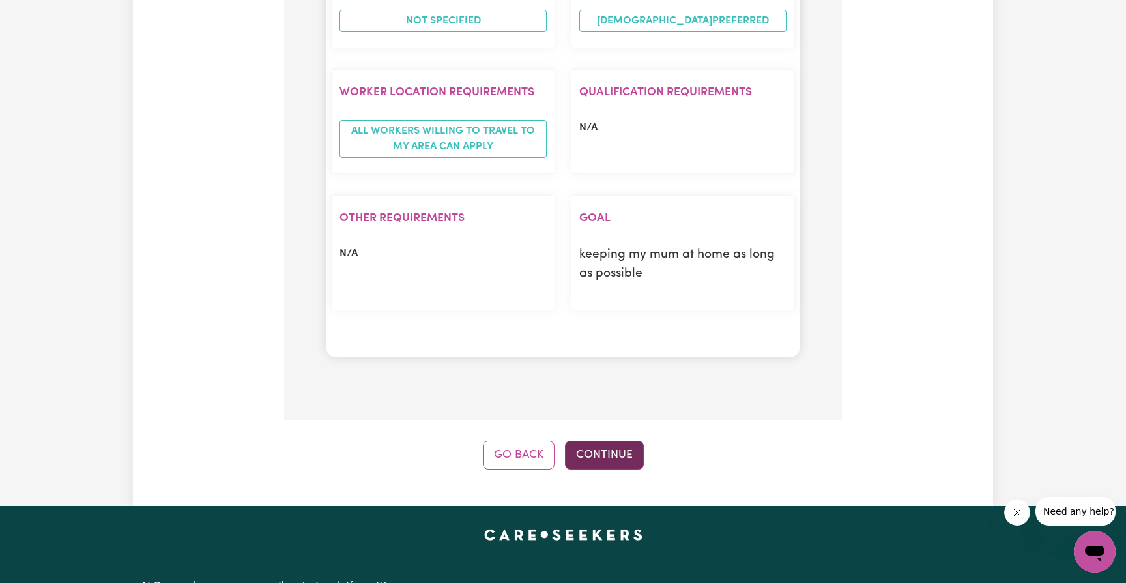
click at [598, 447] on button "Continue" at bounding box center [604, 455] width 79 height 29
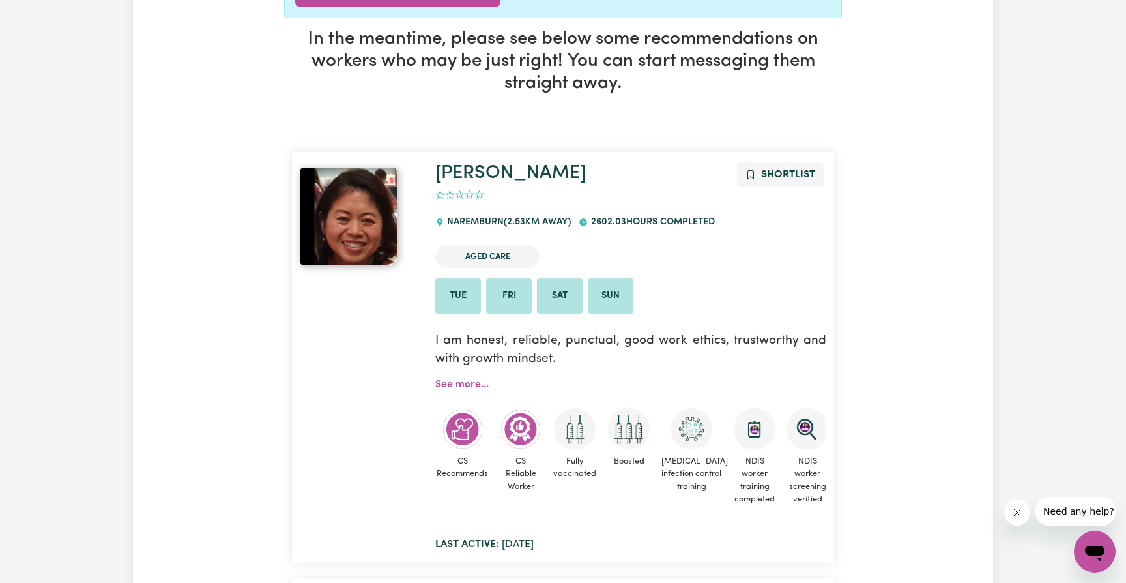
scroll to position [421, 0]
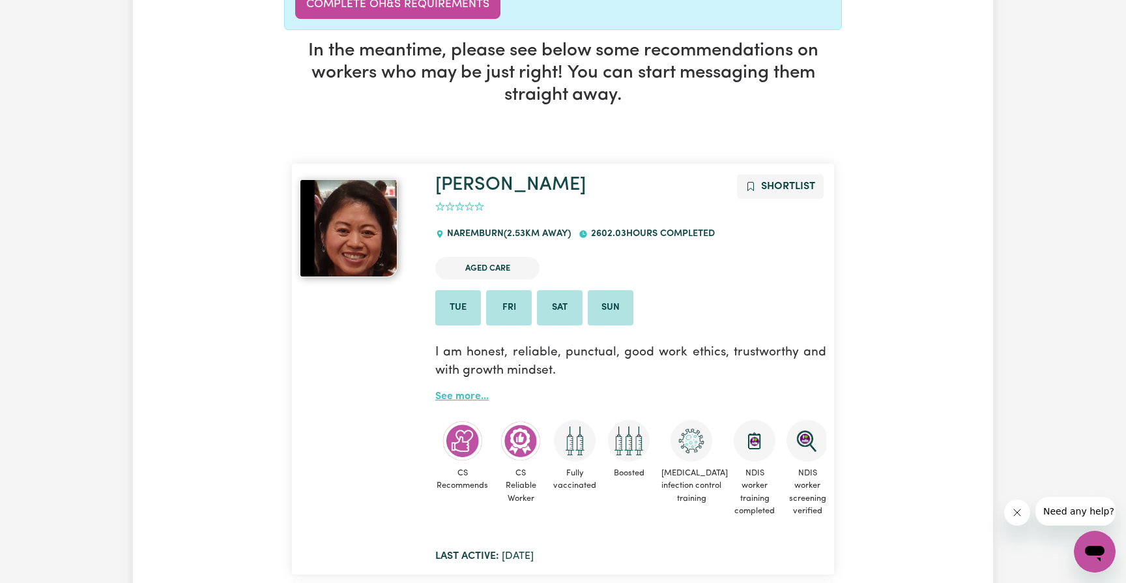
click at [456, 402] on link "See more..." at bounding box center [461, 396] width 53 height 10
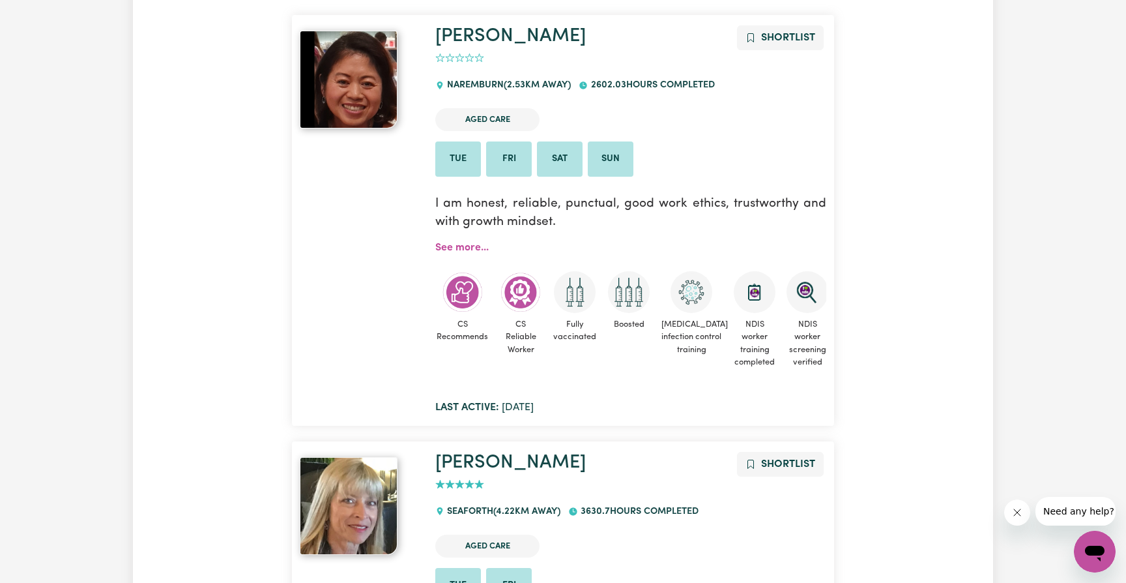
scroll to position [574, 0]
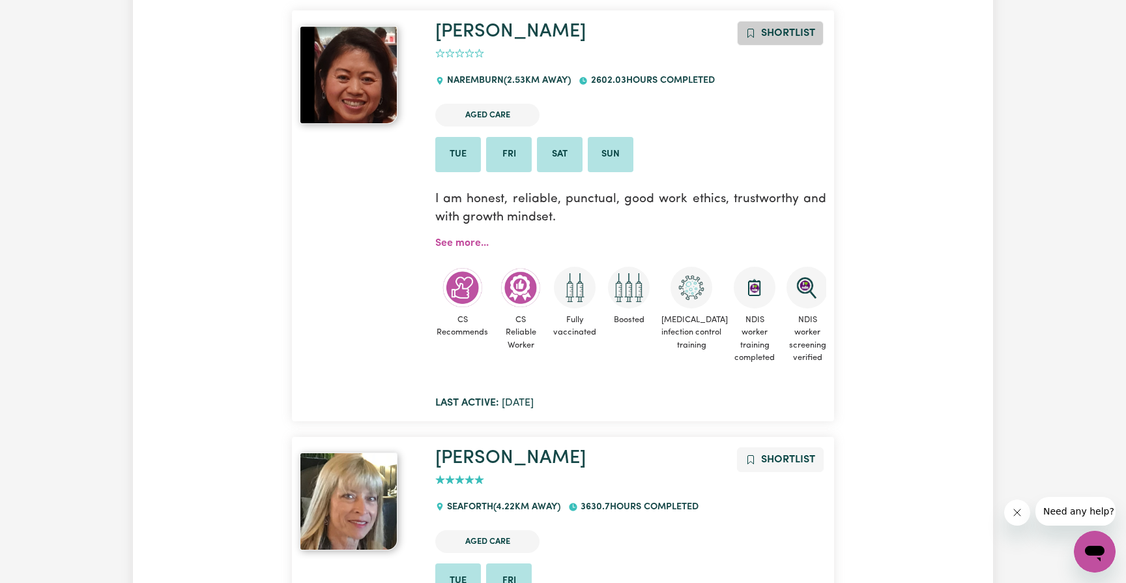
click at [779, 28] on span "Shortlist" at bounding box center [788, 33] width 54 height 10
click at [448, 248] on link "See more..." at bounding box center [461, 243] width 53 height 10
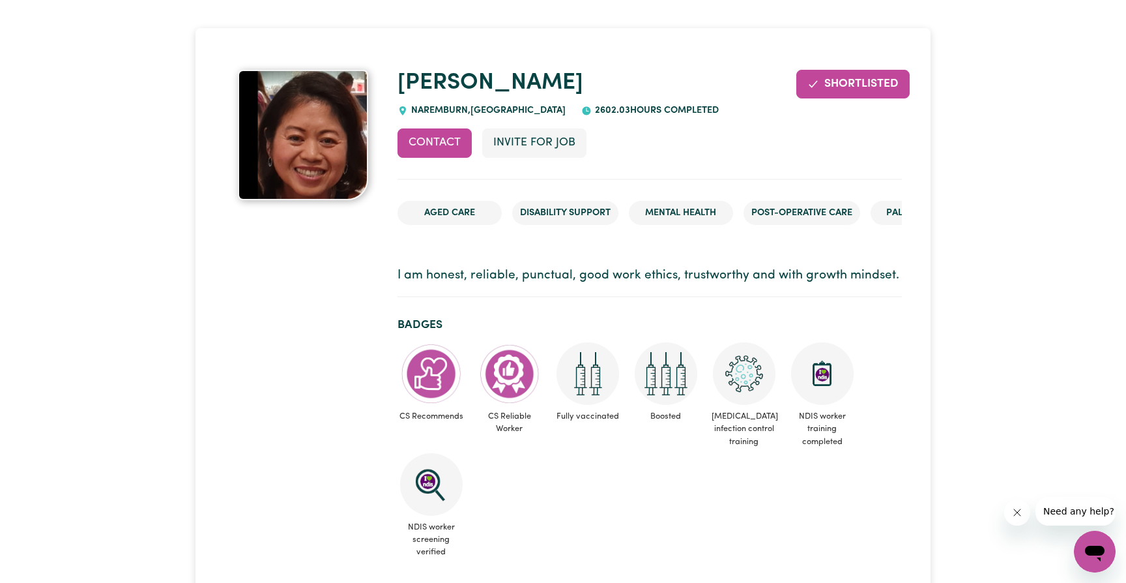
scroll to position [62, 0]
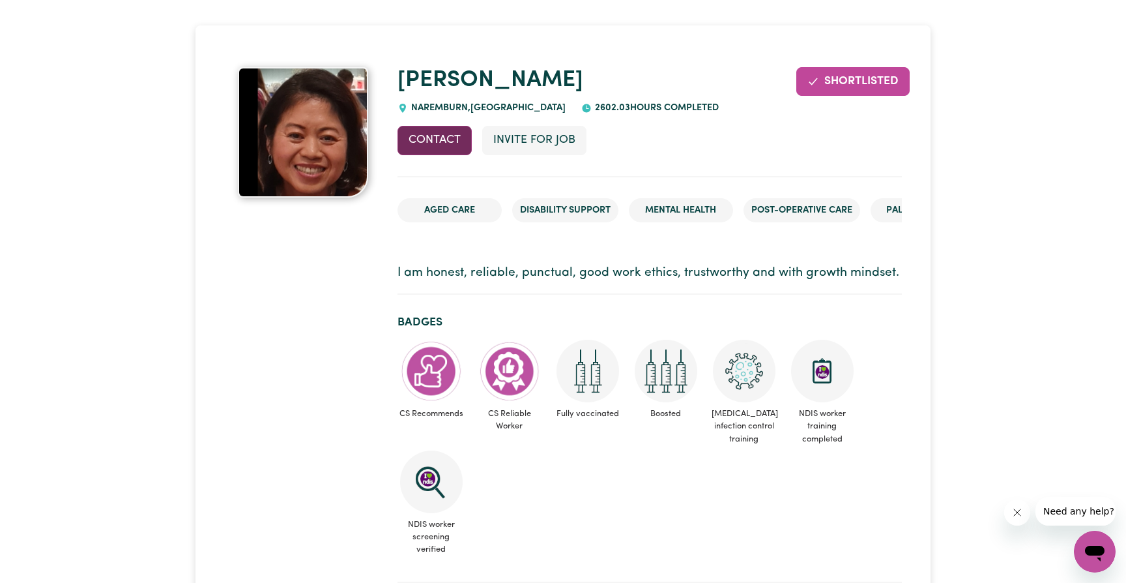
click at [428, 138] on button "Contact" at bounding box center [435, 140] width 74 height 29
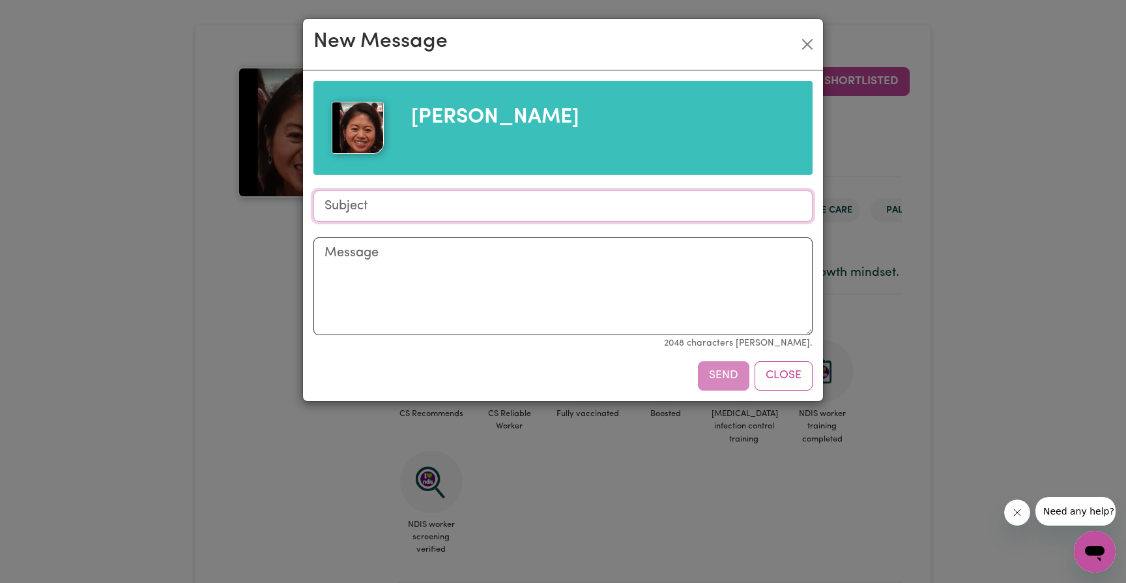
click at [398, 206] on input "Subject" at bounding box center [563, 205] width 499 height 31
click at [808, 42] on button "Close" at bounding box center [807, 44] width 21 height 21
